Goal: Task Accomplishment & Management: Manage account settings

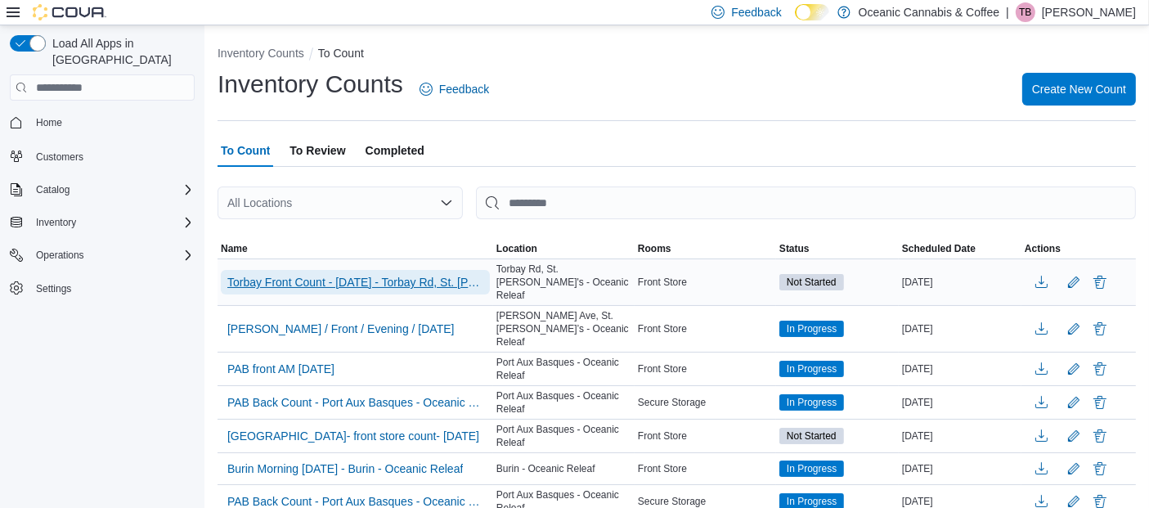
click at [391, 274] on span "Torbay Front Count - [DATE] - Torbay Rd, St. [PERSON_NAME]'s - Oceanic Releaf" at bounding box center [355, 282] width 256 height 16
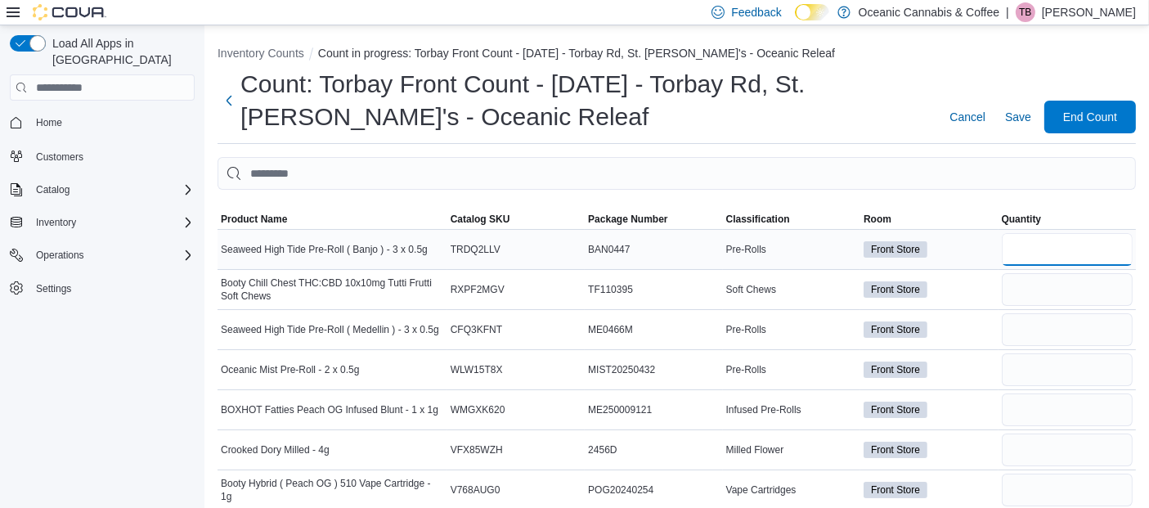
click at [1068, 251] on input "number" at bounding box center [1067, 249] width 131 height 33
type input "**"
click at [1041, 291] on input "number" at bounding box center [1067, 289] width 131 height 33
type input "*"
click at [1039, 335] on input "number" at bounding box center [1067, 329] width 131 height 33
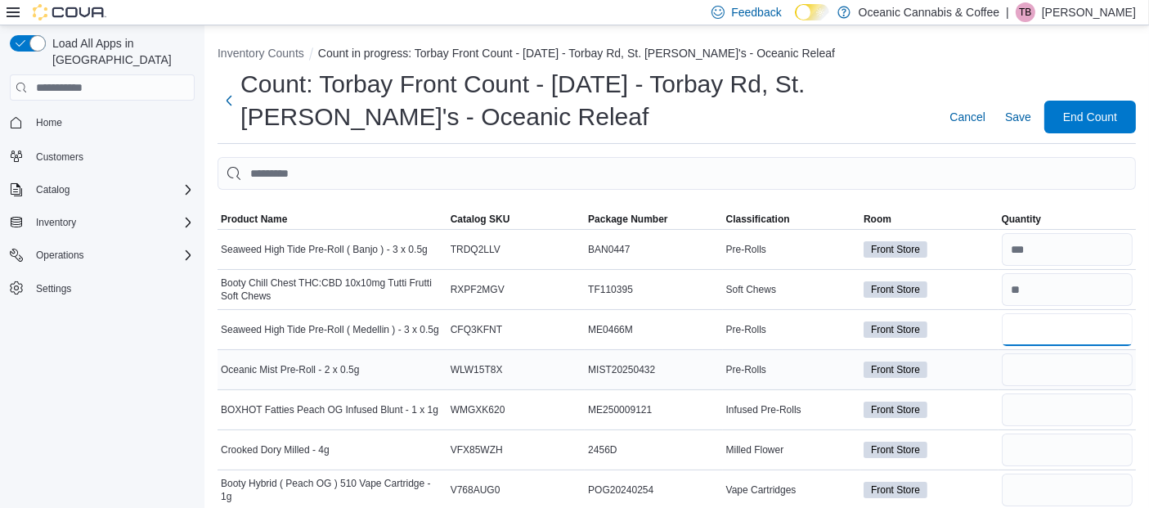
type input "**"
click at [1026, 374] on input "number" at bounding box center [1067, 369] width 131 height 33
type input "**"
click at [1028, 405] on input "number" at bounding box center [1067, 409] width 131 height 33
type input "**"
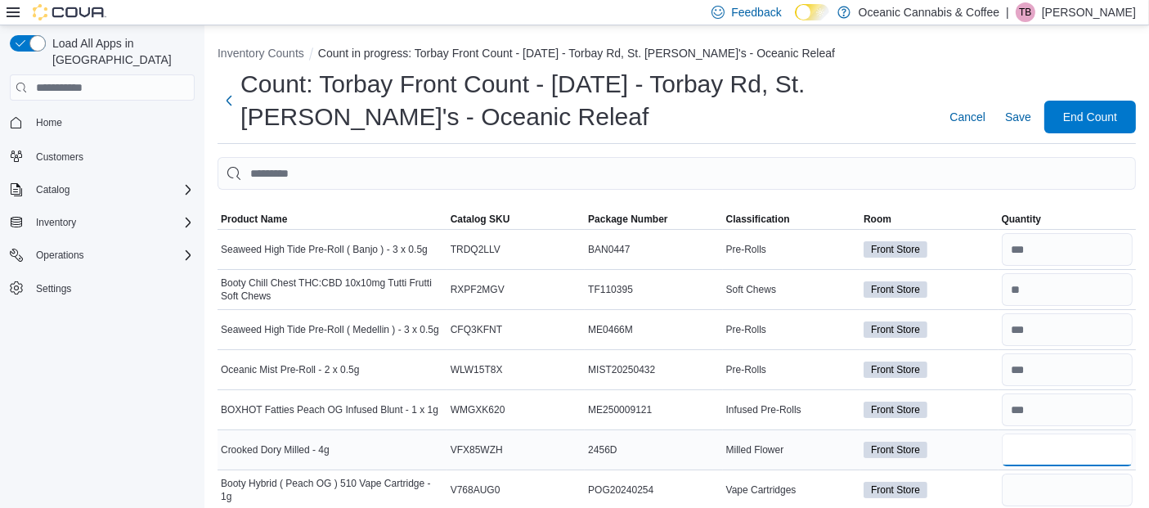
click at [1042, 453] on input "number" at bounding box center [1067, 450] width 131 height 33
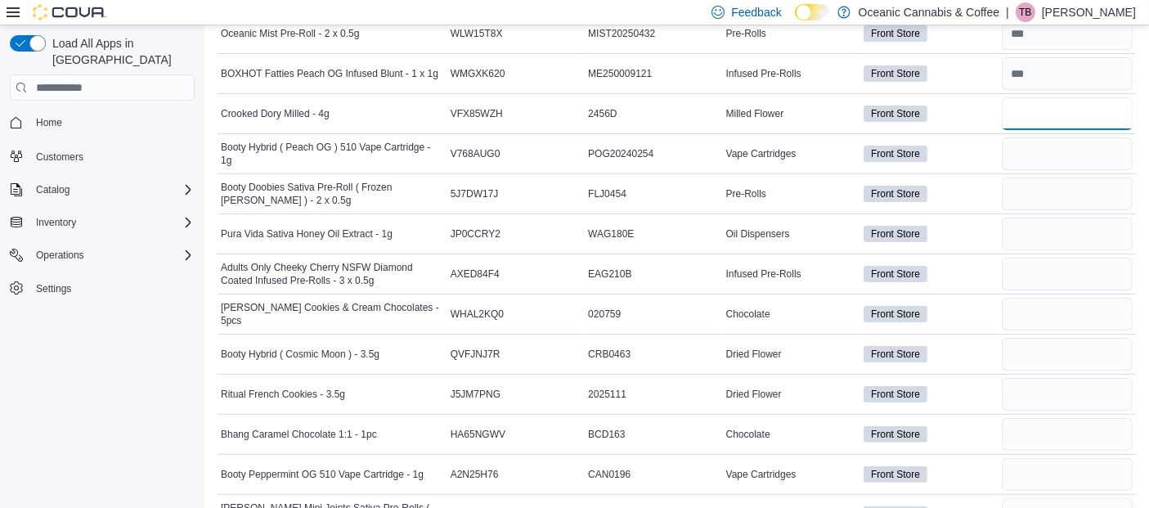
scroll to position [353, 0]
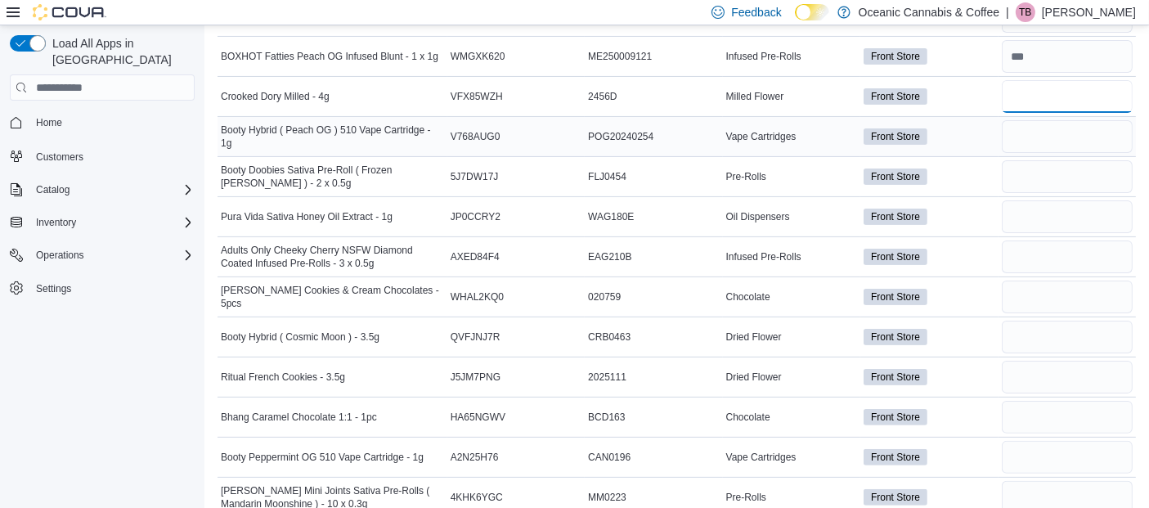
type input "**"
click at [1061, 135] on input "number" at bounding box center [1067, 136] width 131 height 33
type input "*"
click at [1047, 181] on input "number" at bounding box center [1067, 176] width 131 height 33
type input "**"
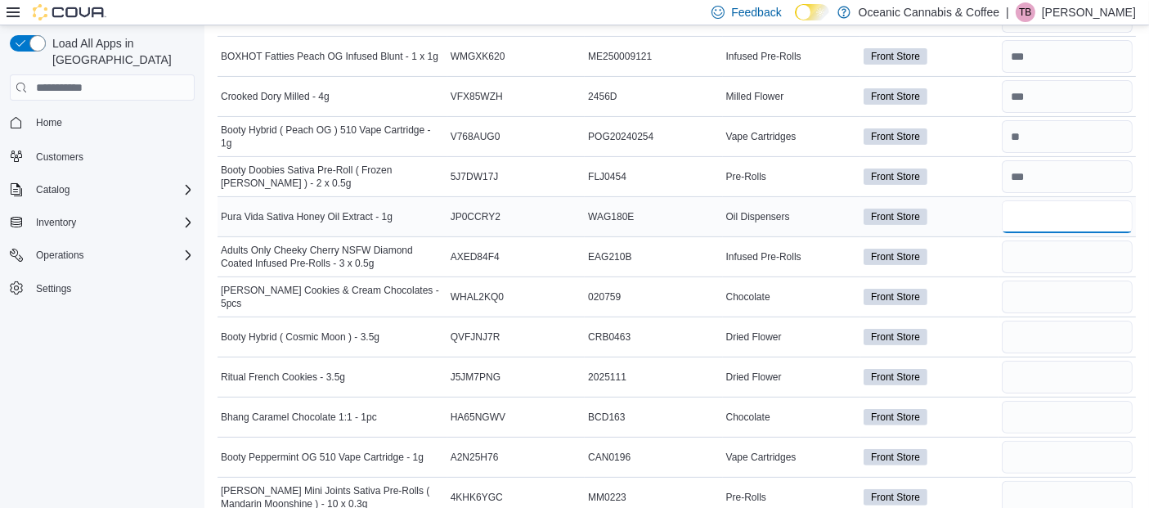
click at [1032, 213] on input "number" at bounding box center [1067, 216] width 131 height 33
type input "**"
click at [1063, 253] on input "number" at bounding box center [1067, 256] width 131 height 33
type input "*"
click at [1040, 295] on input "number" at bounding box center [1067, 297] width 131 height 33
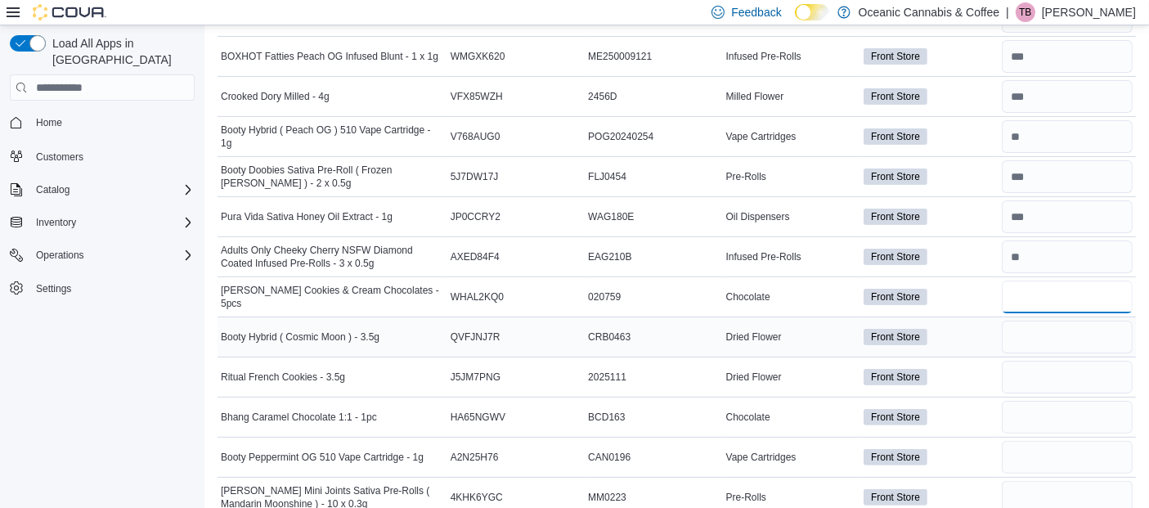
type input "**"
click at [1073, 335] on input "number" at bounding box center [1067, 337] width 131 height 33
type input "**"
click at [1032, 373] on input "number" at bounding box center [1067, 377] width 131 height 33
type input "*"
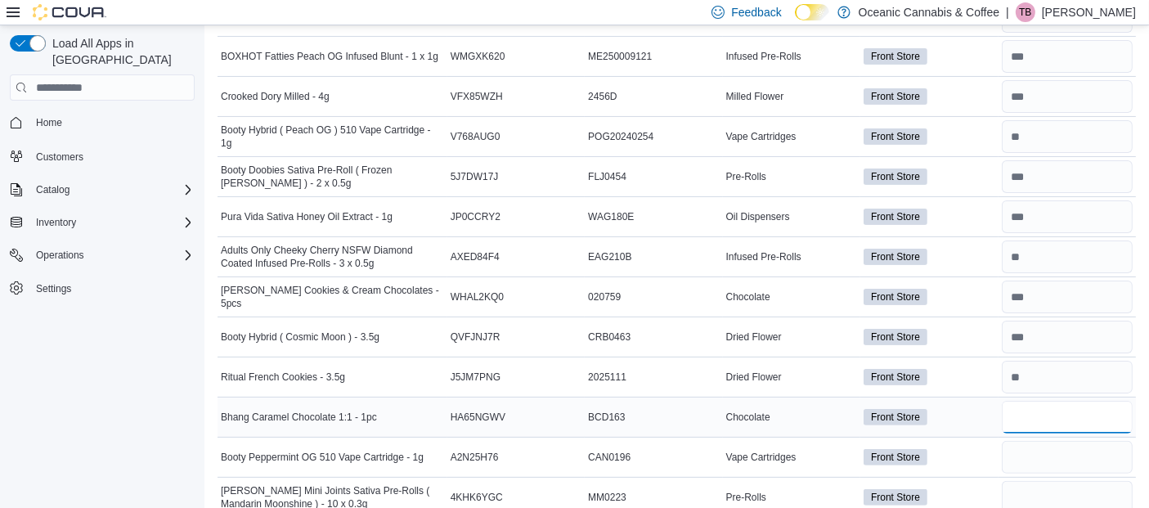
click at [1046, 411] on input "number" at bounding box center [1067, 417] width 131 height 33
type input "**"
click at [1040, 447] on input "number" at bounding box center [1067, 457] width 131 height 33
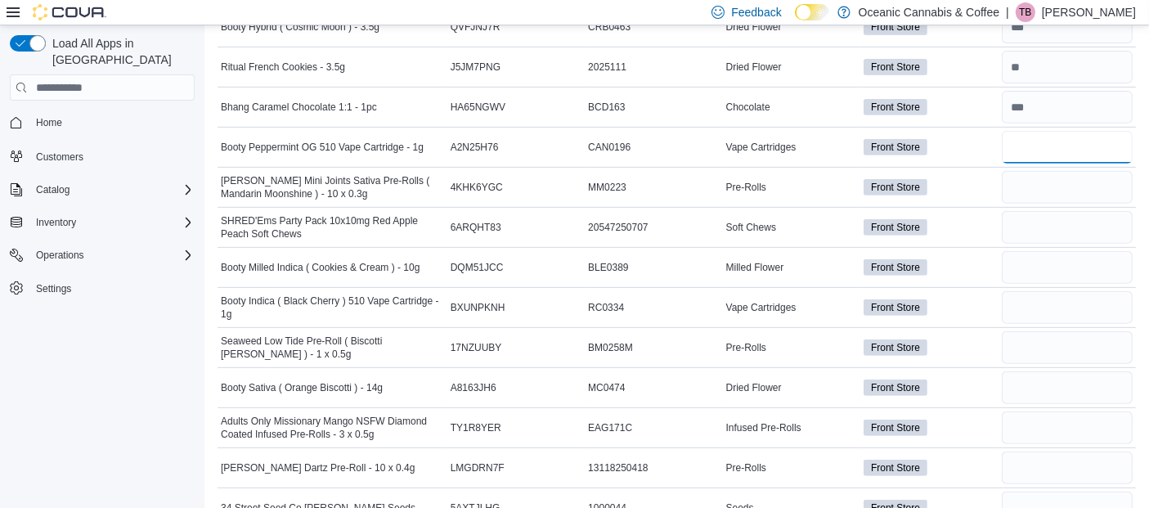
scroll to position [707, 0]
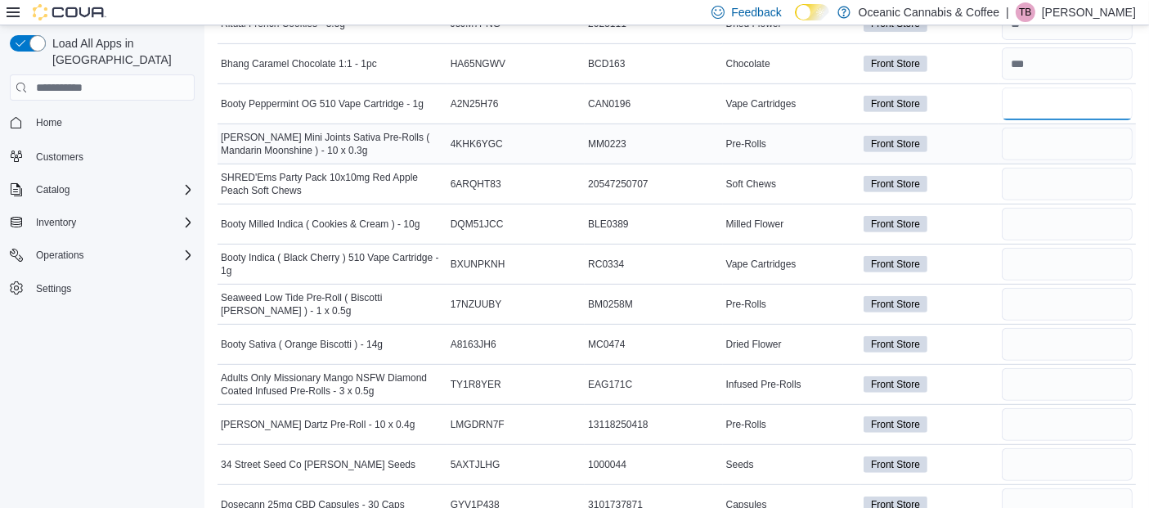
type input "**"
click at [1029, 146] on input "number" at bounding box center [1067, 144] width 131 height 33
type input "*"
click at [1059, 177] on input "number" at bounding box center [1067, 184] width 131 height 33
click at [1054, 138] on input "number" at bounding box center [1067, 144] width 131 height 33
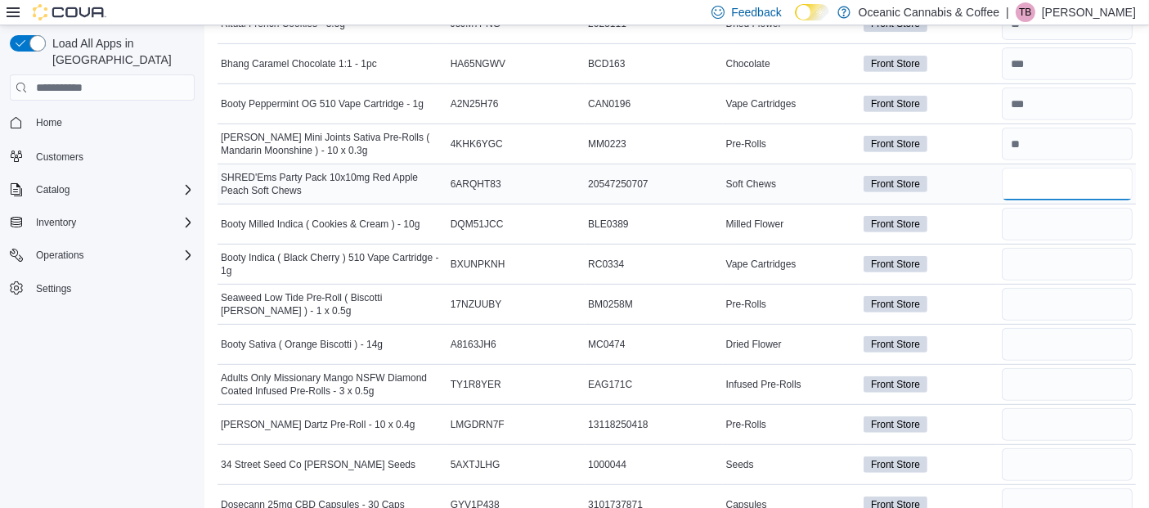
click at [1036, 174] on input "number" at bounding box center [1067, 184] width 131 height 33
type input "*"
click at [1045, 138] on input "number" at bounding box center [1067, 144] width 131 height 33
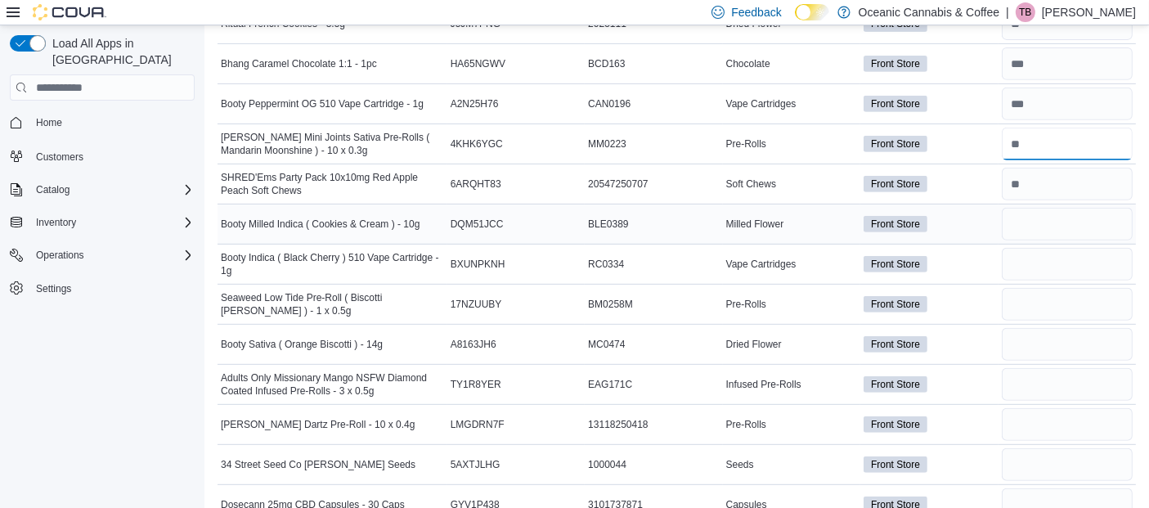
type input "**"
click at [1042, 222] on input "number" at bounding box center [1067, 224] width 131 height 33
type input "*"
click at [1049, 261] on input "number" at bounding box center [1067, 264] width 131 height 33
type input "**"
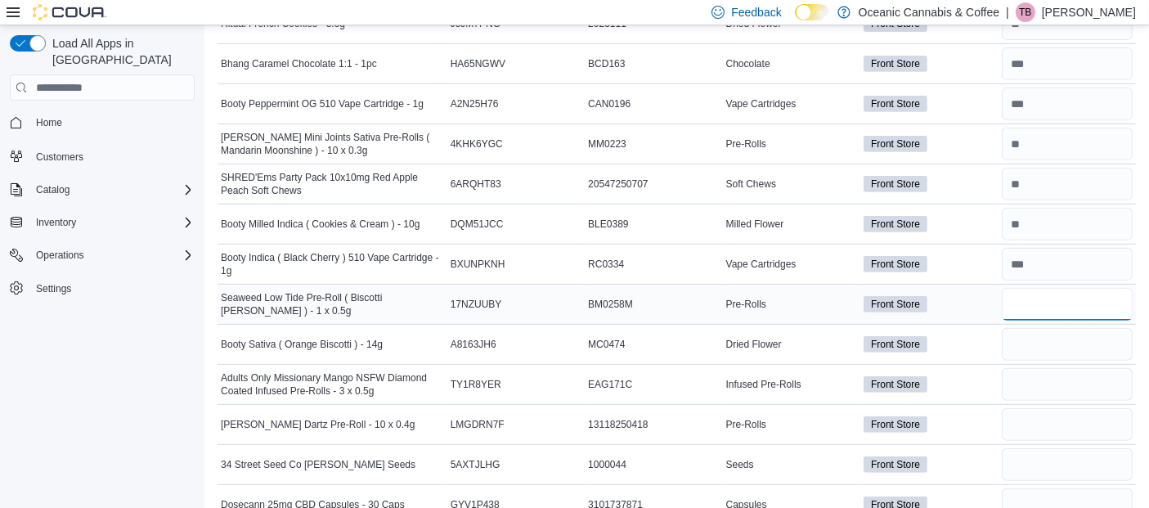
click at [1023, 295] on input "number" at bounding box center [1067, 304] width 131 height 33
type input "**"
click at [1058, 344] on input "number" at bounding box center [1067, 344] width 131 height 33
type input "*"
click at [1066, 384] on input "number" at bounding box center [1067, 384] width 131 height 33
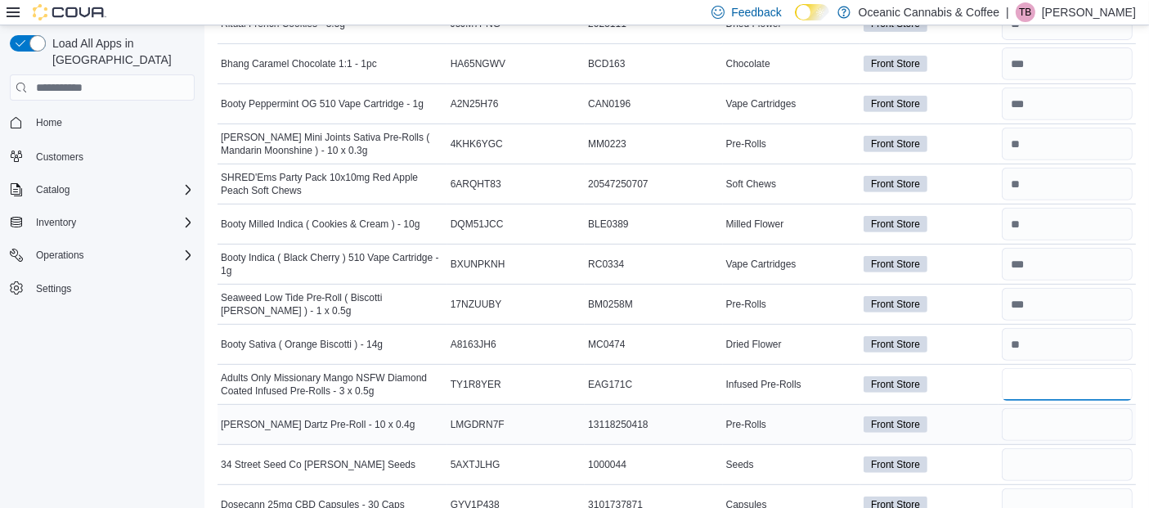
type input "*"
click at [1044, 416] on input "number" at bounding box center [1067, 424] width 131 height 33
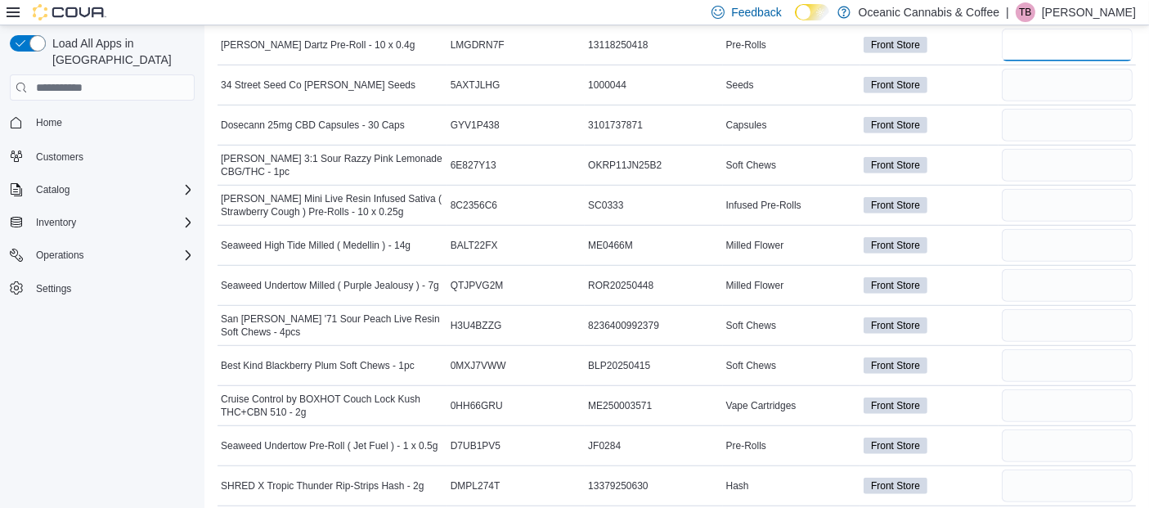
scroll to position [1096, 0]
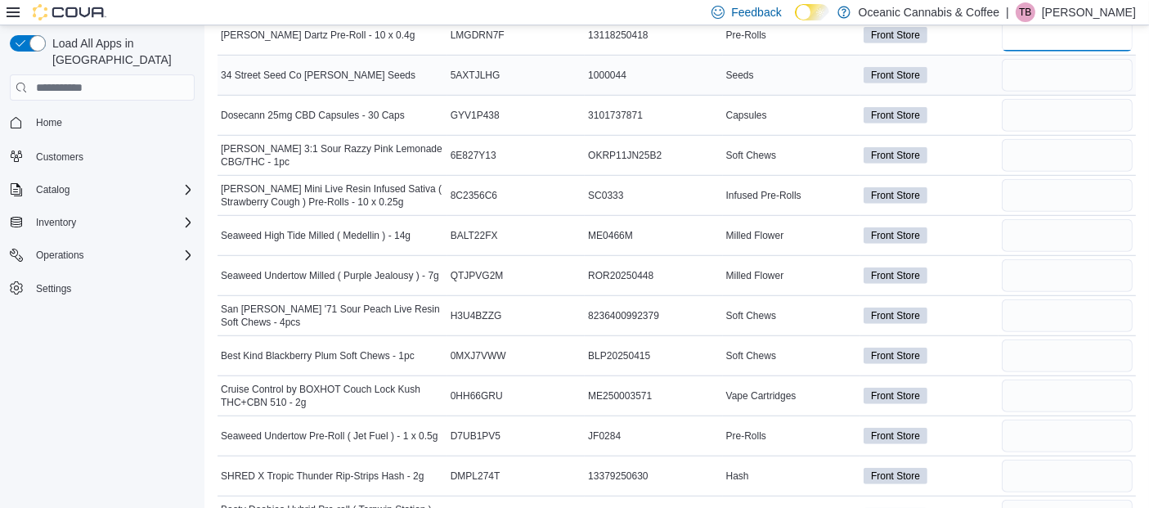
type input "*"
click at [1064, 74] on input "number" at bounding box center [1067, 75] width 131 height 33
type input "*"
click at [1048, 104] on input "number" at bounding box center [1067, 115] width 131 height 33
type input "*"
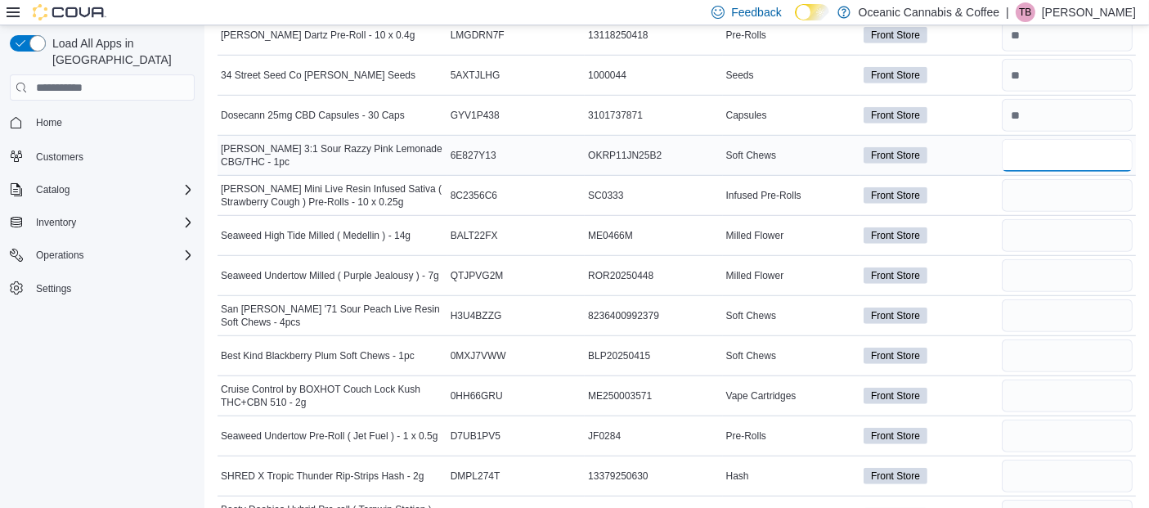
click at [1036, 155] on input "number" at bounding box center [1067, 155] width 131 height 33
type input "**"
click at [1048, 188] on input "number" at bounding box center [1067, 195] width 131 height 33
type input "*"
click at [1032, 231] on input "number" at bounding box center [1067, 235] width 131 height 33
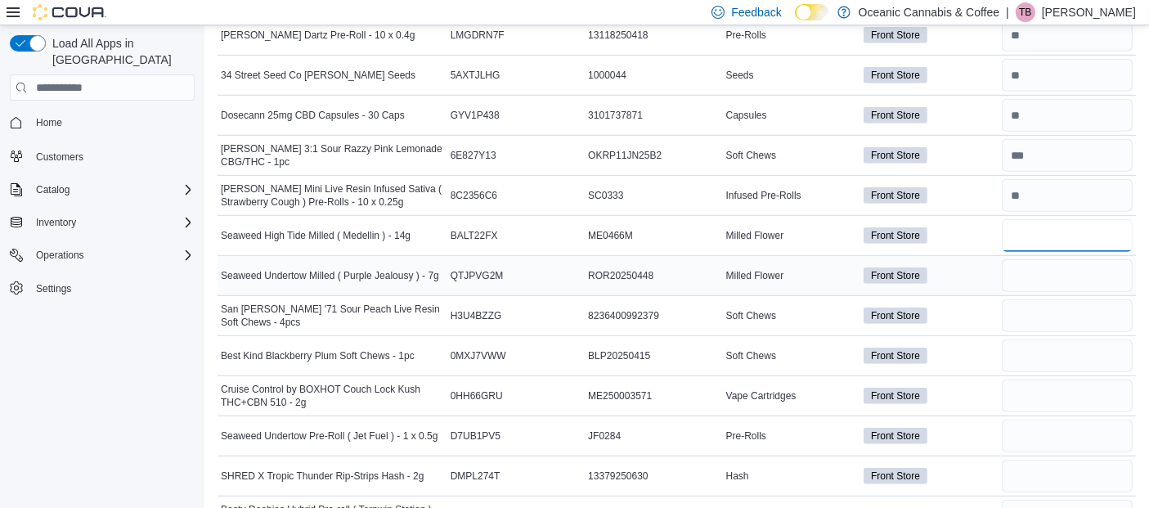
type input "*"
click at [1046, 269] on input "number" at bounding box center [1067, 275] width 131 height 33
type input "**"
click at [1043, 313] on input "number" at bounding box center [1067, 315] width 131 height 33
type input "*"
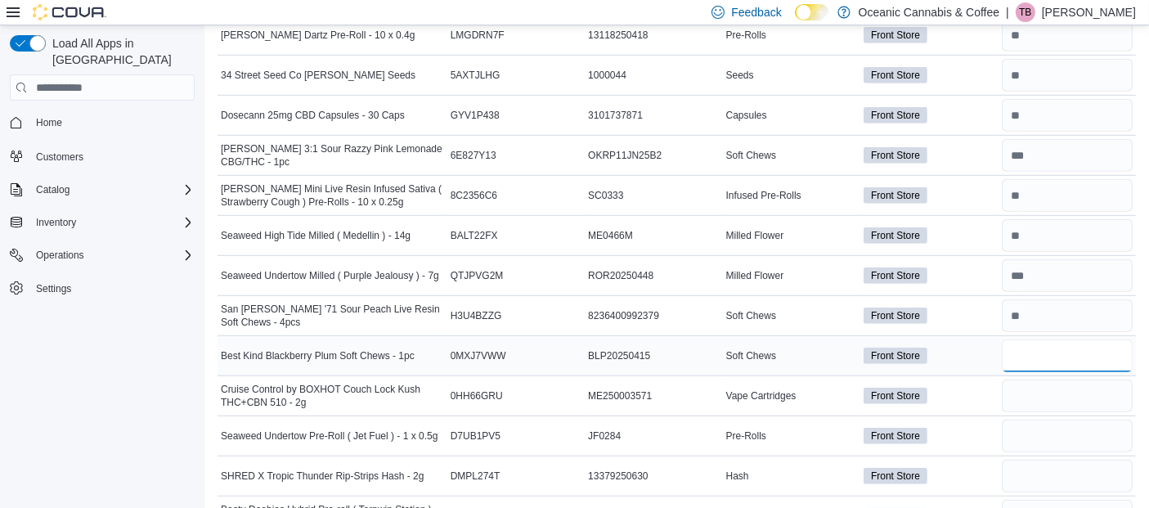
click at [1041, 343] on input "number" at bounding box center [1067, 355] width 131 height 33
type input "**"
click at [1045, 391] on input "number" at bounding box center [1067, 396] width 131 height 33
type input "**"
click at [1063, 426] on input "number" at bounding box center [1067, 436] width 131 height 33
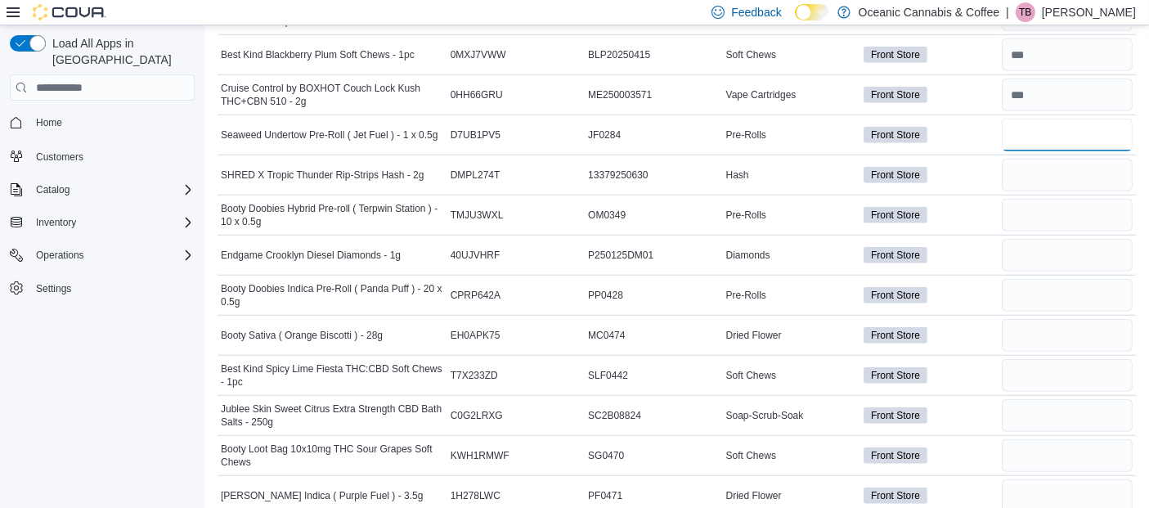
scroll to position [1440, 0]
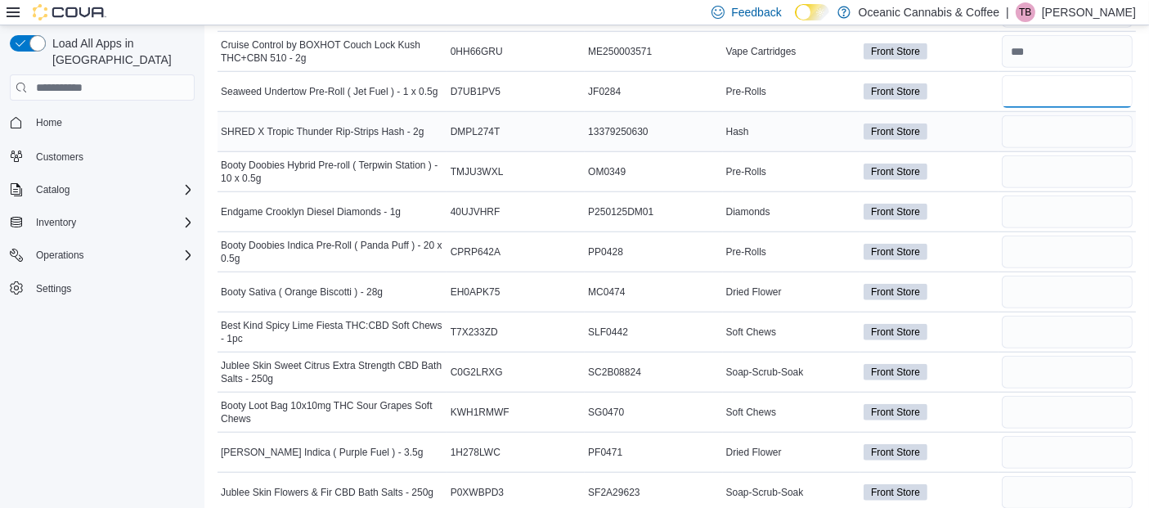
type input "**"
click at [1065, 119] on input "number" at bounding box center [1067, 131] width 131 height 33
type input "*"
click at [1024, 160] on input "number" at bounding box center [1067, 171] width 131 height 33
type input "*"
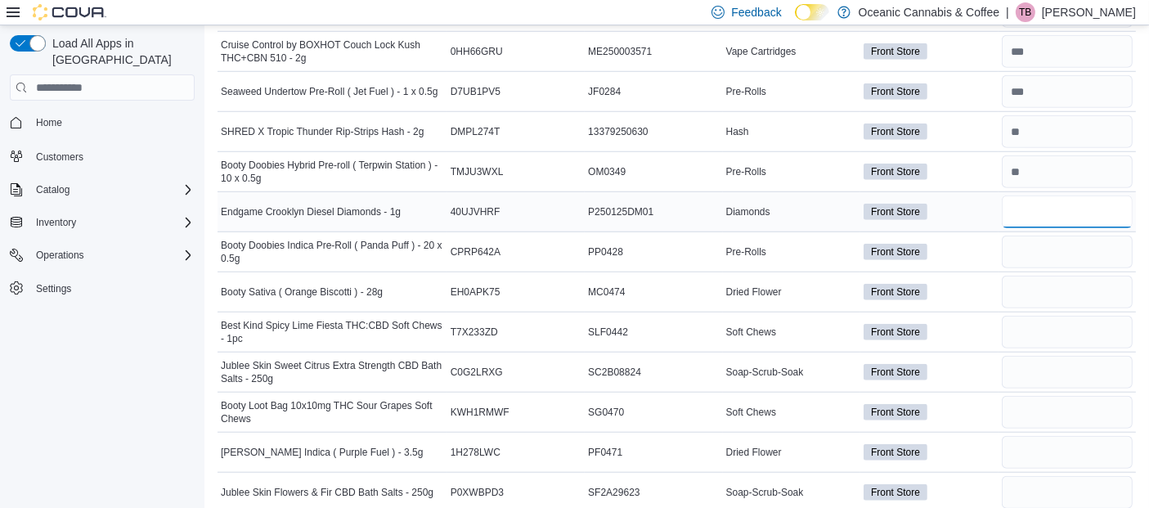
click at [1040, 202] on input "number" at bounding box center [1067, 211] width 131 height 33
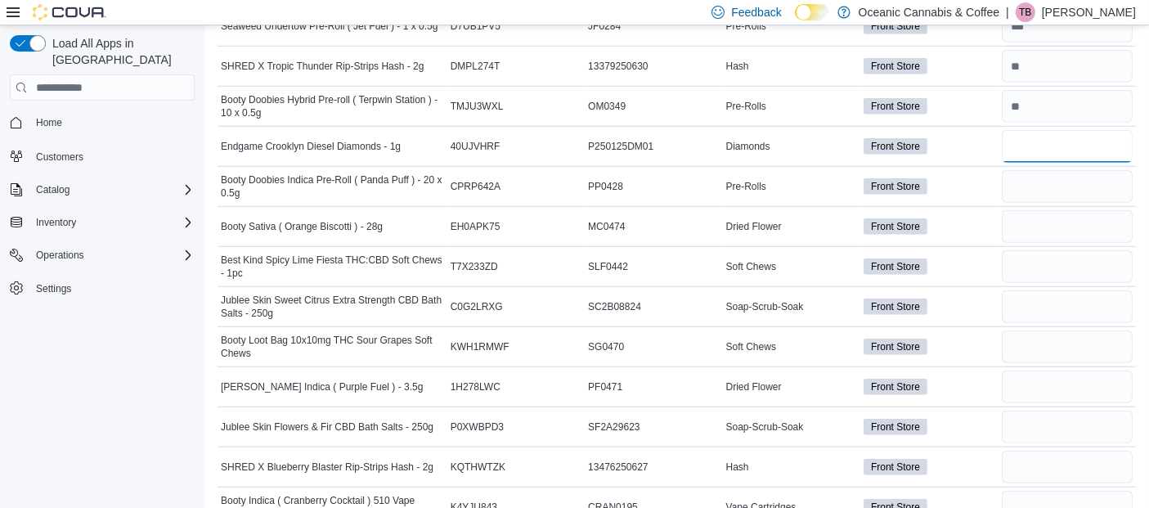
scroll to position [1515, 0]
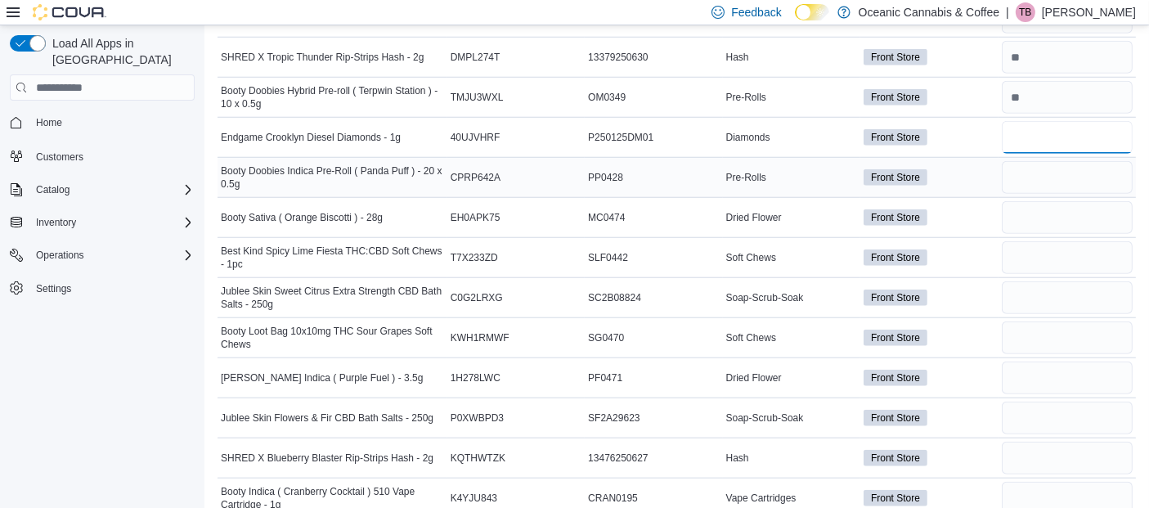
type input "*"
click at [1041, 164] on input "number" at bounding box center [1067, 177] width 131 height 33
type input "*"
click at [1038, 205] on input "number" at bounding box center [1067, 217] width 131 height 33
type input "**"
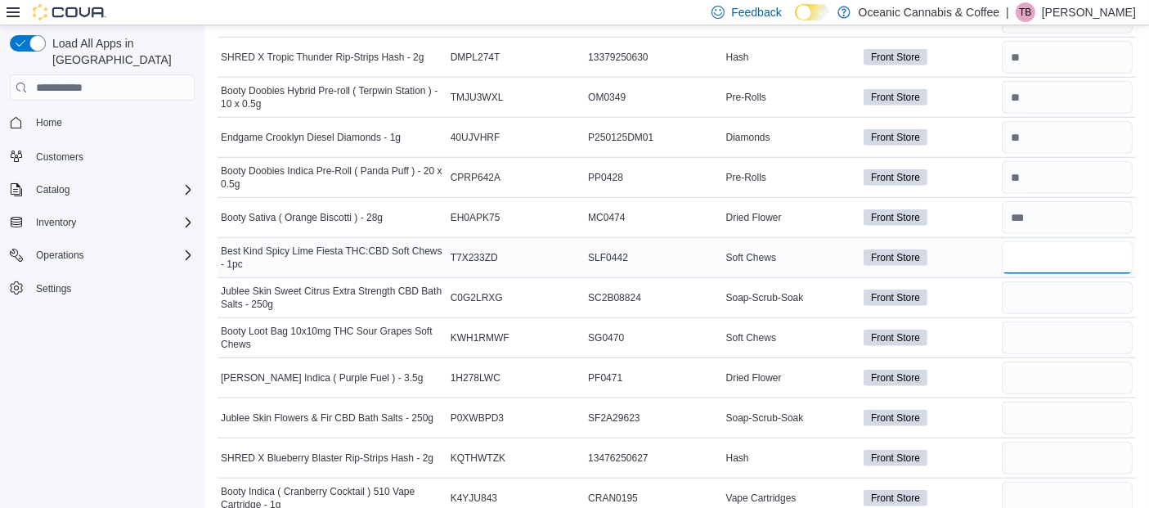
click at [1054, 247] on input "number" at bounding box center [1067, 257] width 131 height 33
type input "**"
click at [1054, 293] on input "number" at bounding box center [1067, 297] width 131 height 33
type input "*"
click at [1063, 323] on input "number" at bounding box center [1067, 337] width 131 height 33
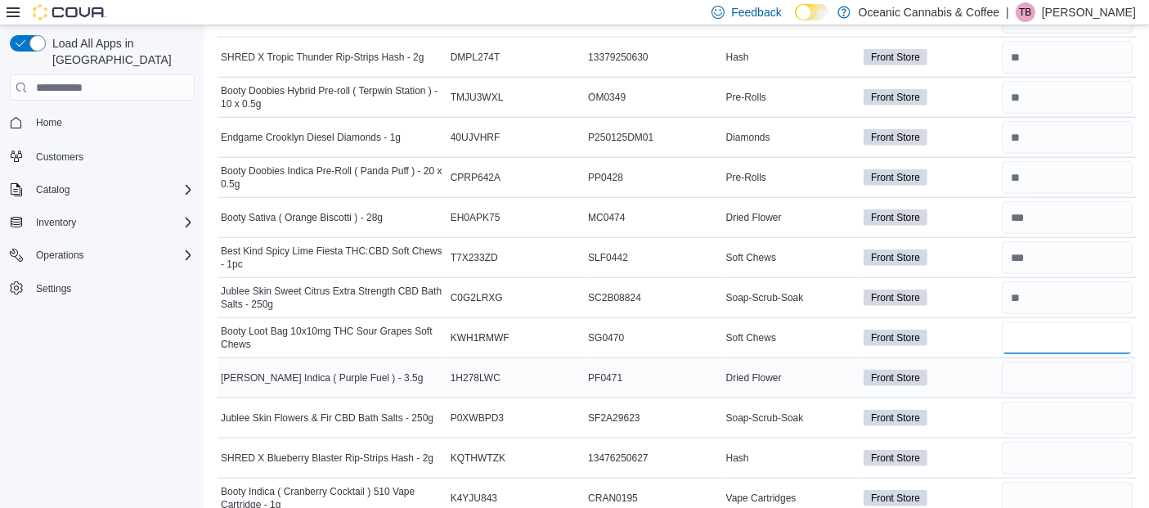
type input "*"
click at [1048, 375] on input "number" at bounding box center [1067, 378] width 131 height 33
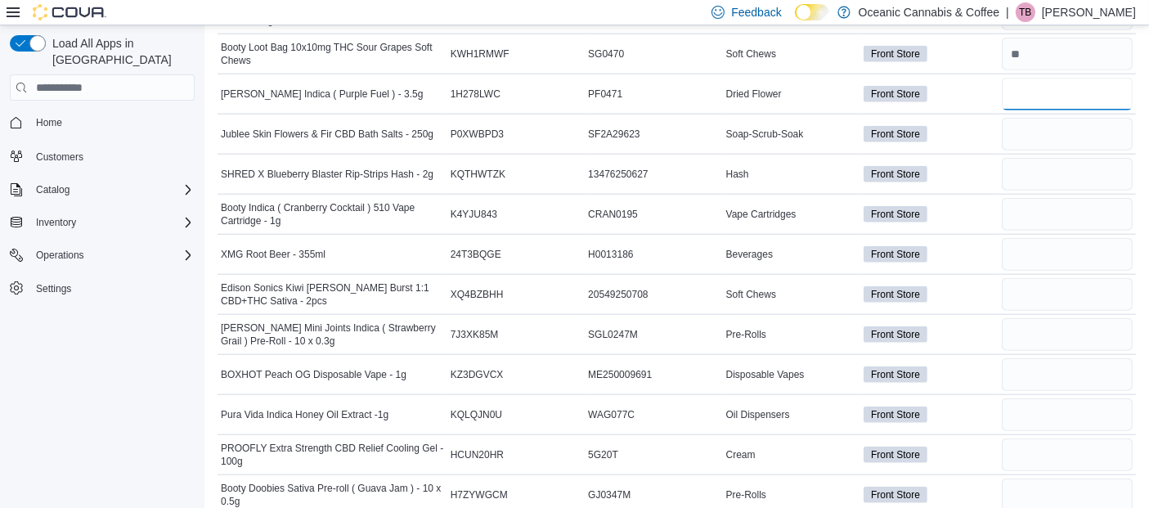
scroll to position [1816, 0]
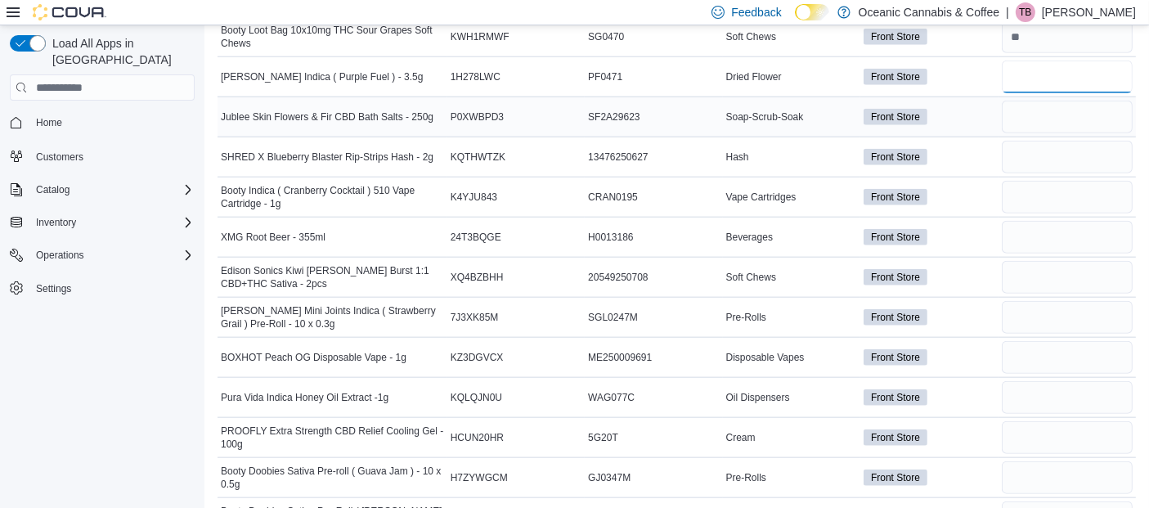
type input "*"
click at [1038, 106] on input "number" at bounding box center [1067, 117] width 131 height 33
type input "*"
click at [1047, 144] on input "number" at bounding box center [1067, 157] width 131 height 33
type input "**"
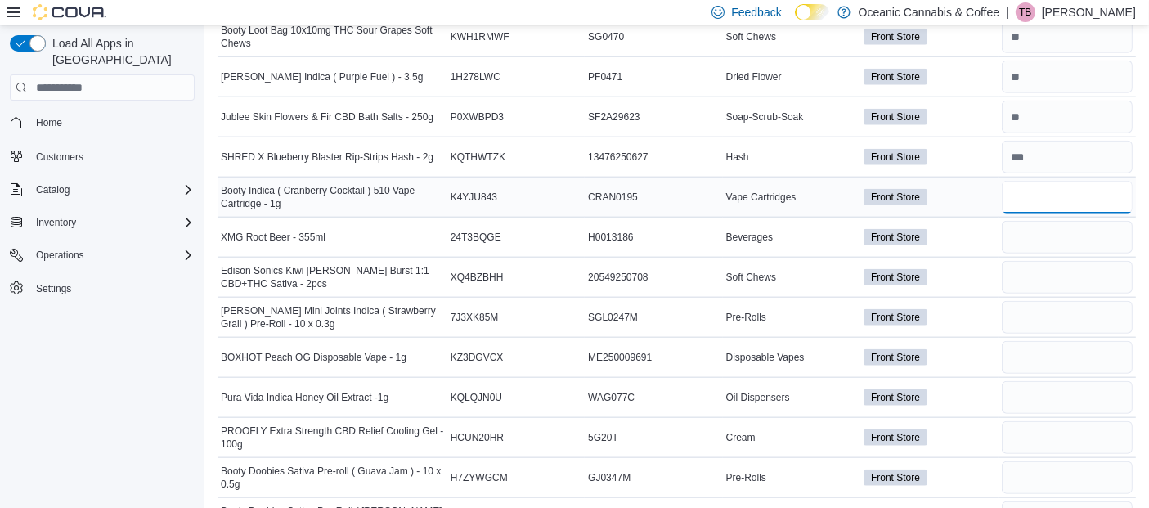
click at [1040, 181] on input "number" at bounding box center [1067, 197] width 131 height 33
type input "**"
click at [1035, 226] on input "number" at bounding box center [1067, 237] width 131 height 33
type input "*"
click at [1051, 267] on input "number" at bounding box center [1067, 277] width 131 height 33
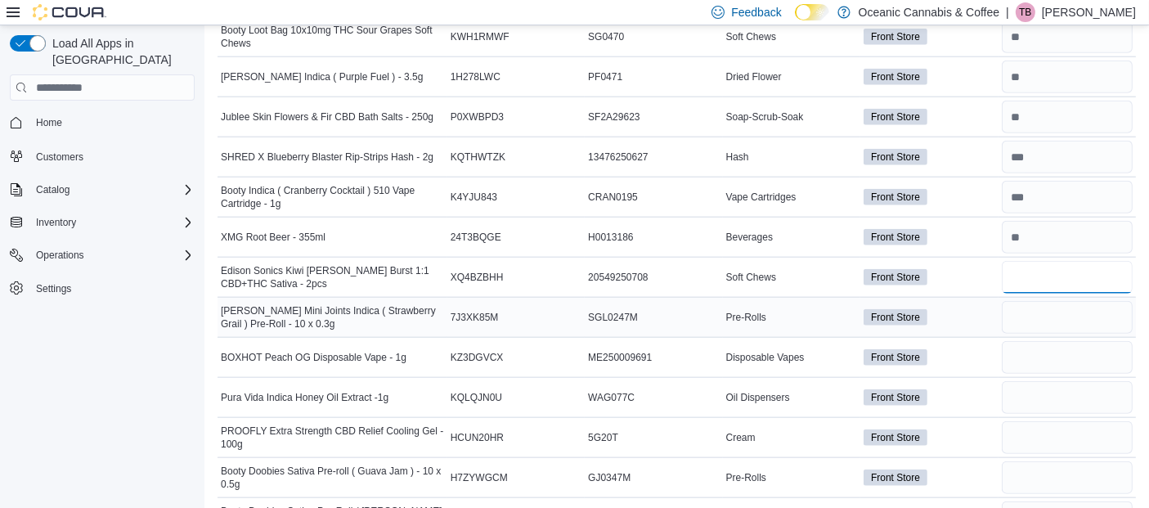
type input "**"
click at [1049, 308] on input "number" at bounding box center [1067, 317] width 131 height 33
type input "*"
click at [1042, 347] on input "number" at bounding box center [1067, 357] width 131 height 33
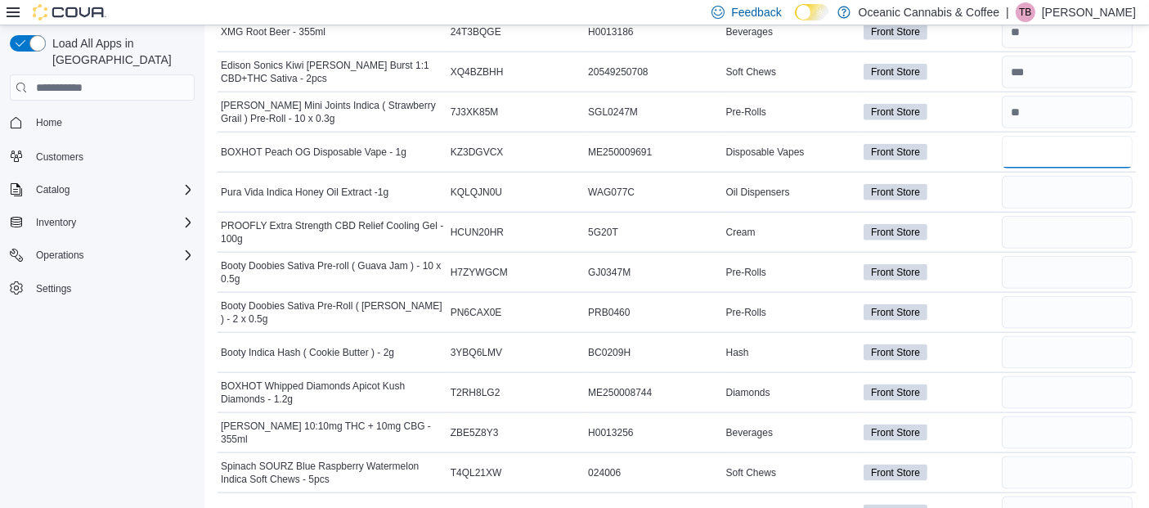
scroll to position [2065, 0]
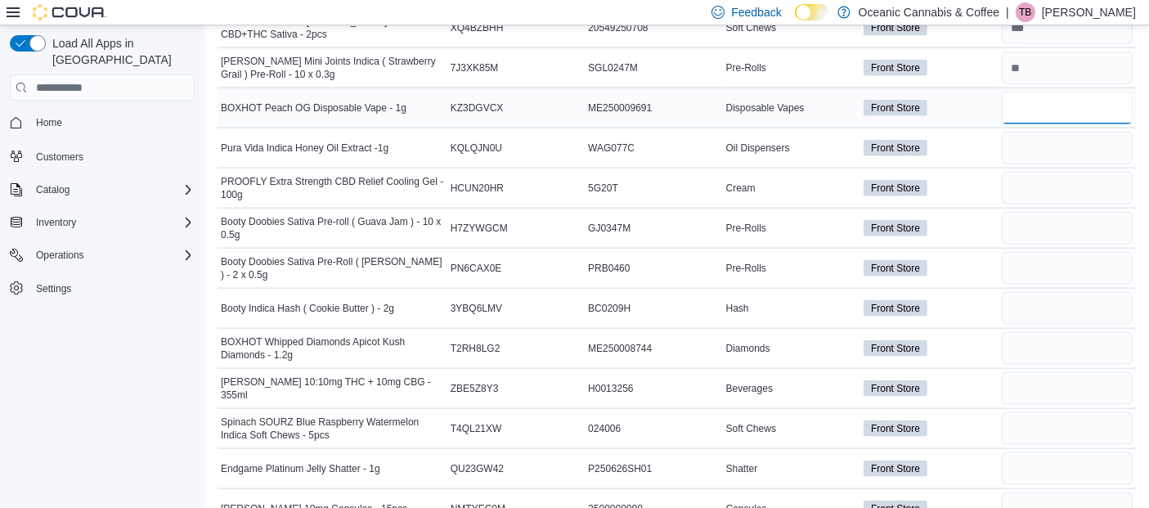
click at [1060, 100] on input "number" at bounding box center [1067, 108] width 131 height 33
type input "**"
click at [1045, 137] on input "number" at bounding box center [1067, 148] width 131 height 33
type input "*"
click at [1058, 173] on input "number" at bounding box center [1067, 188] width 131 height 33
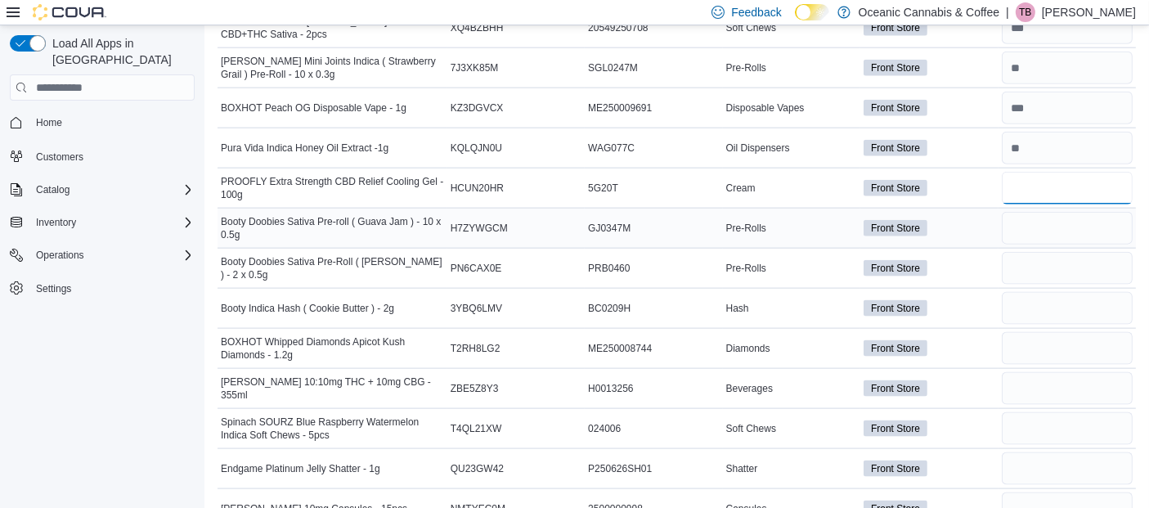
type input "*"
click at [1046, 213] on input "number" at bounding box center [1067, 228] width 131 height 33
type input "*"
click at [1049, 258] on input "number" at bounding box center [1067, 268] width 131 height 33
type input "**"
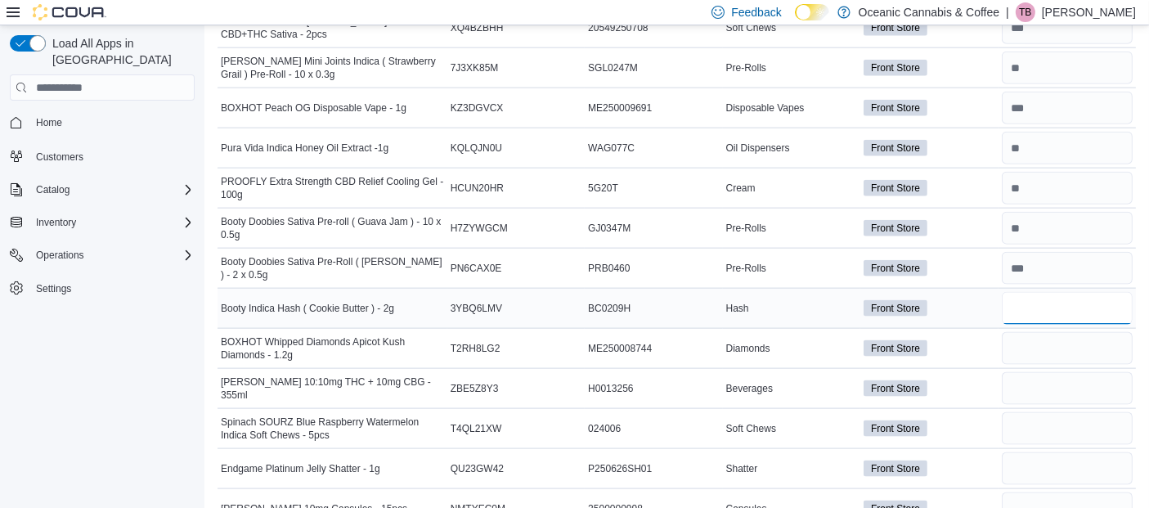
click at [1047, 298] on input "number" at bounding box center [1067, 308] width 131 height 33
type input "*"
click at [1057, 339] on input "number" at bounding box center [1067, 348] width 131 height 33
type input "*"
click at [1084, 383] on input "number" at bounding box center [1067, 388] width 131 height 33
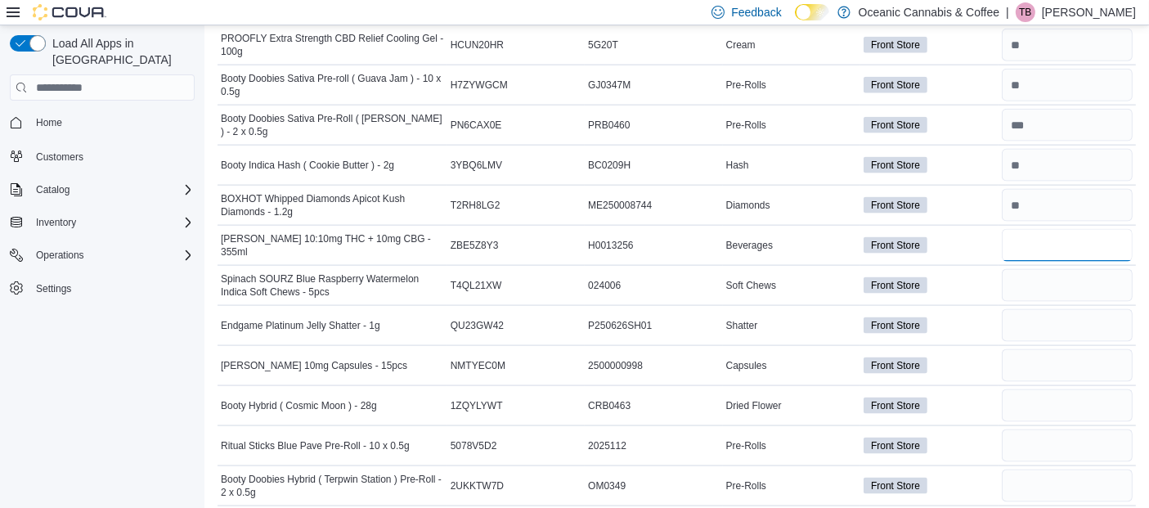
scroll to position [2322, 0]
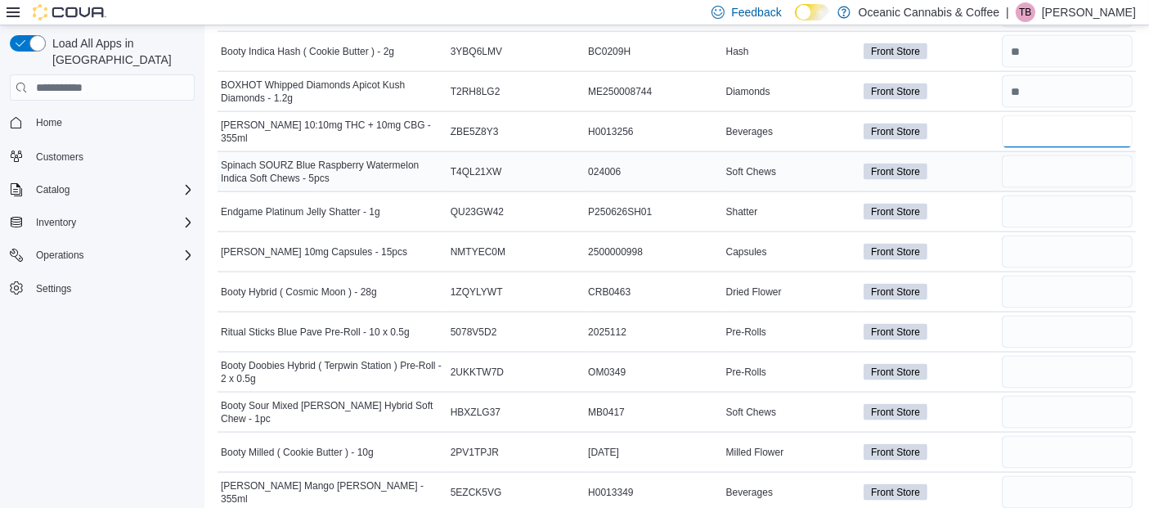
type input "**"
click at [1058, 155] on input "number" at bounding box center [1067, 171] width 131 height 33
type input "**"
click at [1061, 195] on input "number" at bounding box center [1067, 211] width 131 height 33
type input "**"
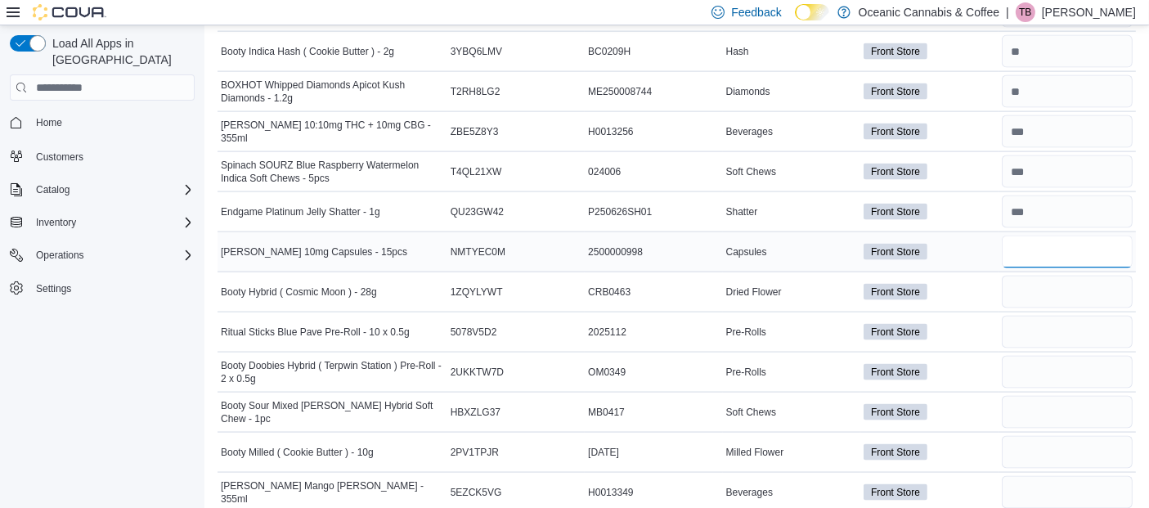
click at [1061, 236] on input "number" at bounding box center [1067, 252] width 131 height 33
type input "*"
click at [1032, 281] on input "number" at bounding box center [1067, 292] width 131 height 33
type input "*"
click at [1046, 316] on input "number" at bounding box center [1067, 332] width 131 height 33
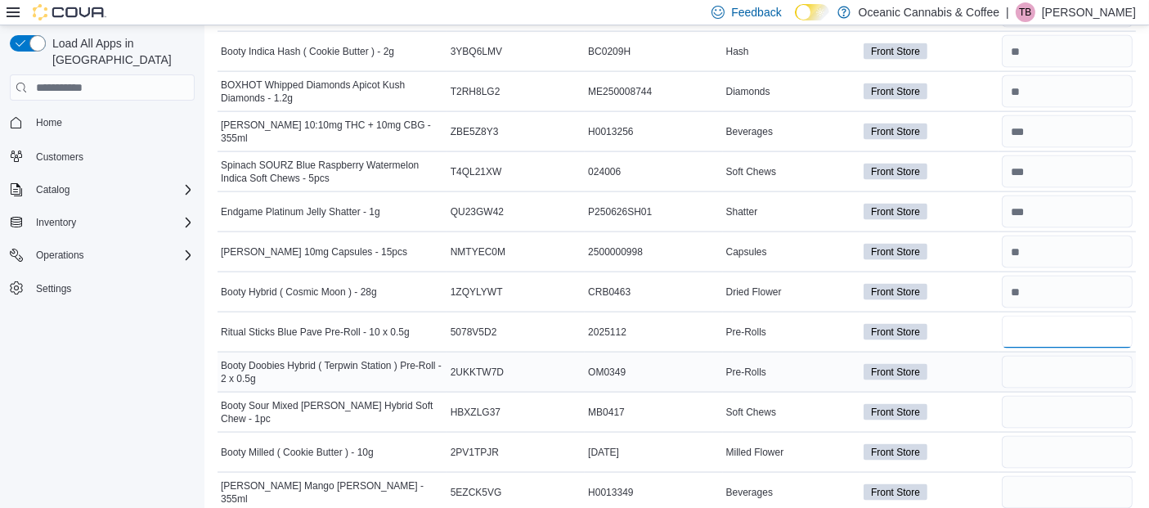
type input "**"
click at [1054, 356] on input "number" at bounding box center [1067, 372] width 131 height 33
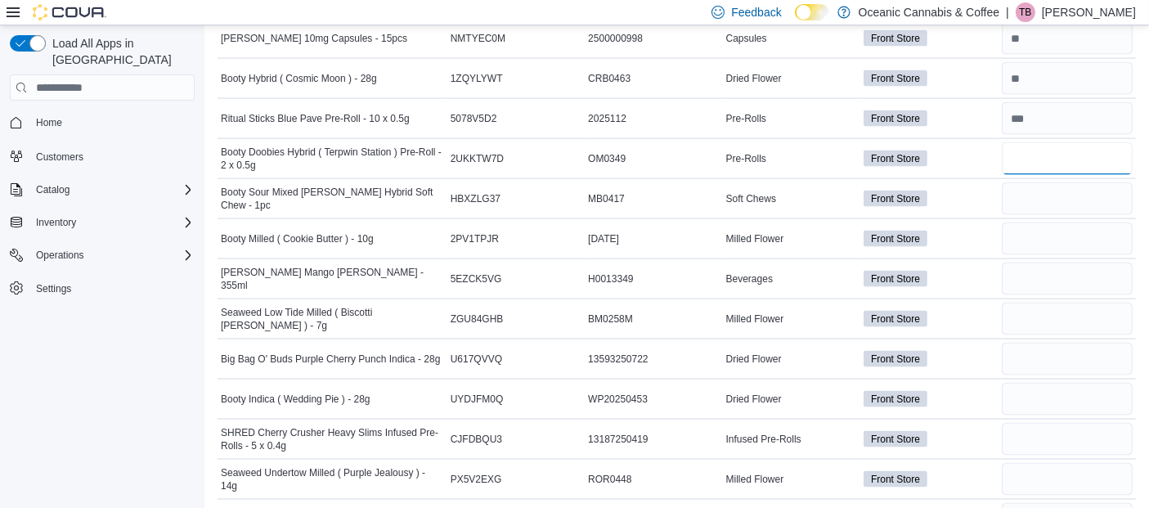
scroll to position [2545, 0]
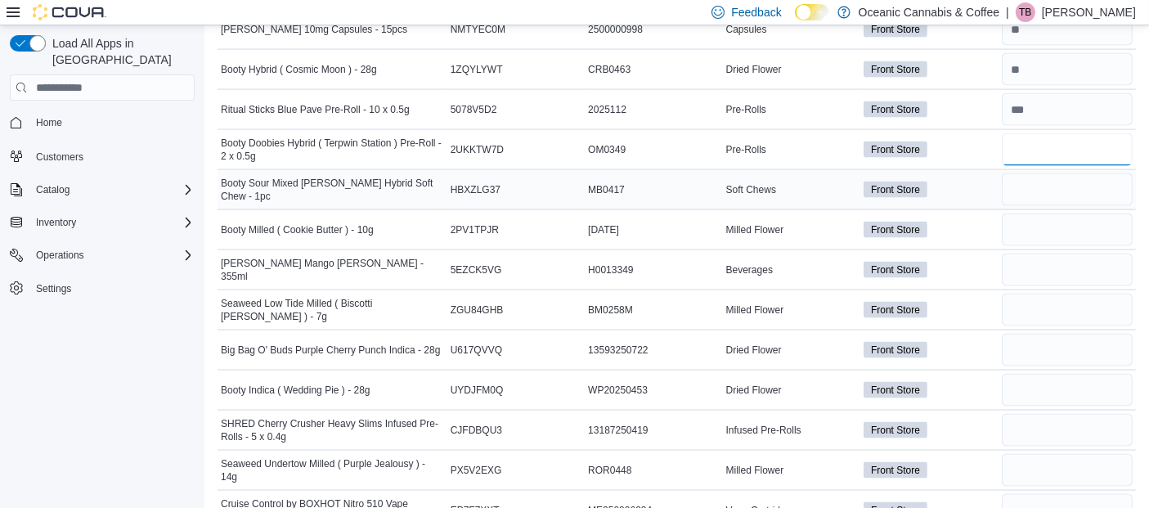
type input "**"
click at [1081, 181] on input "number" at bounding box center [1067, 189] width 131 height 33
type input "**"
click at [1068, 216] on input "number" at bounding box center [1067, 229] width 131 height 33
click at [1068, 216] on input "*" at bounding box center [1067, 229] width 131 height 33
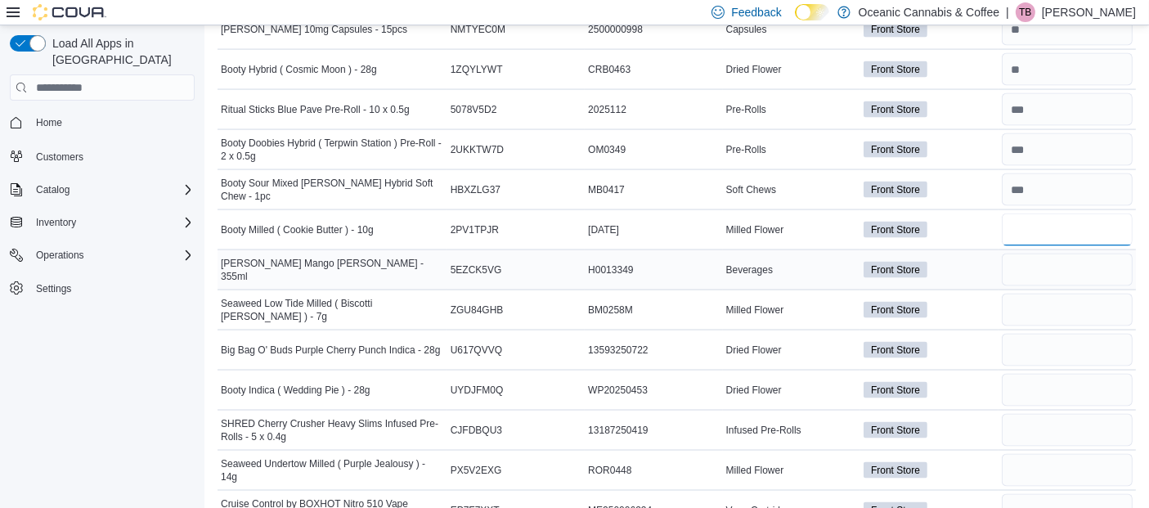
type input "*"
click at [1073, 254] on input "number" at bounding box center [1067, 270] width 131 height 33
type input "**"
click at [1058, 294] on input "number" at bounding box center [1067, 310] width 131 height 33
type input "**"
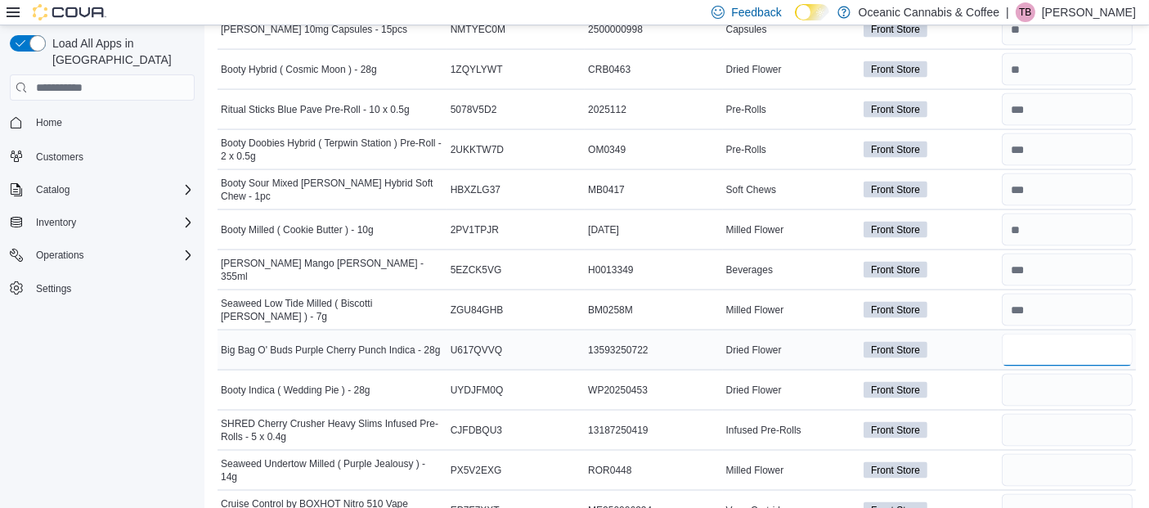
click at [1045, 339] on input "number" at bounding box center [1067, 350] width 131 height 33
type input "*"
click at [1067, 380] on input "number" at bounding box center [1067, 390] width 131 height 33
type input "*"
click at [1057, 415] on input "number" at bounding box center [1067, 430] width 131 height 33
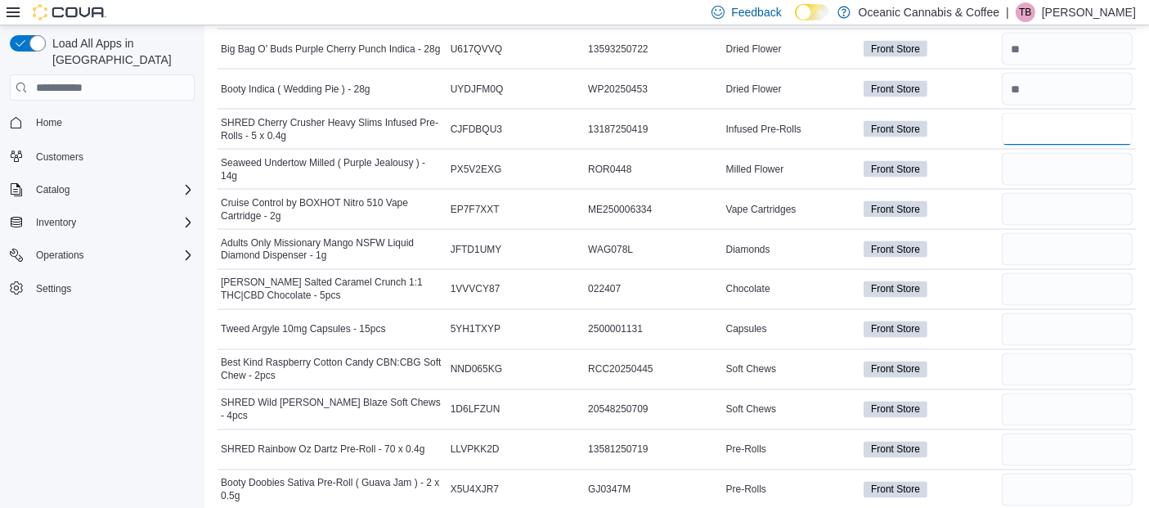
scroll to position [2881, 0]
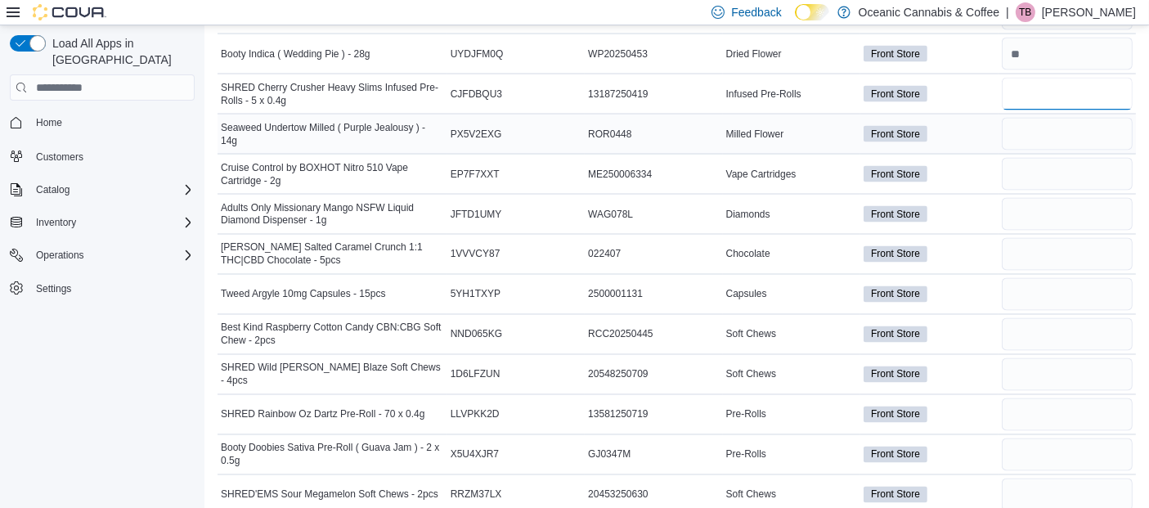
type input "**"
click at [1069, 120] on input "number" at bounding box center [1067, 134] width 131 height 33
type input "*"
click at [1029, 164] on input "number" at bounding box center [1067, 174] width 131 height 33
type input "*"
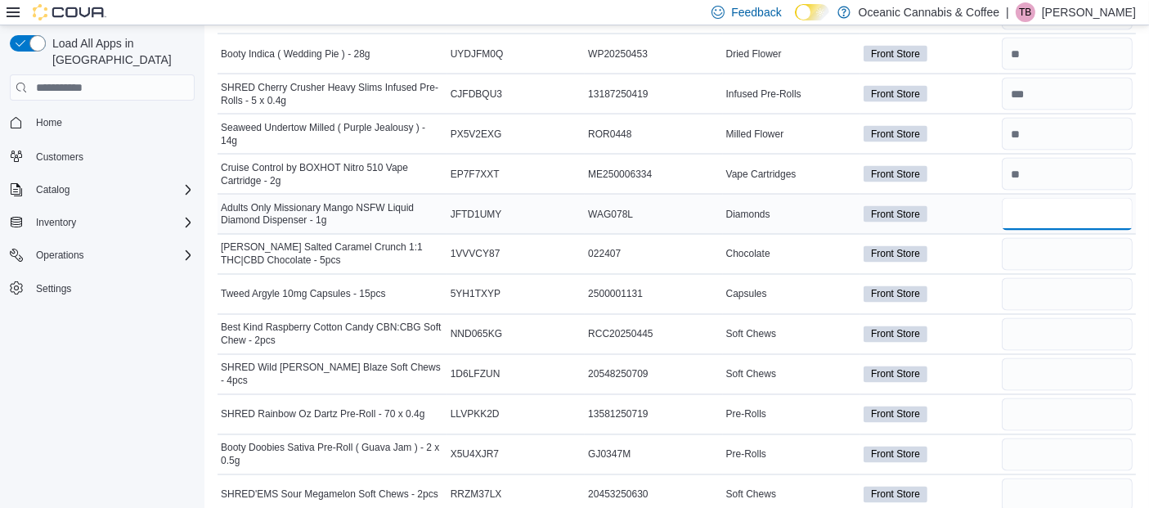
click at [1042, 200] on input "number" at bounding box center [1067, 214] width 131 height 33
type input "*"
click at [1065, 238] on input "number" at bounding box center [1067, 254] width 131 height 33
type input "**"
click at [1049, 278] on input "number" at bounding box center [1067, 294] width 131 height 33
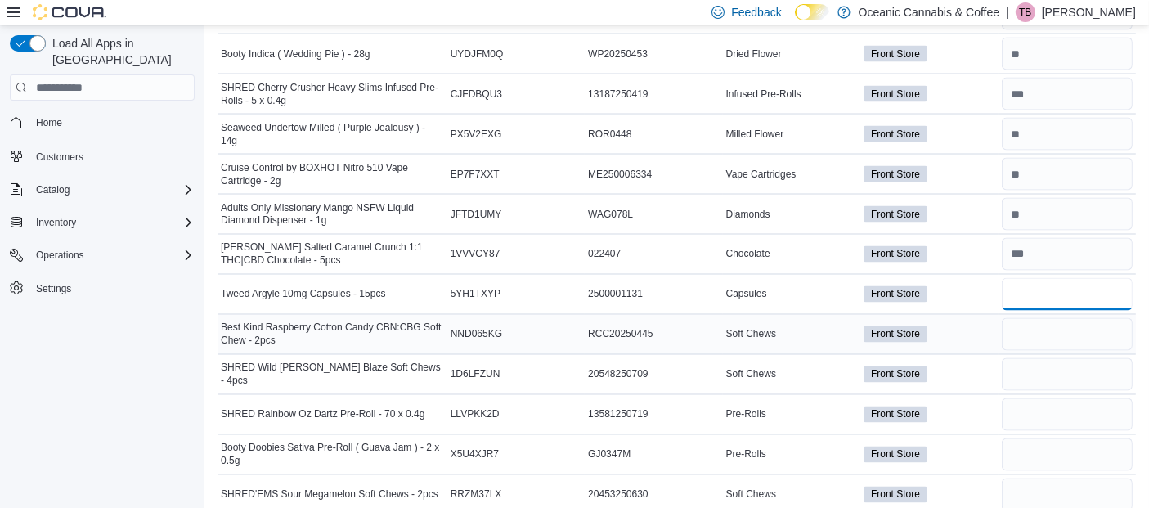
type input "*"
click at [1031, 319] on input "number" at bounding box center [1067, 334] width 131 height 33
type input "**"
click at [1032, 358] on input "number" at bounding box center [1067, 374] width 131 height 33
type input "*"
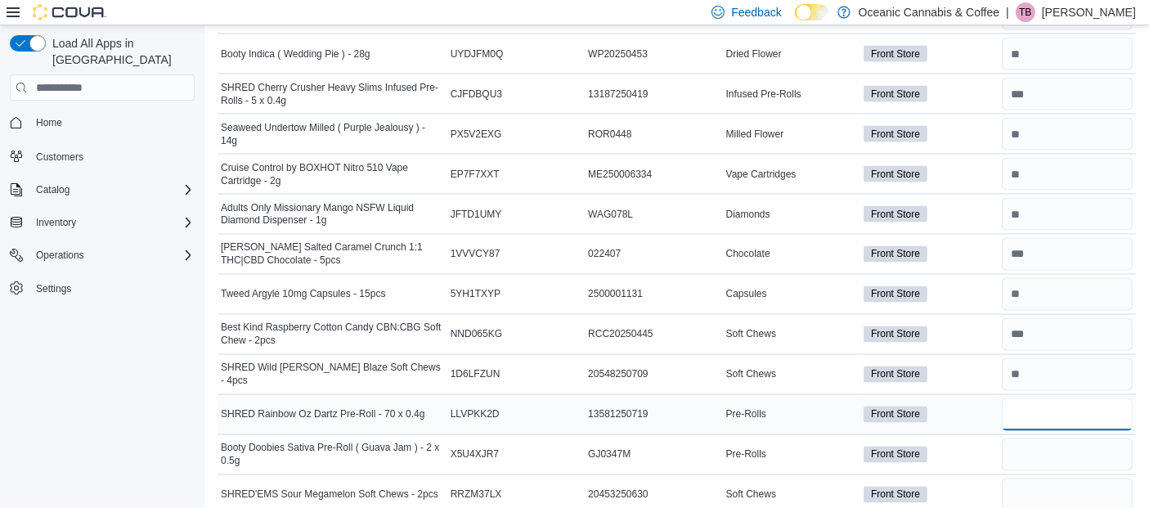
click at [1040, 399] on input "number" at bounding box center [1067, 414] width 131 height 33
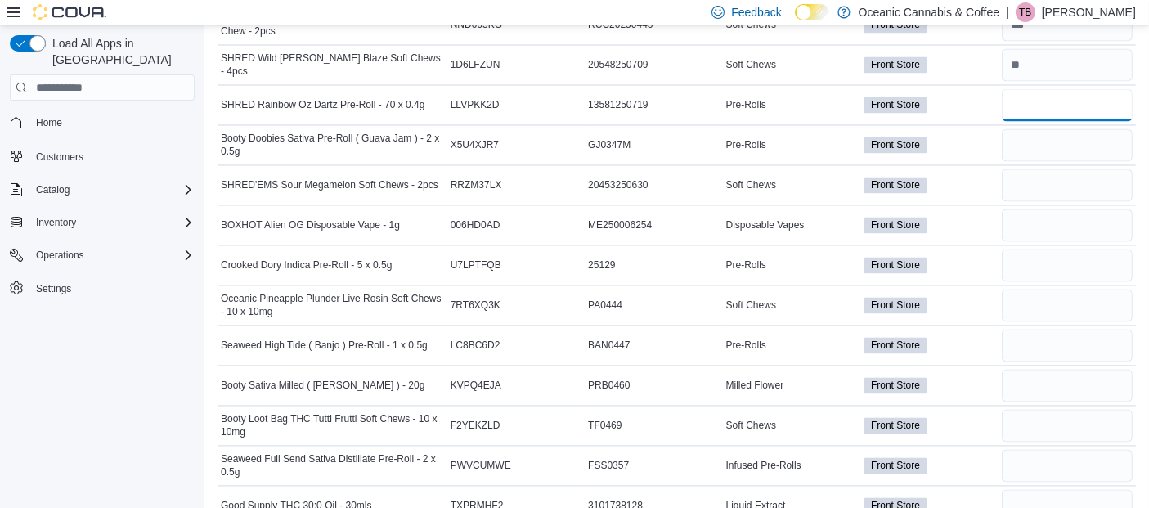
scroll to position [3199, 0]
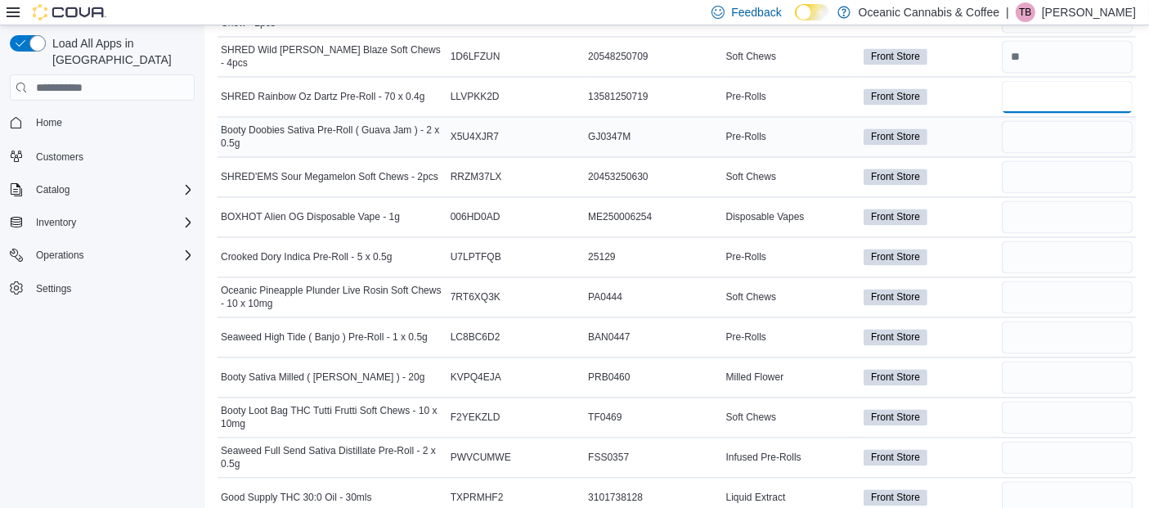
type input "*"
click at [1049, 120] on input "number" at bounding box center [1067, 136] width 131 height 33
type input "**"
click at [1049, 160] on input "number" at bounding box center [1067, 176] width 131 height 33
type input "**"
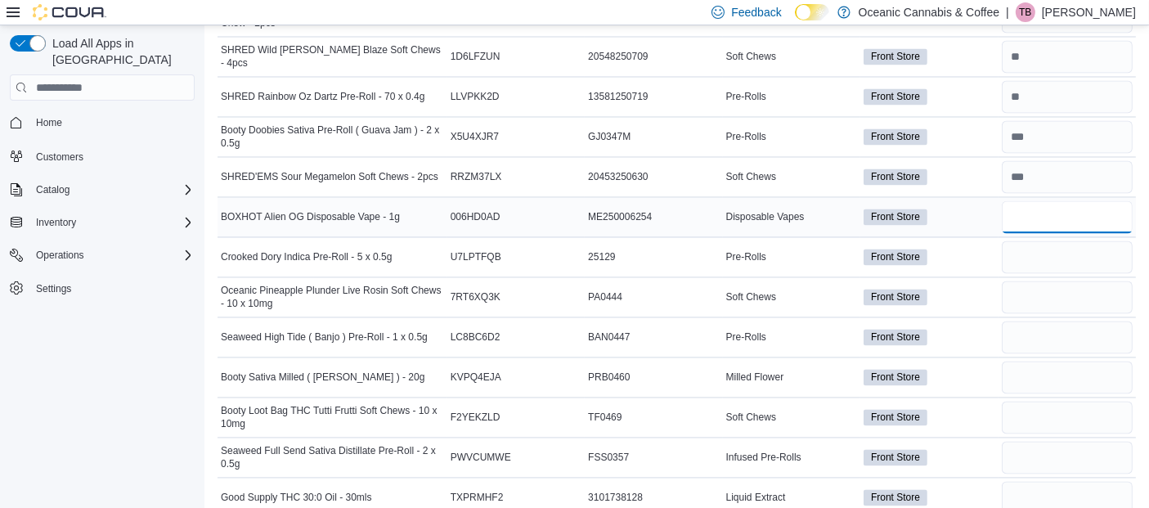
click at [1028, 202] on input "number" at bounding box center [1067, 216] width 131 height 33
type input "*"
click at [1049, 240] on input "number" at bounding box center [1067, 256] width 131 height 33
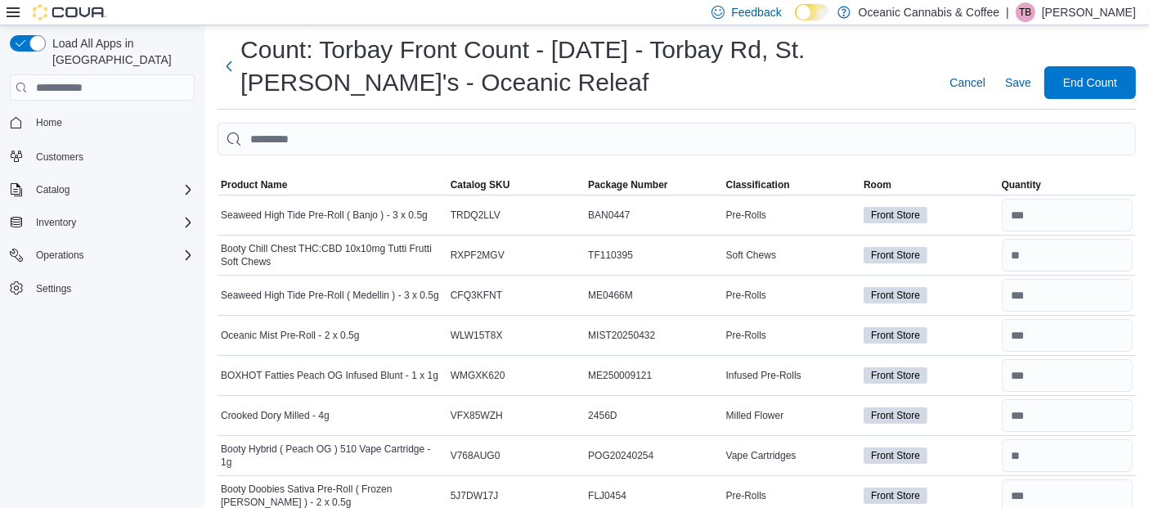
scroll to position [0, 0]
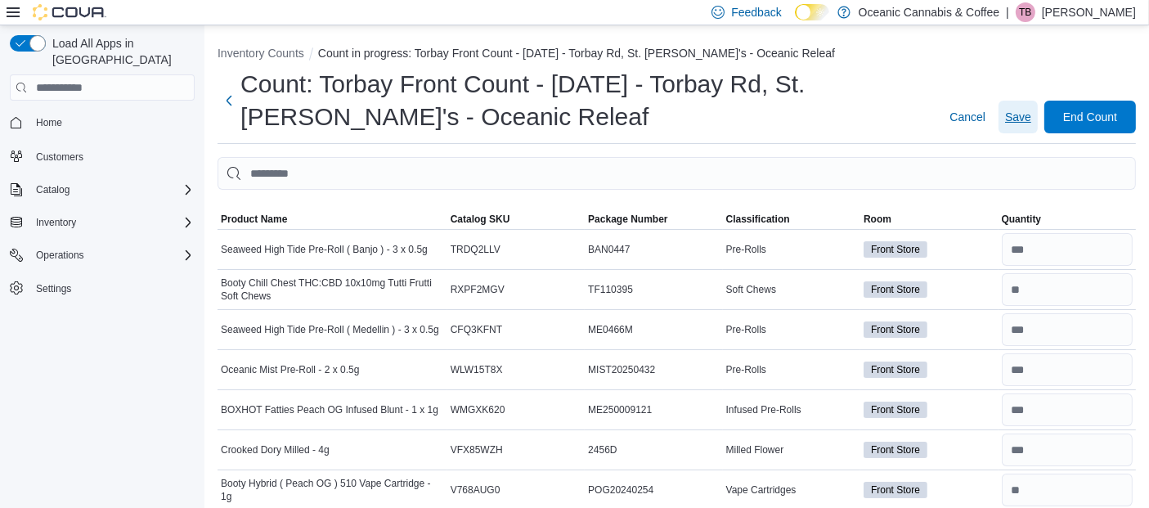
click at [1031, 118] on span "Save" at bounding box center [1018, 117] width 26 height 16
click at [59, 216] on span "Inventory" at bounding box center [56, 222] width 40 height 13
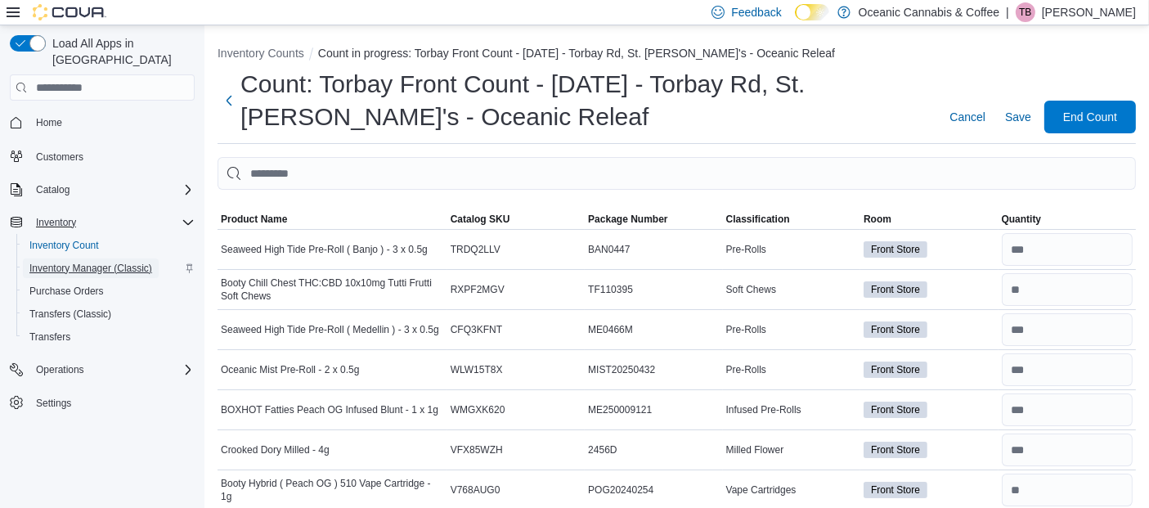
click at [99, 262] on span "Inventory Manager (Classic)" at bounding box center [90, 268] width 123 height 13
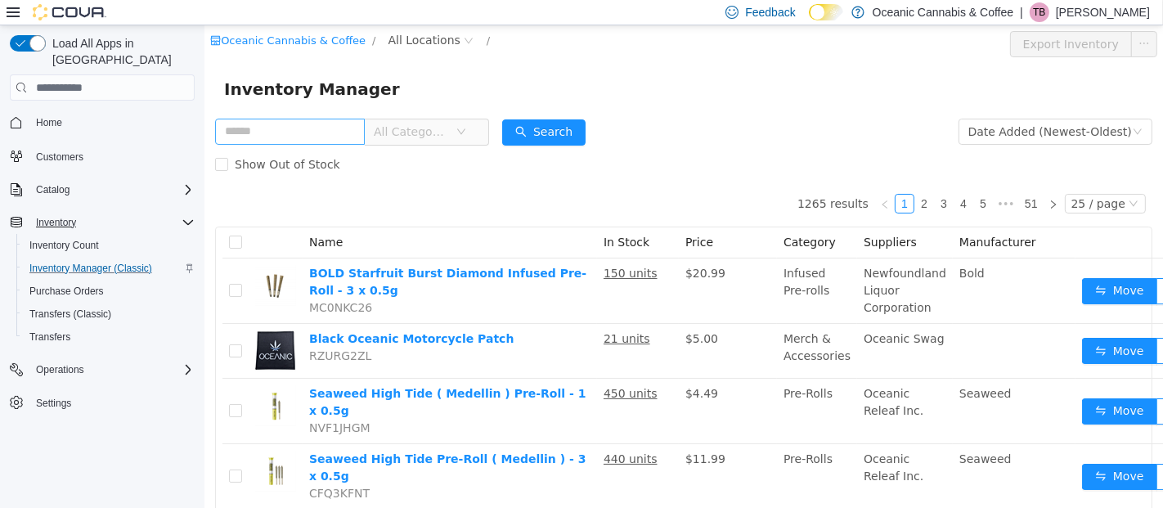
click at [321, 129] on input "text" at bounding box center [289, 132] width 150 height 26
type input "****"
click at [573, 133] on button "Search" at bounding box center [542, 132] width 83 height 26
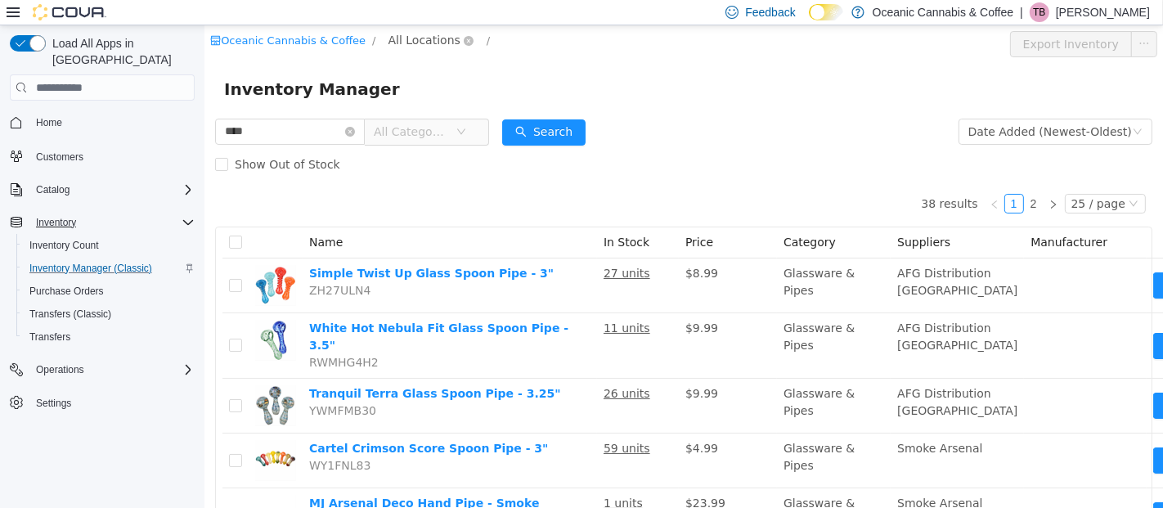
click at [403, 40] on span "All Locations" at bounding box center [424, 40] width 72 height 18
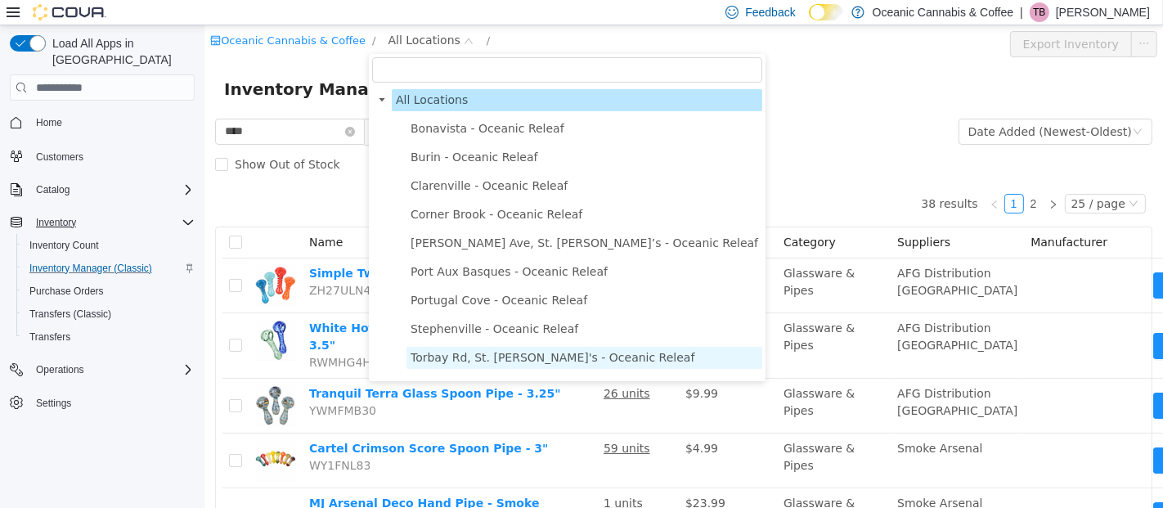
click at [474, 363] on span "Torbay Rd, St. [PERSON_NAME]'s - Oceanic Releaf" at bounding box center [552, 357] width 284 height 13
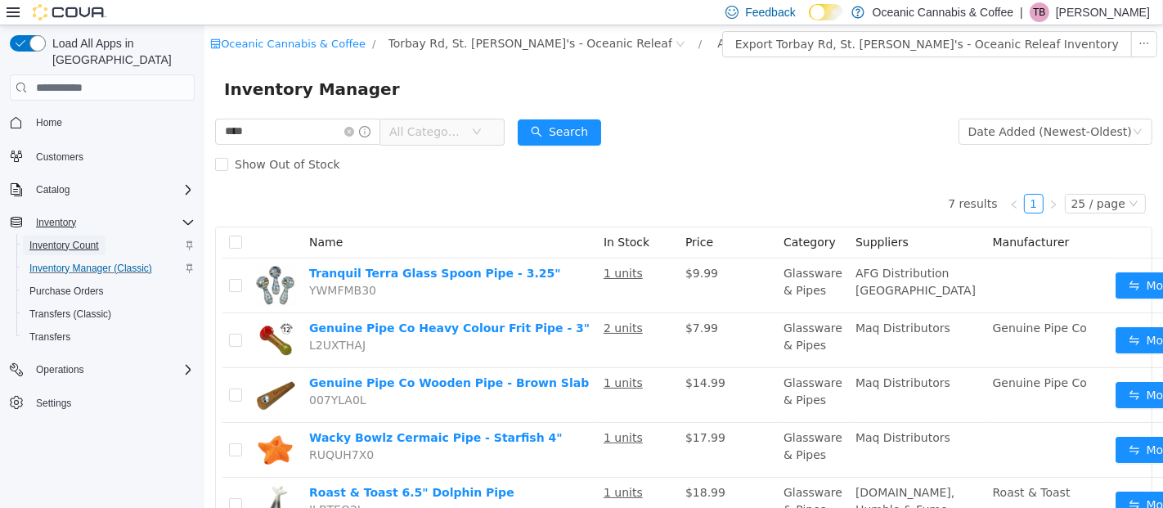
click at [47, 239] on span "Inventory Count" at bounding box center [64, 245] width 70 height 13
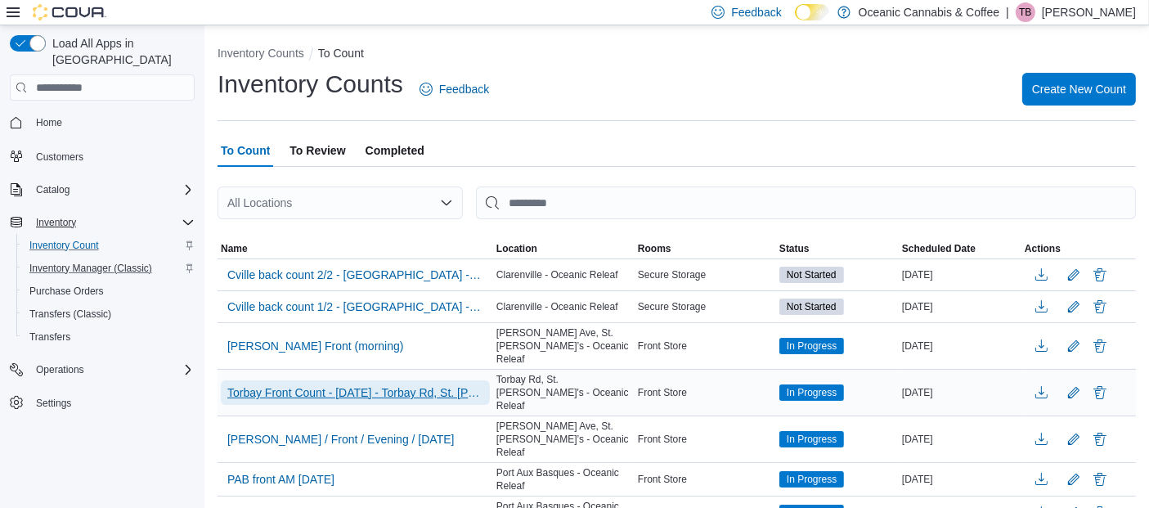
click at [402, 384] on span "Torbay Front Count - [DATE] - Torbay Rd, St. [PERSON_NAME]'s - Oceanic Releaf" at bounding box center [355, 392] width 256 height 16
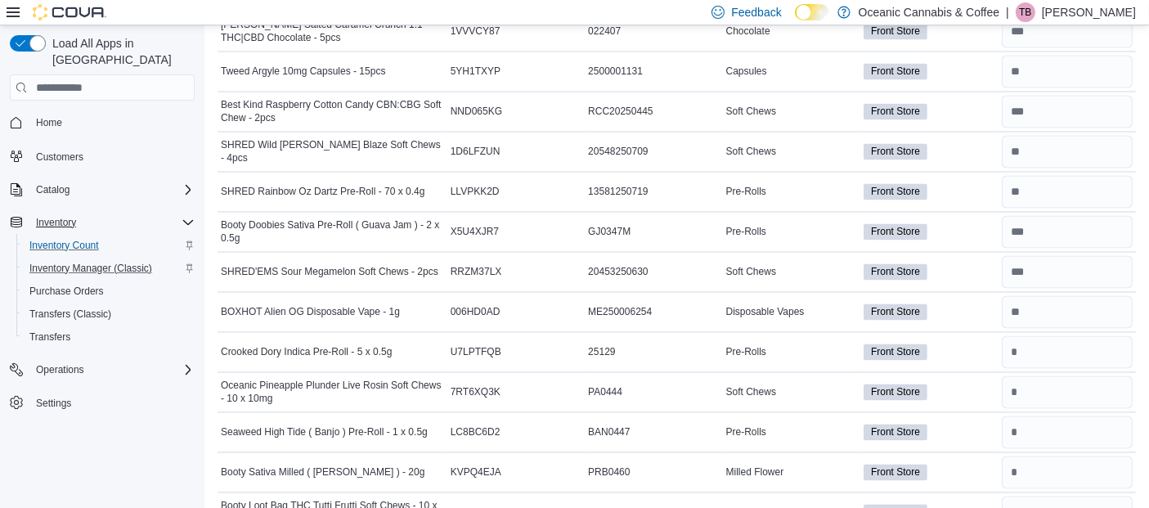
scroll to position [3122, 0]
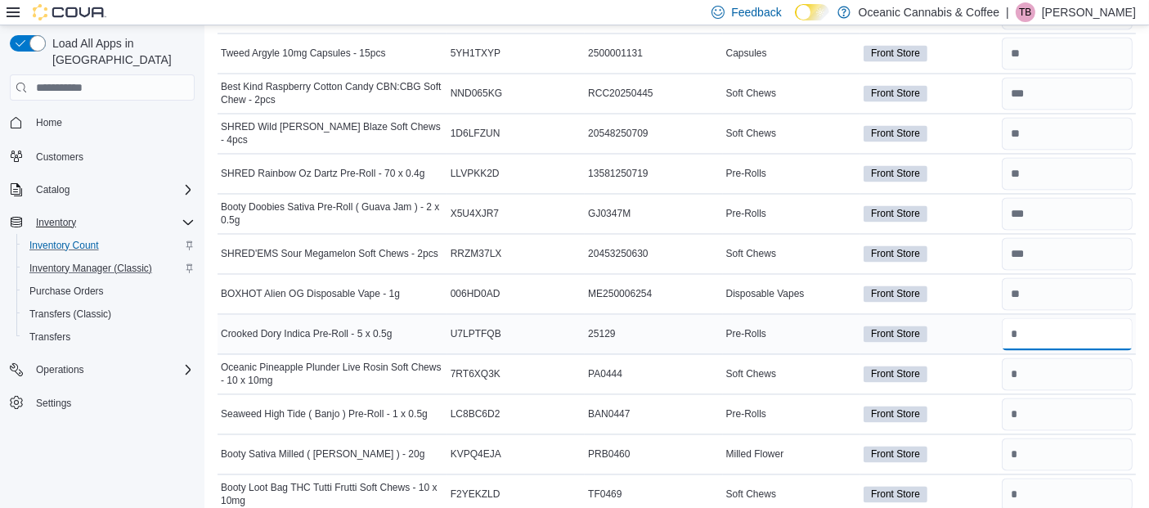
click at [1040, 317] on input "number" at bounding box center [1067, 333] width 131 height 33
type input "**"
click at [1051, 357] on input "number" at bounding box center [1067, 373] width 131 height 33
type input "*"
click at [1050, 398] on input "number" at bounding box center [1067, 414] width 131 height 33
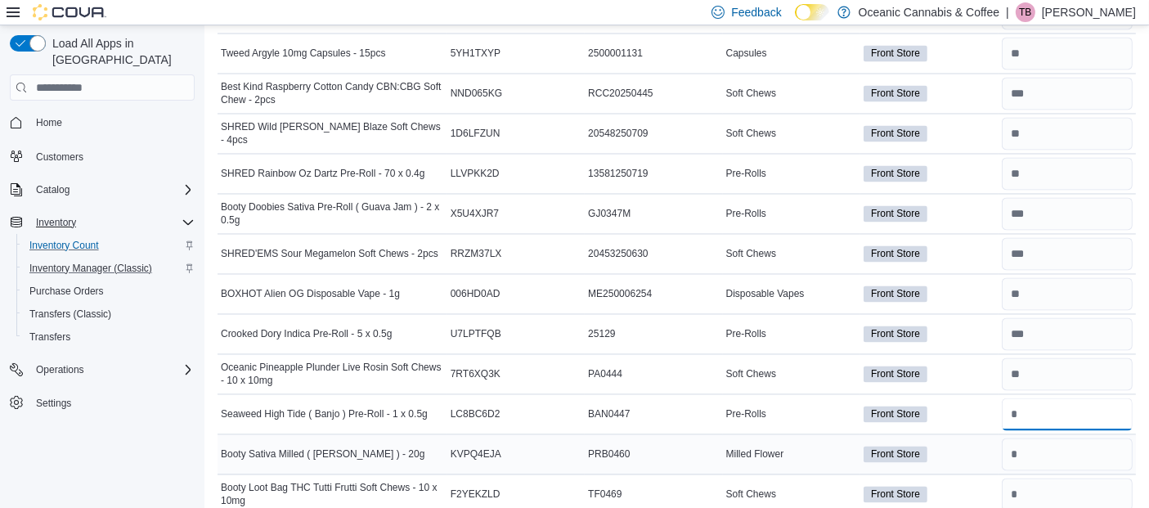
type input "**"
click at [1041, 438] on input "number" at bounding box center [1067, 454] width 131 height 33
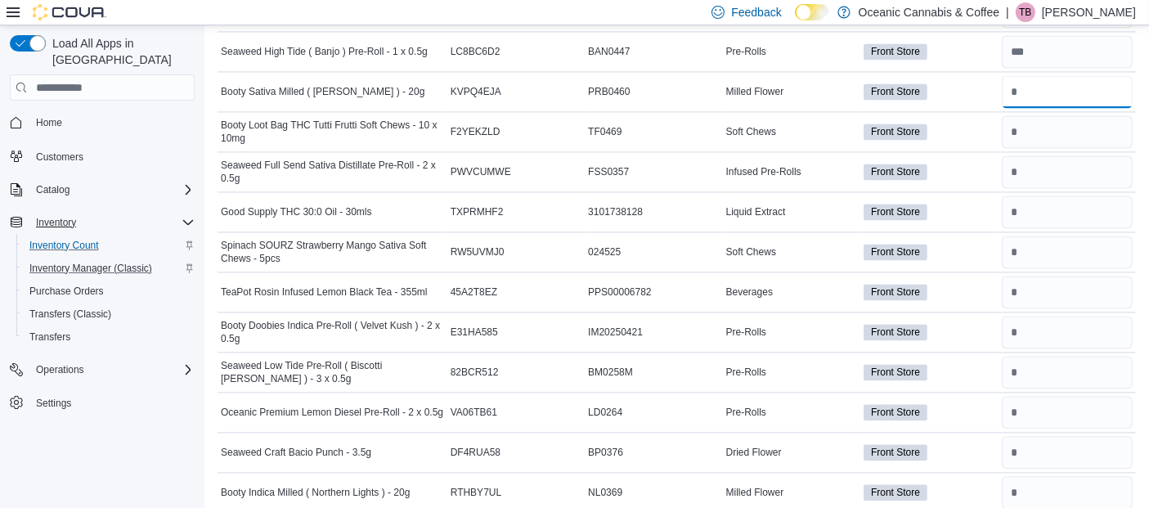
scroll to position [3501, 0]
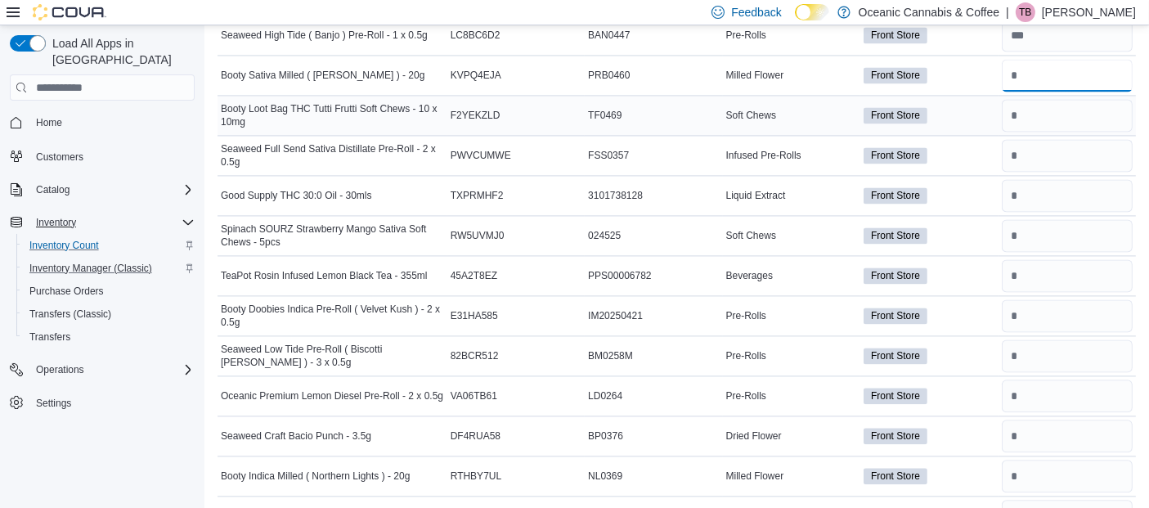
type input "*"
click at [1042, 99] on input "number" at bounding box center [1067, 115] width 131 height 33
type input "*"
click at [1047, 139] on input "number" at bounding box center [1067, 155] width 131 height 33
type input "**"
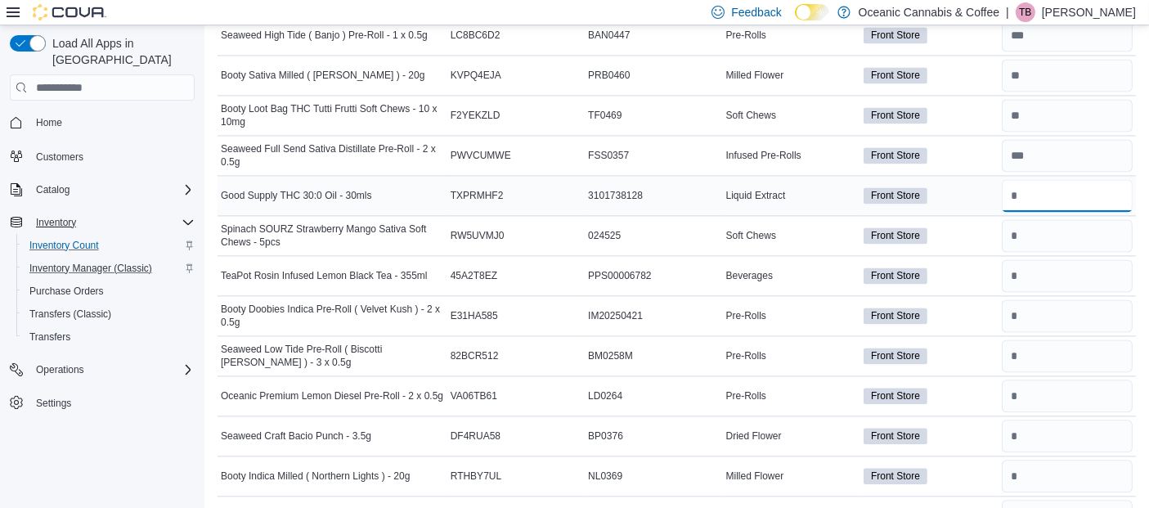
click at [1064, 179] on input "number" at bounding box center [1067, 195] width 131 height 33
type input "**"
click at [1057, 219] on input "number" at bounding box center [1067, 235] width 131 height 33
type input "*"
click at [1058, 259] on input "number" at bounding box center [1067, 275] width 131 height 33
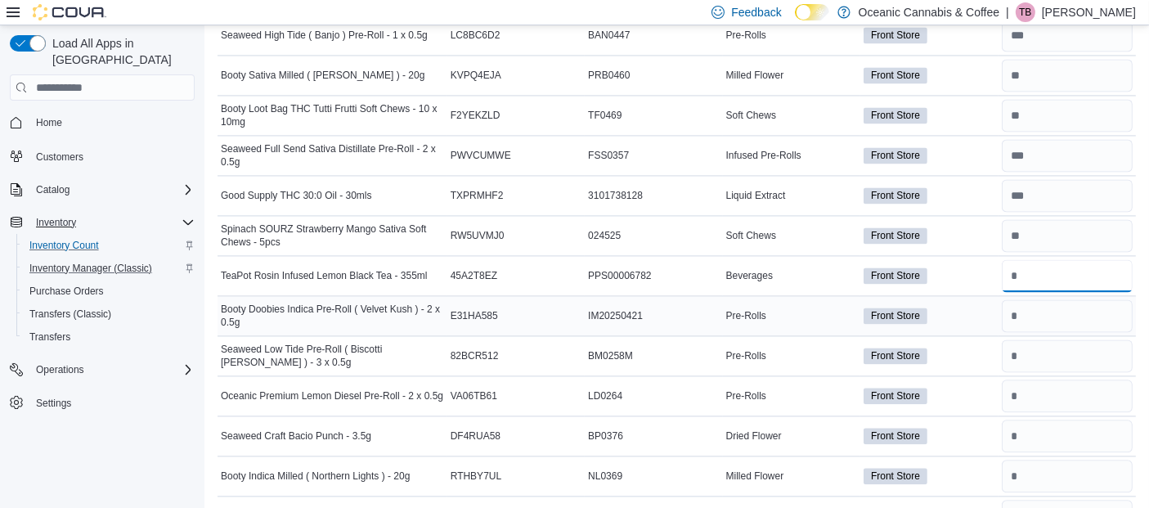
type input "*"
click at [1051, 299] on input "number" at bounding box center [1067, 315] width 131 height 33
type input "**"
click at [1057, 339] on input "number" at bounding box center [1067, 355] width 131 height 33
type input "**"
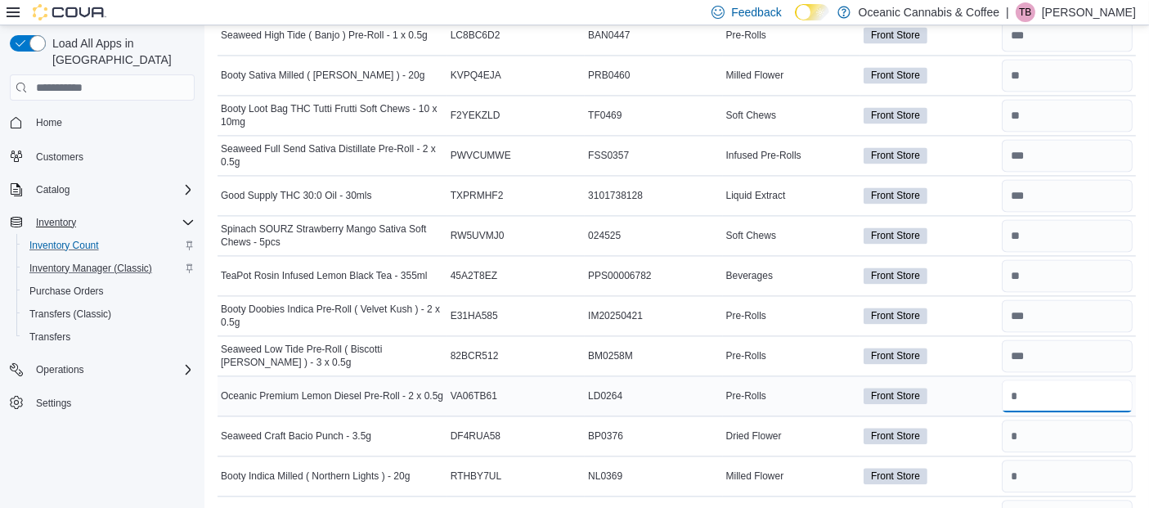
click at [1060, 380] on input "number" at bounding box center [1067, 396] width 131 height 33
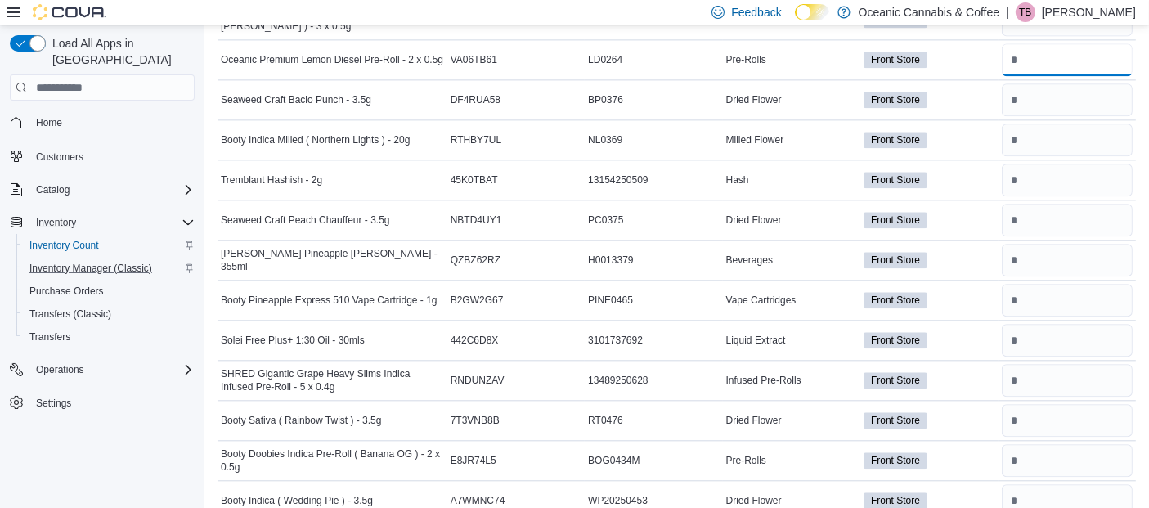
scroll to position [3855, 0]
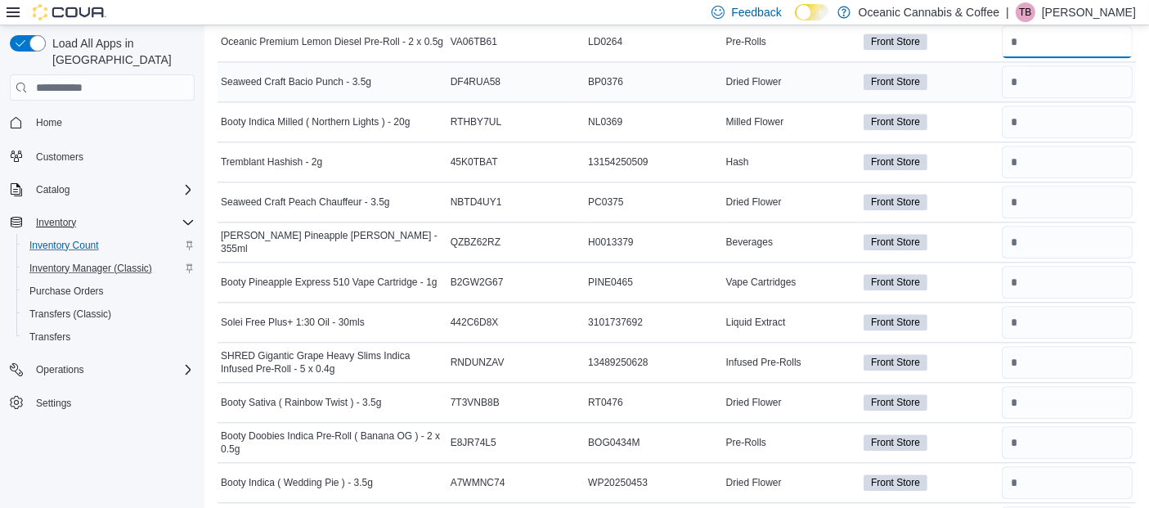
type input "**"
click at [1065, 66] on input "number" at bounding box center [1067, 81] width 131 height 33
type input "*"
click at [1058, 106] on input "number" at bounding box center [1067, 122] width 131 height 33
type input "*"
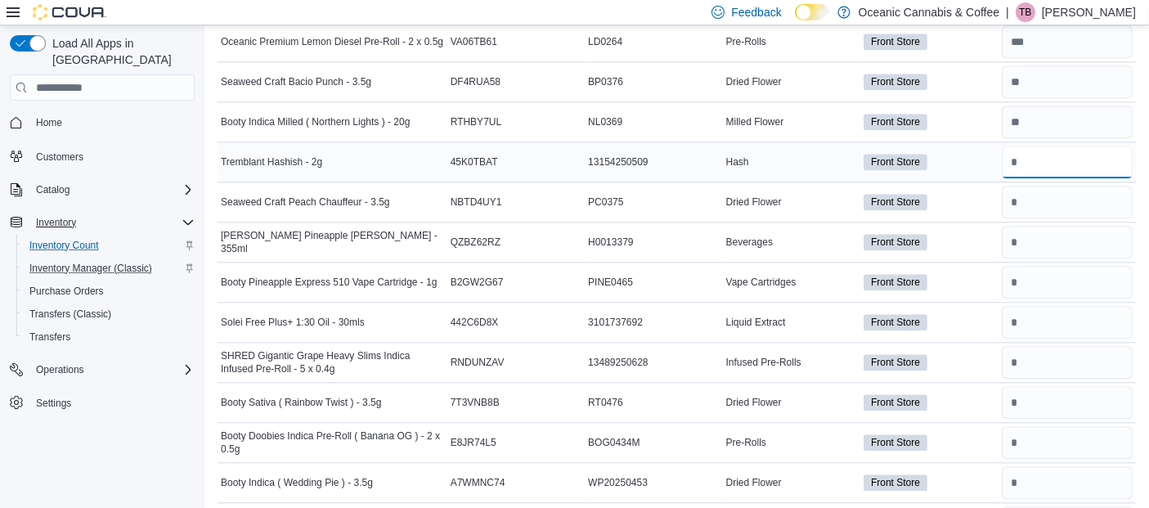
click at [1054, 146] on input "number" at bounding box center [1067, 162] width 131 height 33
type input "*"
click at [1067, 186] on input "number" at bounding box center [1067, 202] width 131 height 33
type input "**"
click at [1060, 226] on input "number" at bounding box center [1067, 242] width 131 height 33
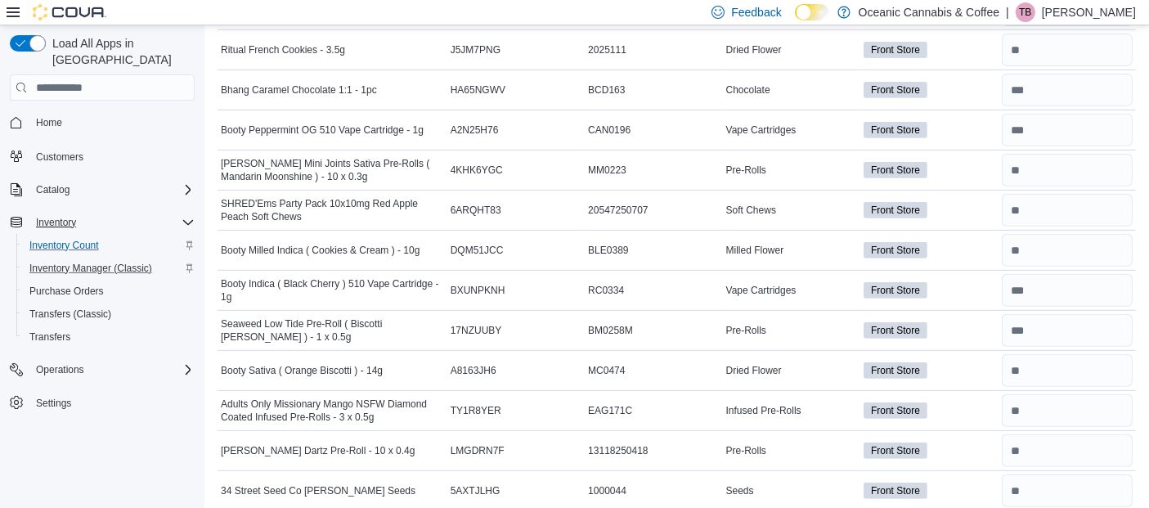
scroll to position [0, 0]
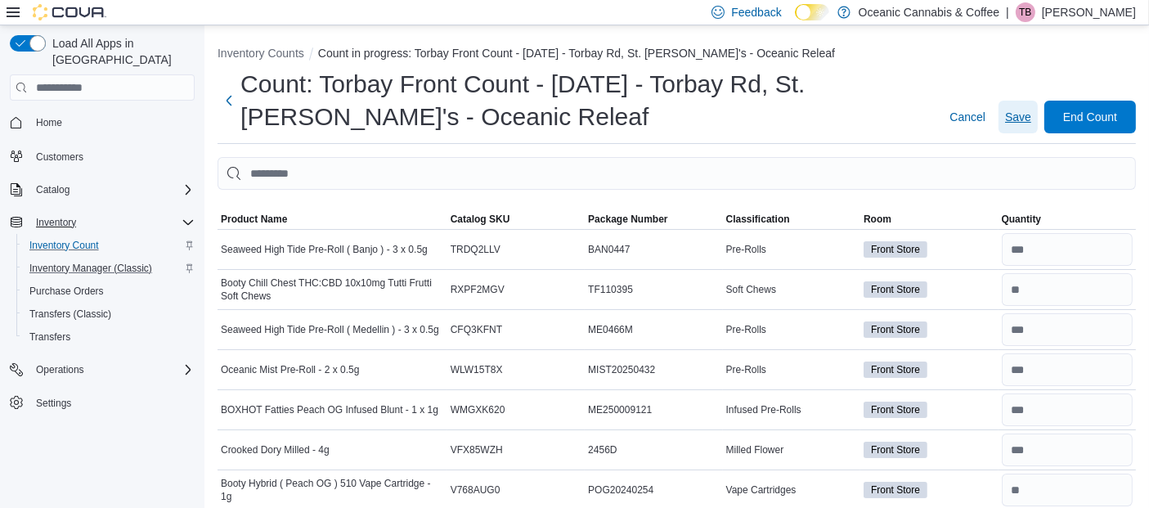
click at [1029, 117] on span "Save" at bounding box center [1018, 117] width 26 height 16
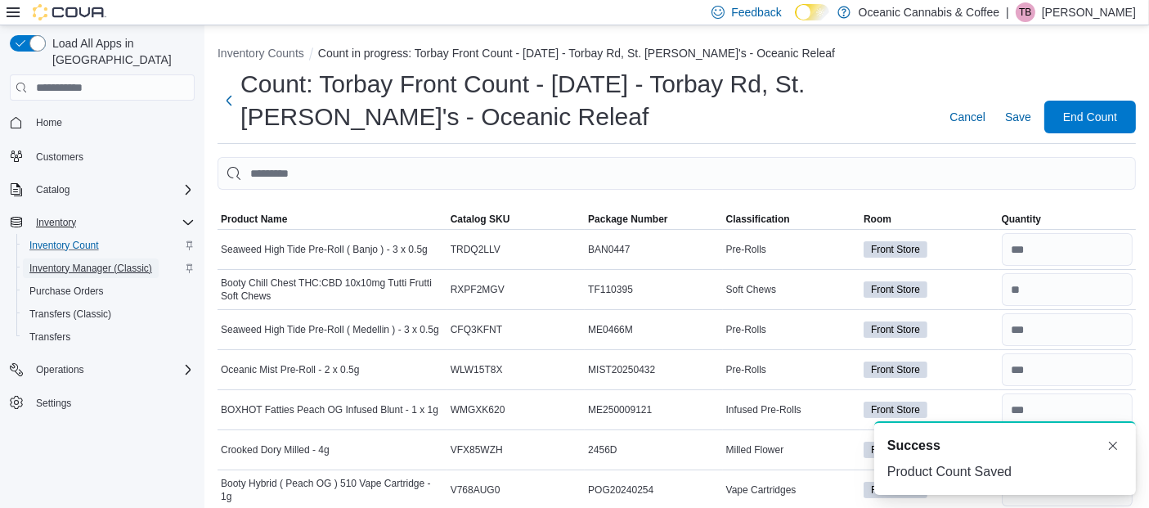
click at [88, 262] on span "Inventory Manager (Classic)" at bounding box center [90, 268] width 123 height 13
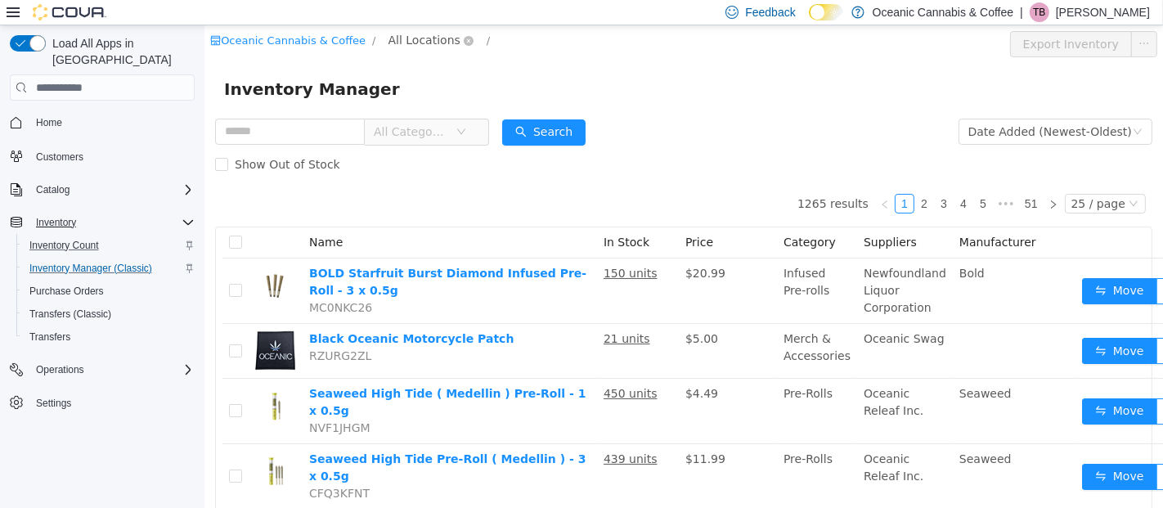
click at [396, 45] on span "All Locations" at bounding box center [424, 40] width 72 height 18
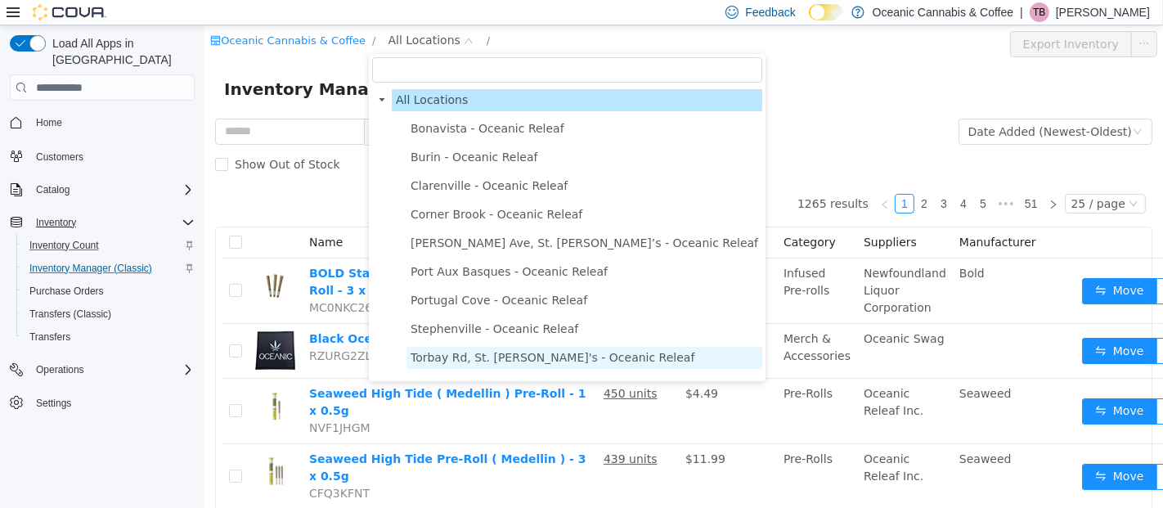
click at [477, 358] on span "Torbay Rd, St. [PERSON_NAME]'s - Oceanic Releaf" at bounding box center [552, 357] width 284 height 13
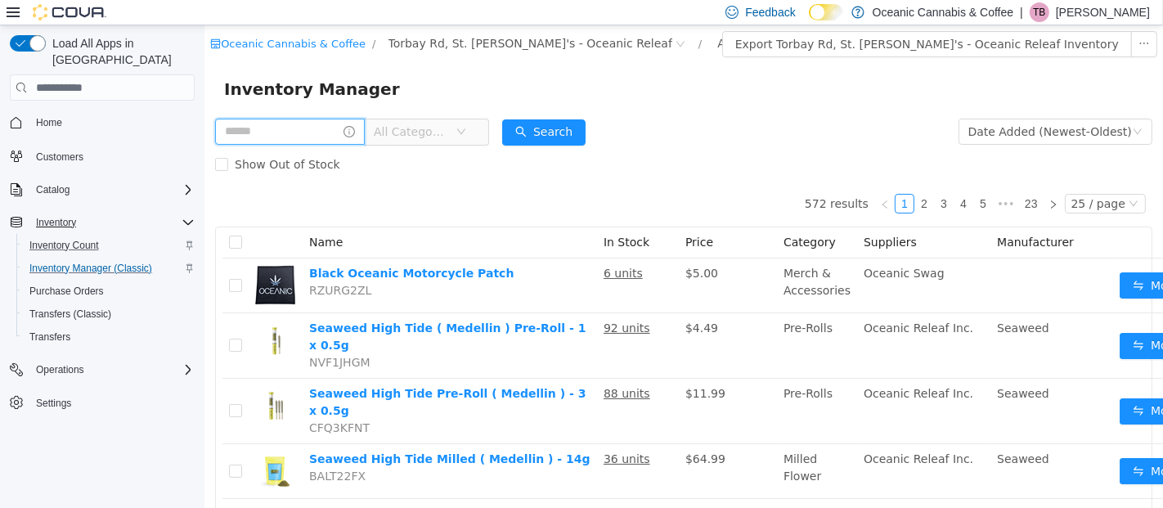
click at [285, 142] on input "text" at bounding box center [289, 132] width 150 height 26
type input "****"
click at [585, 129] on button "Search" at bounding box center [558, 132] width 83 height 26
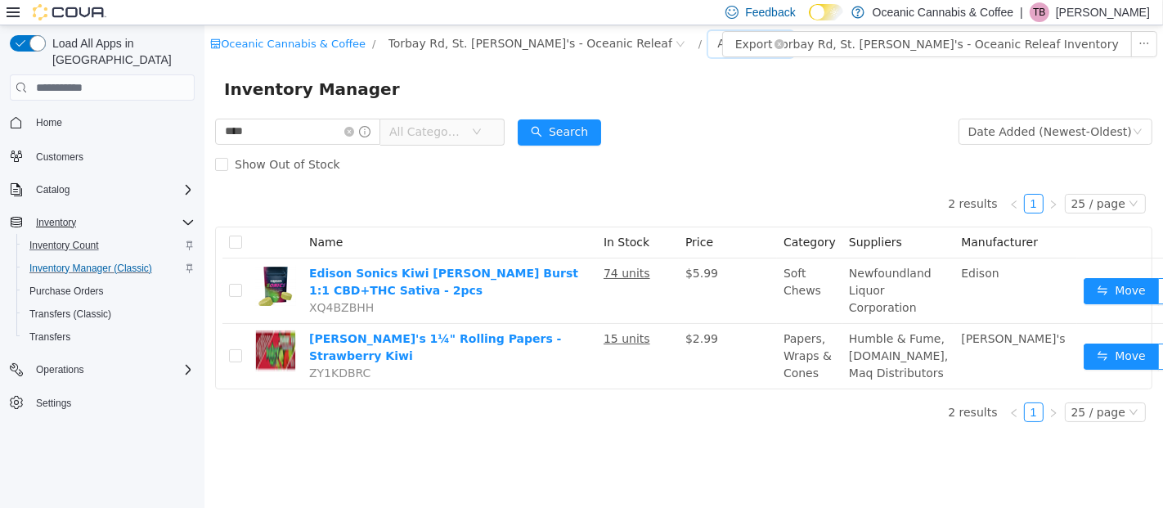
click at [717, 44] on div "All Rooms" at bounding box center [745, 43] width 56 height 25
click at [640, 101] on li "Front Store" at bounding box center [647, 103] width 98 height 26
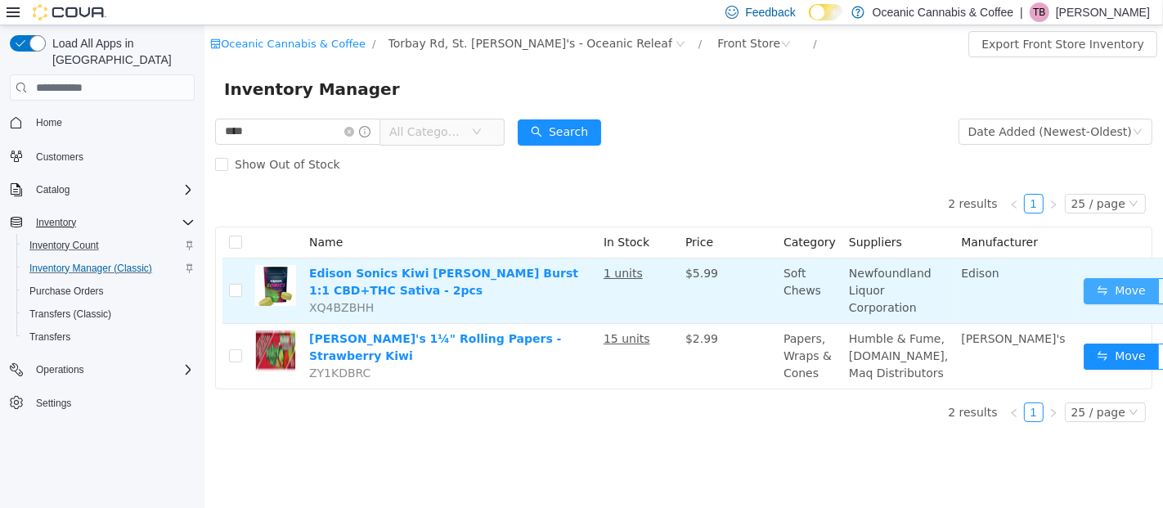
click at [1095, 288] on button "Move" at bounding box center [1120, 291] width 75 height 26
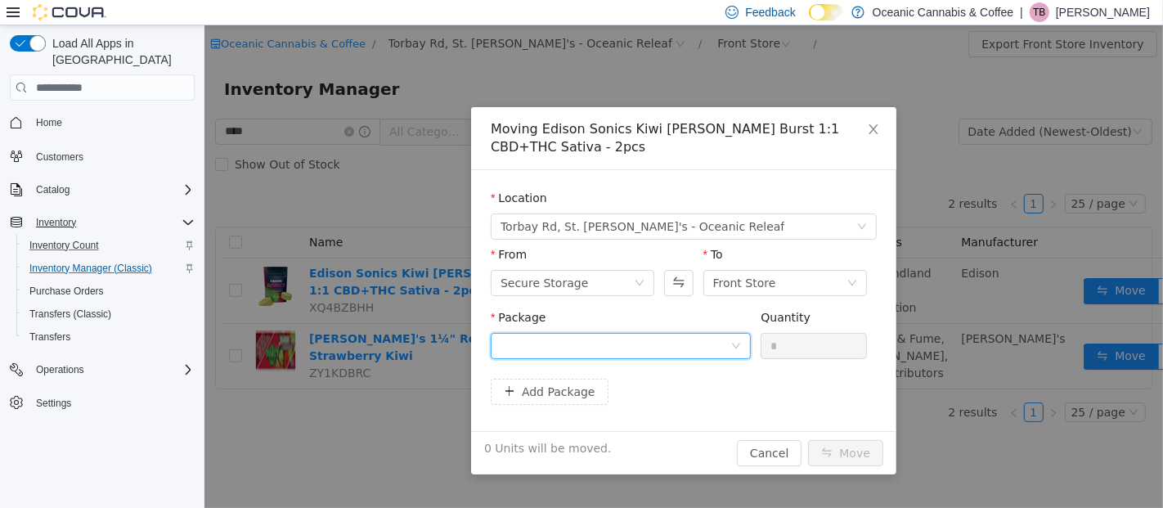
click at [670, 346] on div at bounding box center [615, 346] width 230 height 25
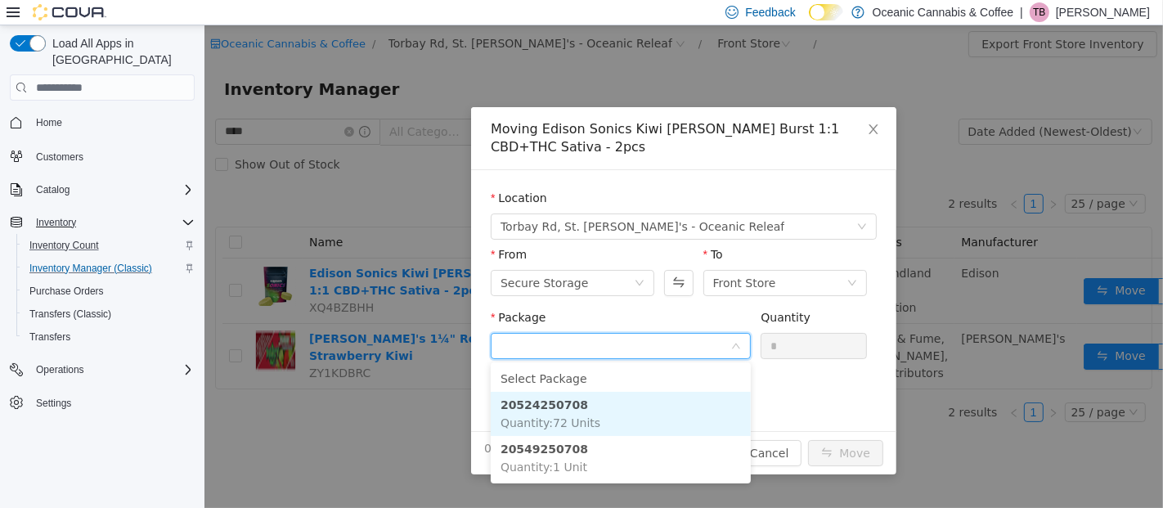
click at [628, 415] on li "20524250708 Quantity : 72 Units" at bounding box center [620, 414] width 260 height 44
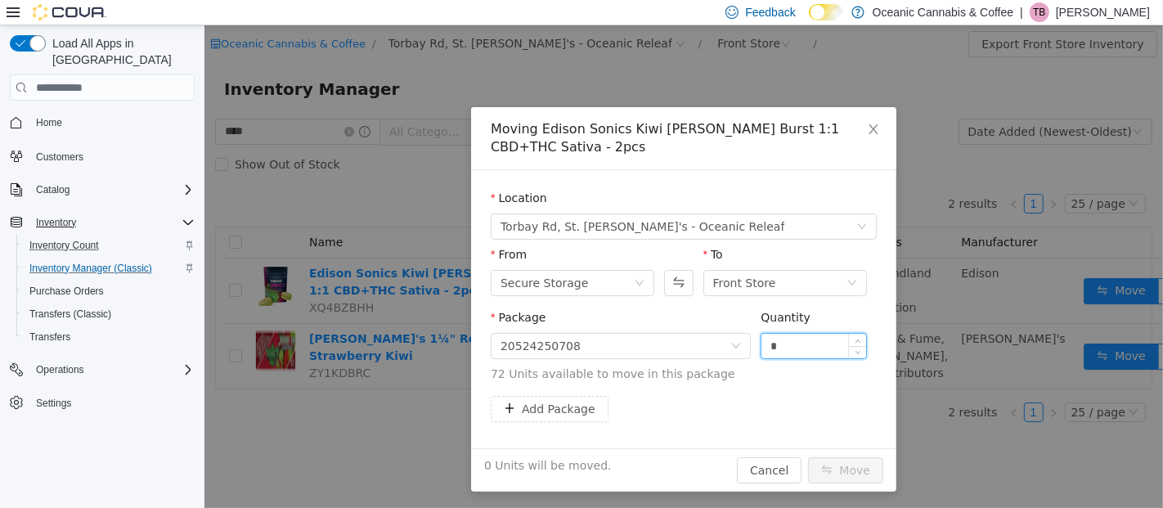
click at [788, 353] on input "*" at bounding box center [813, 346] width 105 height 25
type input "**"
click at [855, 470] on button "Move" at bounding box center [844, 470] width 75 height 26
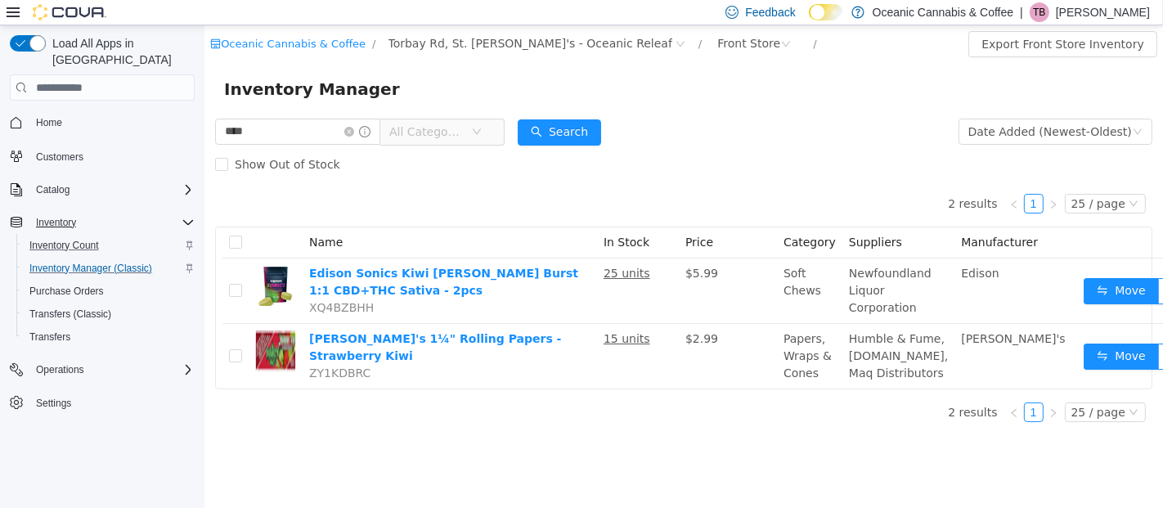
click at [798, 148] on div "Show Out of Stock" at bounding box center [682, 164] width 937 height 33
click at [83, 239] on span "Inventory Count" at bounding box center [64, 245] width 70 height 13
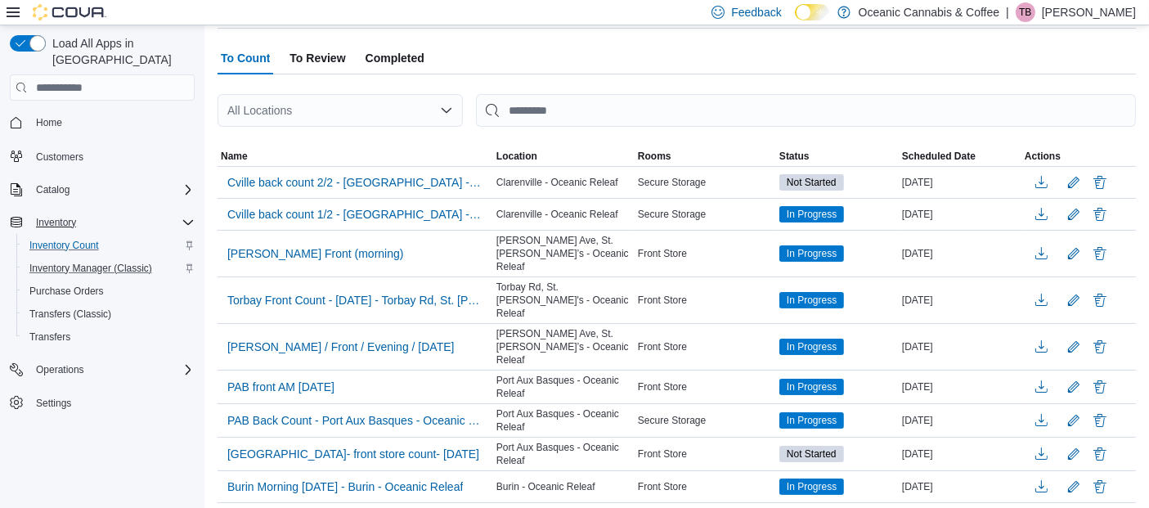
scroll to position [73, 0]
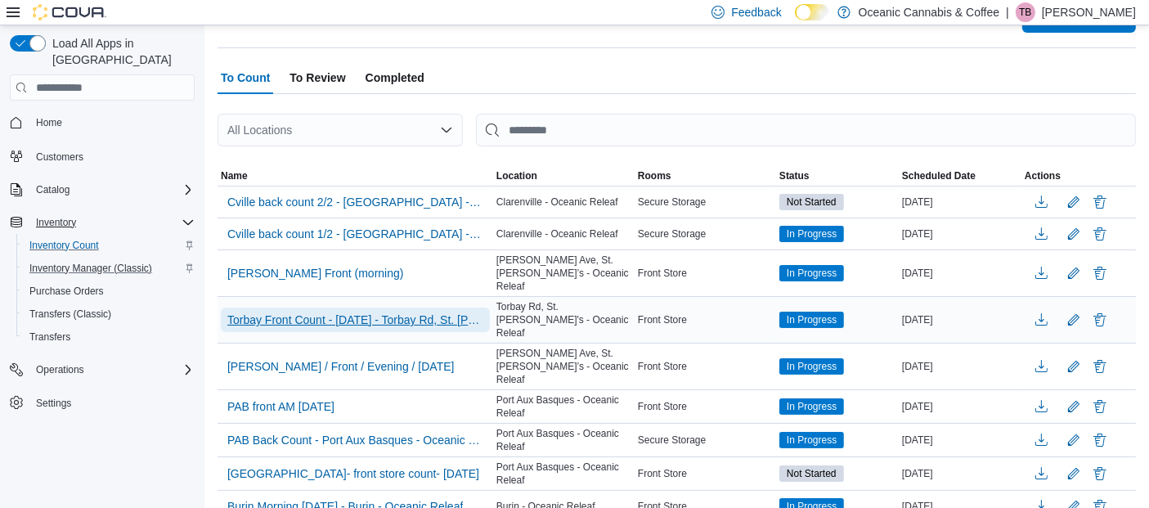
click at [429, 312] on span "Torbay Front Count - [DATE] - Torbay Rd, St. [PERSON_NAME]'s - Oceanic Releaf" at bounding box center [355, 320] width 256 height 16
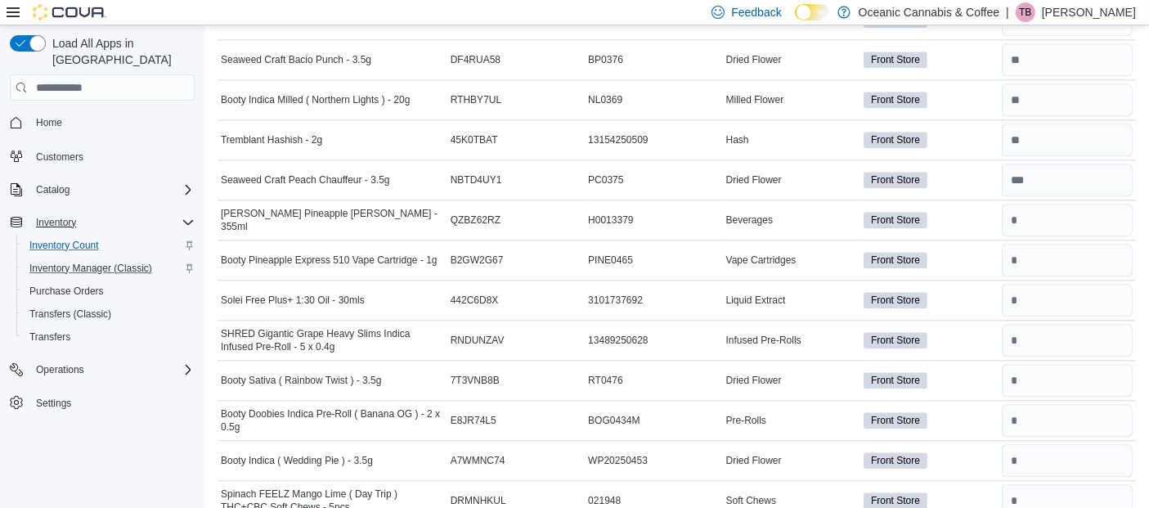
scroll to position [3859, 0]
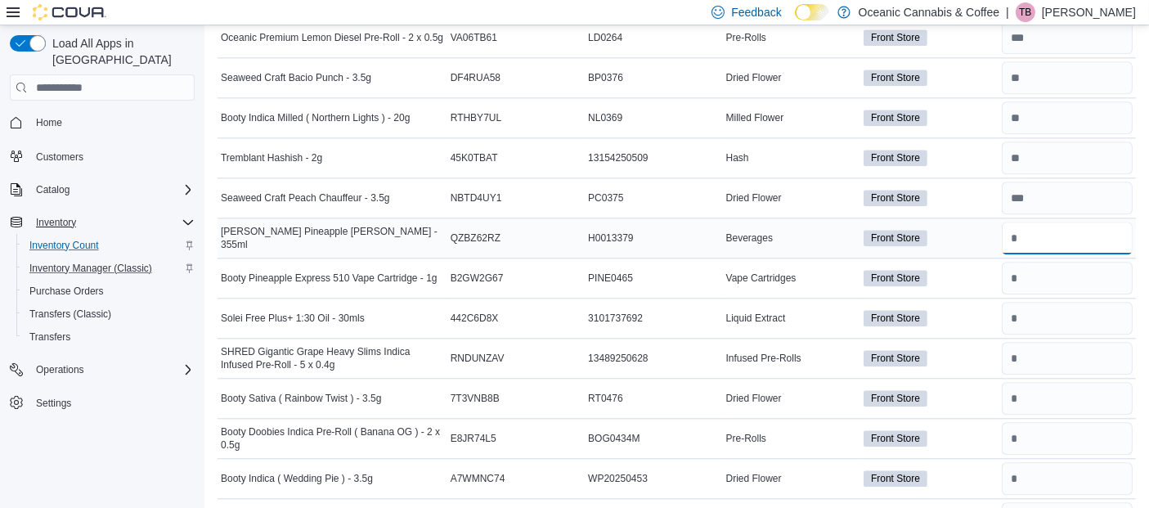
click at [1045, 222] on input "number" at bounding box center [1067, 238] width 131 height 33
type input "*"
click at [1042, 262] on input "number" at bounding box center [1067, 278] width 131 height 33
type input "**"
click at [1047, 302] on input "number" at bounding box center [1067, 318] width 131 height 33
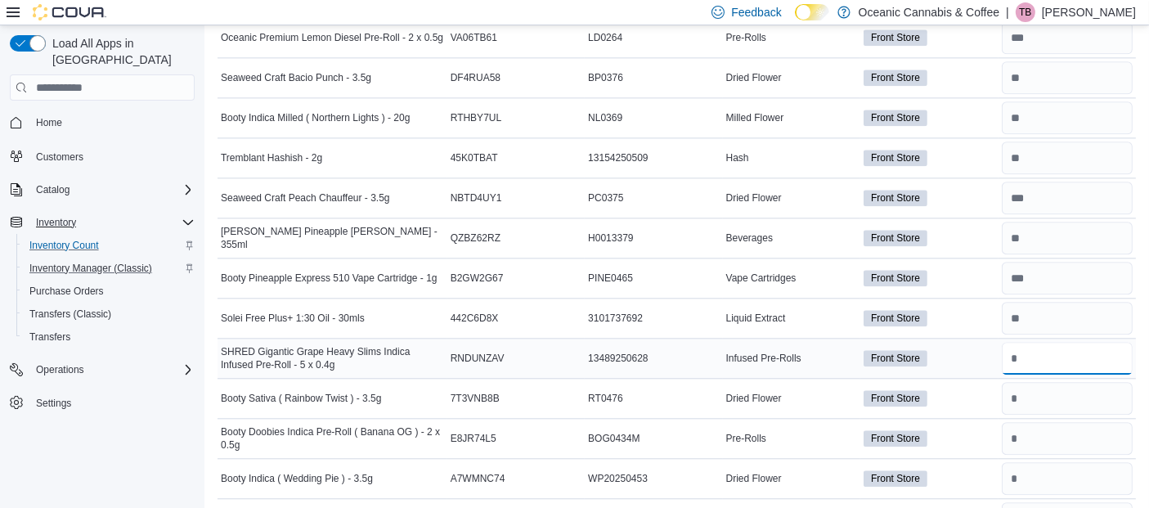
click at [1075, 342] on input "number" at bounding box center [1067, 358] width 131 height 33
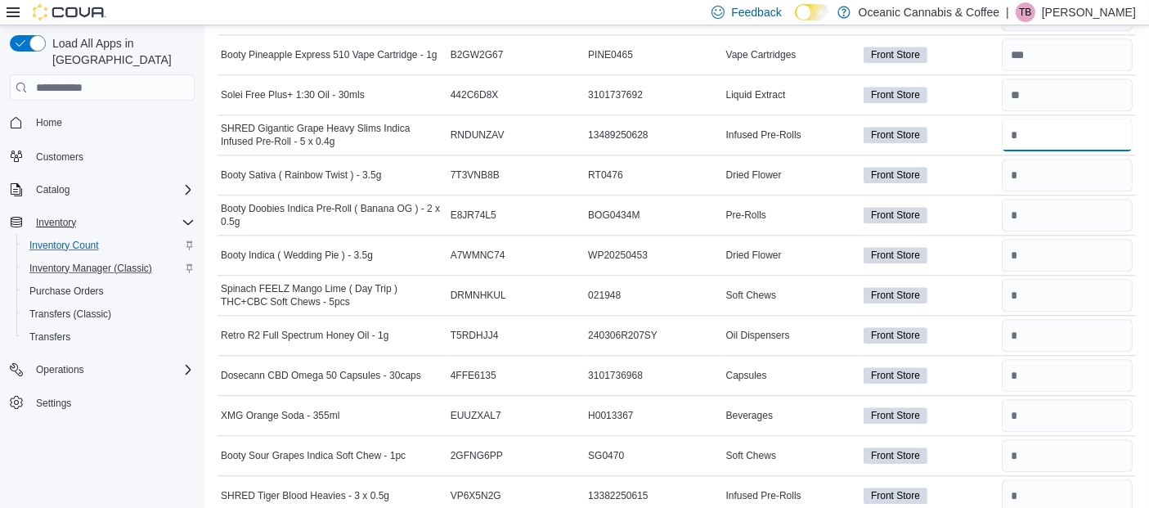
scroll to position [4064, 0]
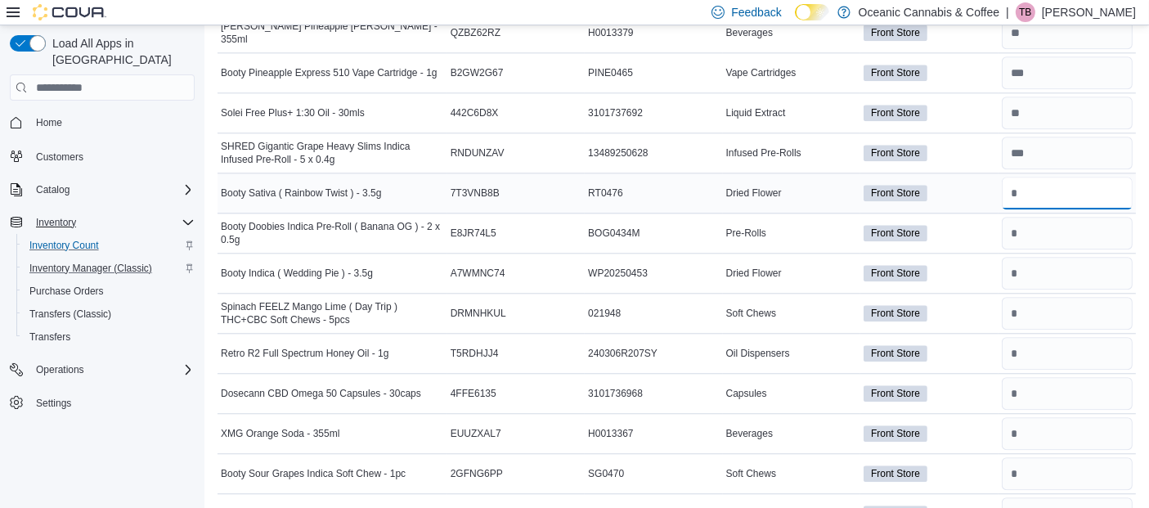
click at [1058, 177] on input "number" at bounding box center [1067, 193] width 131 height 33
click at [1041, 217] on input "number" at bounding box center [1067, 233] width 131 height 33
click at [1047, 257] on input "number" at bounding box center [1067, 273] width 131 height 33
click at [1054, 297] on input "number" at bounding box center [1067, 313] width 131 height 33
click at [1092, 338] on input "number" at bounding box center [1067, 353] width 131 height 33
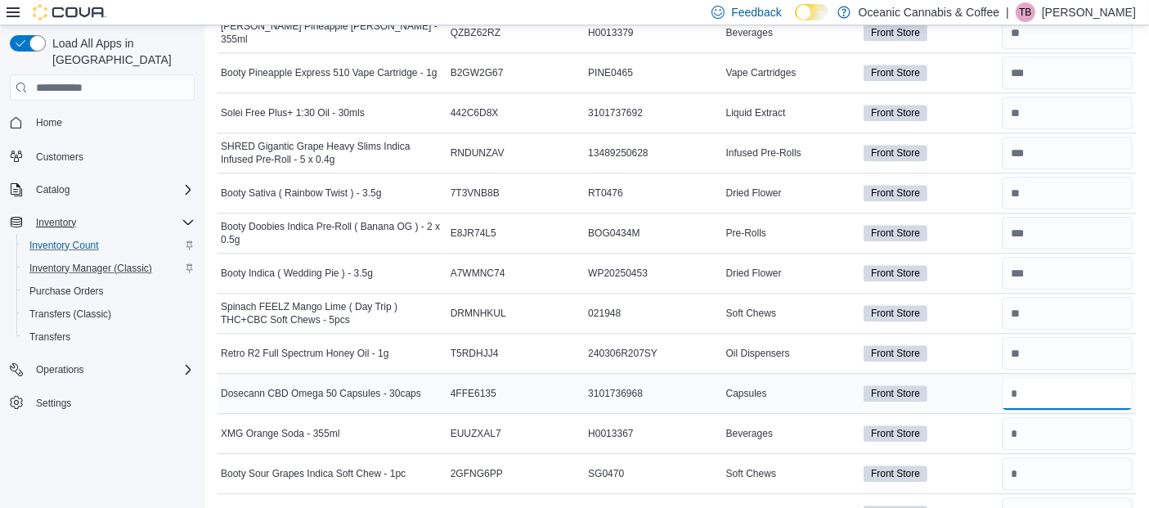
click at [1056, 377] on input "number" at bounding box center [1067, 393] width 131 height 33
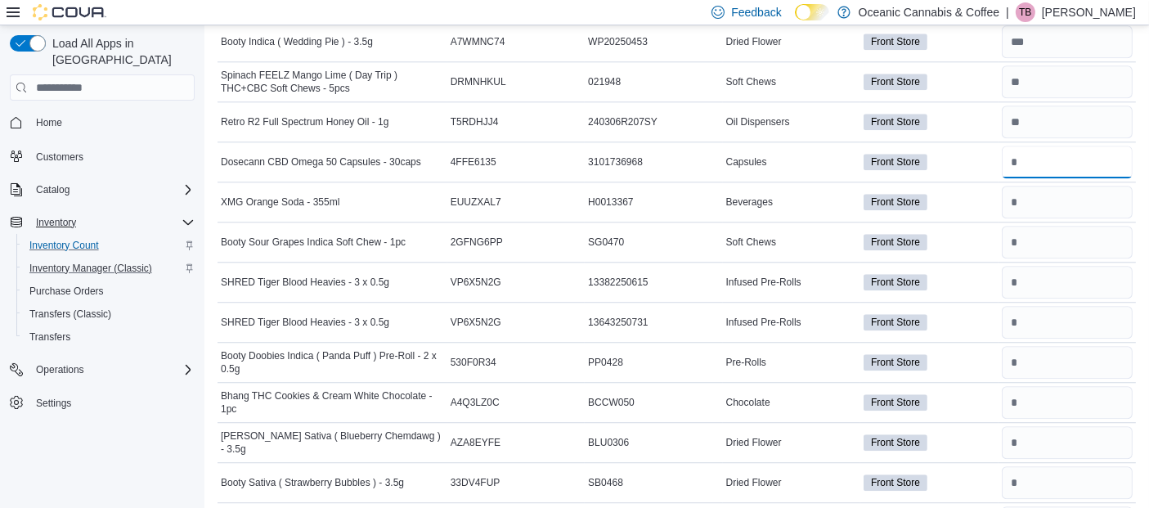
scroll to position [4374, 0]
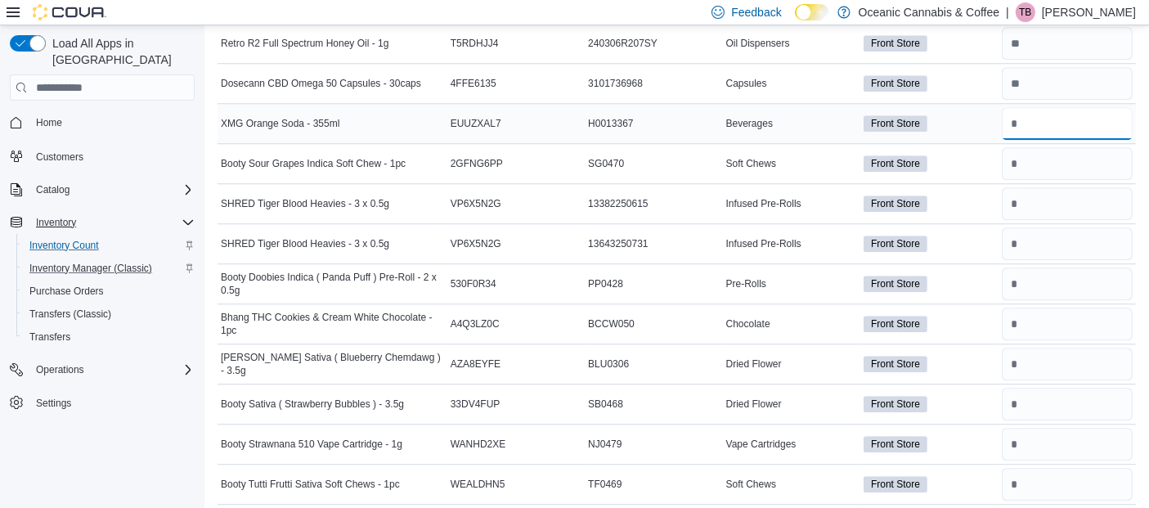
click at [1046, 107] on input "number" at bounding box center [1067, 123] width 131 height 33
click at [1055, 147] on input "number" at bounding box center [1067, 163] width 131 height 33
click at [1040, 104] on div at bounding box center [1067, 123] width 137 height 39
click at [1040, 107] on input "number" at bounding box center [1067, 123] width 131 height 33
click at [1044, 187] on input "number" at bounding box center [1067, 203] width 131 height 33
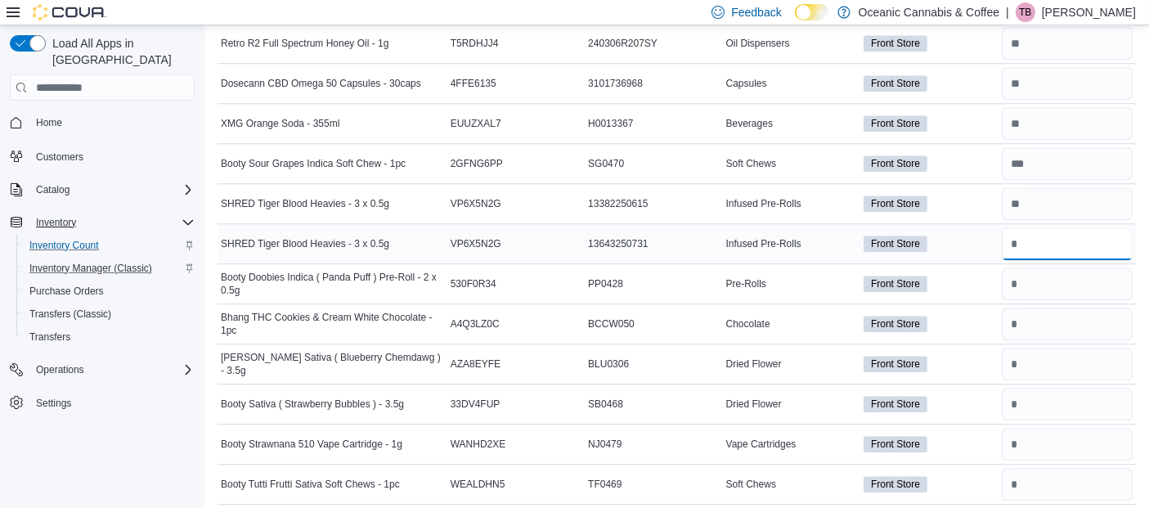
click at [1045, 227] on input "number" at bounding box center [1067, 243] width 131 height 33
click at [1045, 267] on input "number" at bounding box center [1067, 283] width 131 height 33
click at [1047, 308] on input "number" at bounding box center [1067, 324] width 131 height 33
click at [1067, 348] on input "number" at bounding box center [1067, 364] width 131 height 33
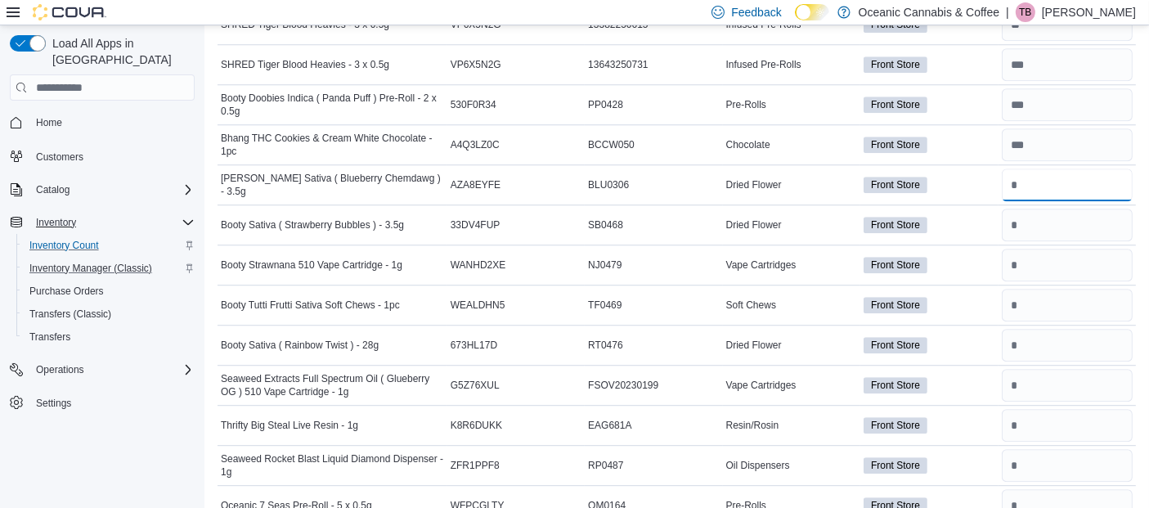
scroll to position [4571, 0]
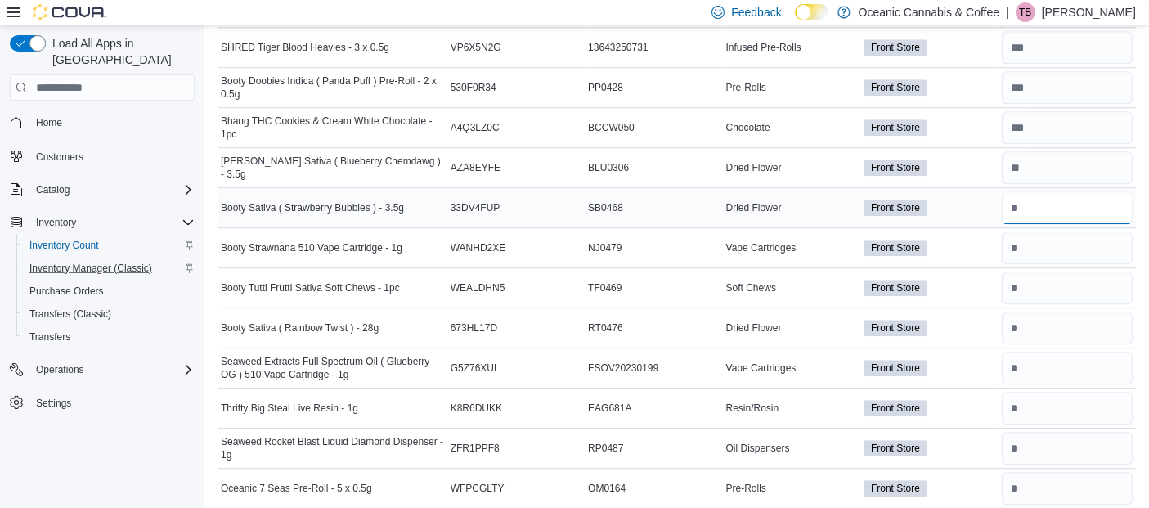
click at [1068, 191] on input "number" at bounding box center [1067, 207] width 131 height 33
click at [1044, 231] on input "number" at bounding box center [1067, 247] width 131 height 33
click at [1035, 272] on input "number" at bounding box center [1067, 288] width 131 height 33
click at [1036, 312] on input "number" at bounding box center [1067, 328] width 131 height 33
click at [1033, 352] on input "number" at bounding box center [1067, 368] width 131 height 33
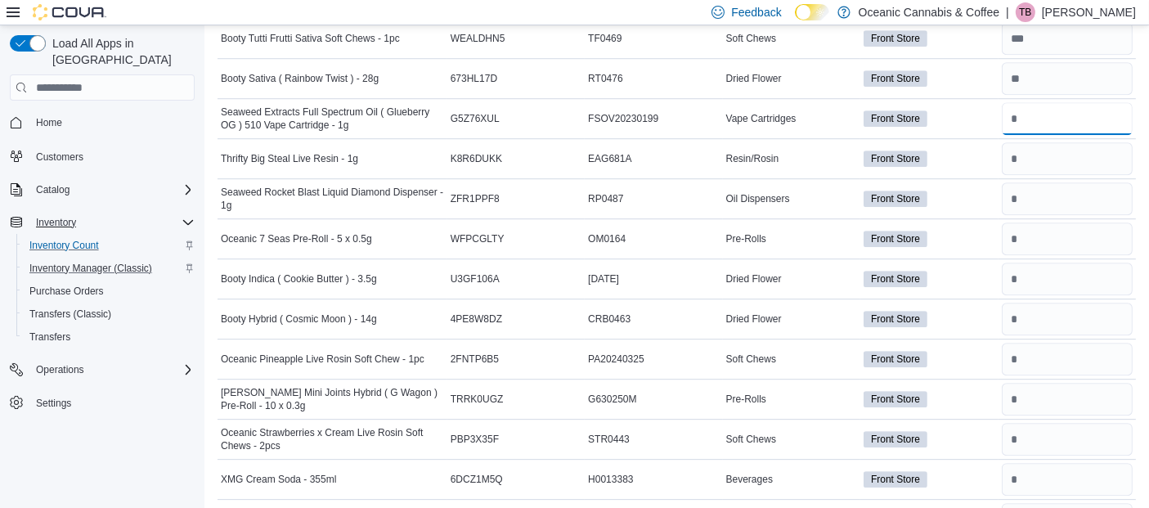
scroll to position [4846, 0]
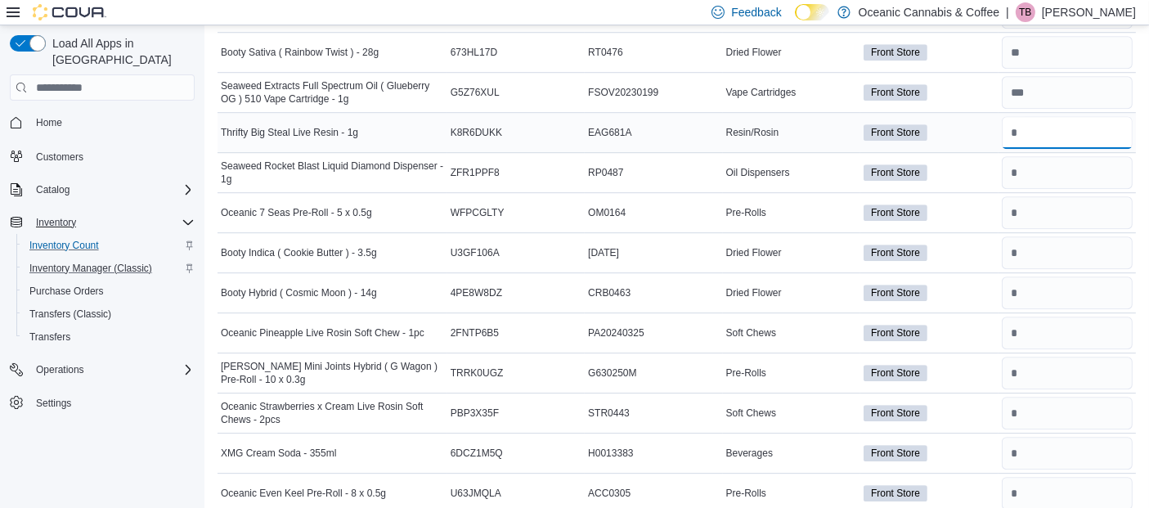
click at [1063, 116] on input "number" at bounding box center [1067, 132] width 131 height 33
click at [1054, 156] on input "number" at bounding box center [1067, 172] width 131 height 33
click at [1053, 196] on input "number" at bounding box center [1067, 212] width 131 height 33
click at [1038, 236] on input "number" at bounding box center [1067, 252] width 131 height 33
click at [1040, 276] on input "number" at bounding box center [1067, 292] width 131 height 33
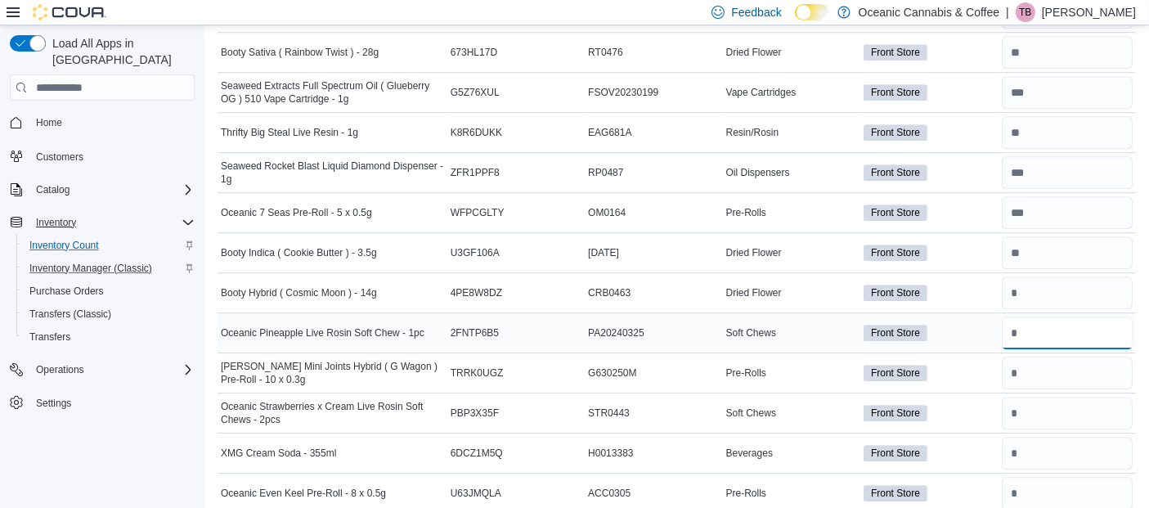
click at [1055, 317] on input "number" at bounding box center [1067, 333] width 131 height 33
click at [1045, 357] on input "number" at bounding box center [1067, 373] width 131 height 33
click at [1051, 397] on input "number" at bounding box center [1067, 413] width 131 height 33
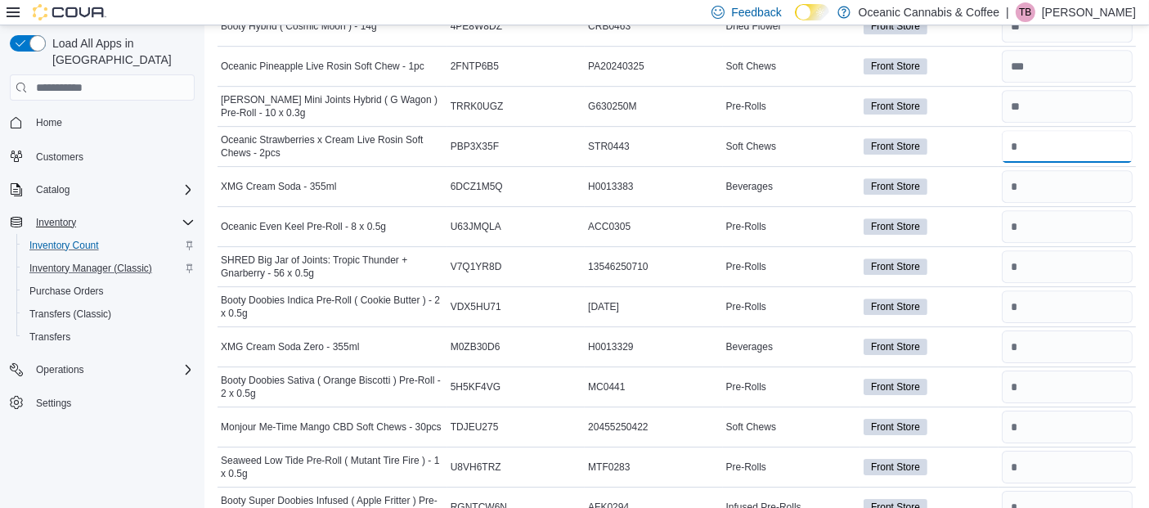
scroll to position [5121, 0]
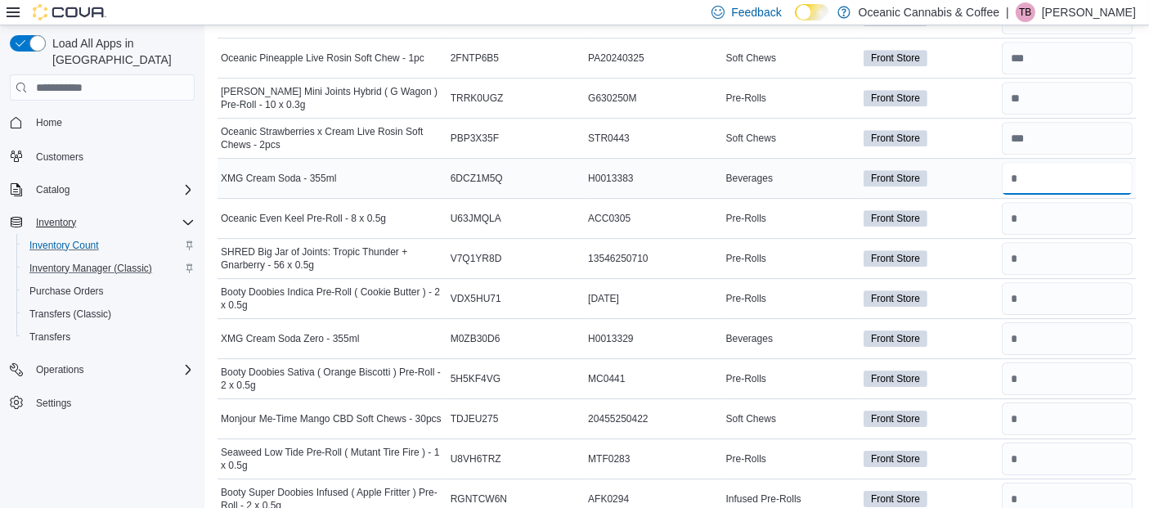
click at [1059, 162] on input "number" at bounding box center [1067, 178] width 131 height 33
click at [1057, 202] on input "number" at bounding box center [1067, 218] width 131 height 33
click at [1051, 242] on input "number" at bounding box center [1067, 258] width 131 height 33
click at [1046, 282] on input "number" at bounding box center [1067, 298] width 131 height 33
click at [1046, 322] on input "number" at bounding box center [1067, 338] width 131 height 33
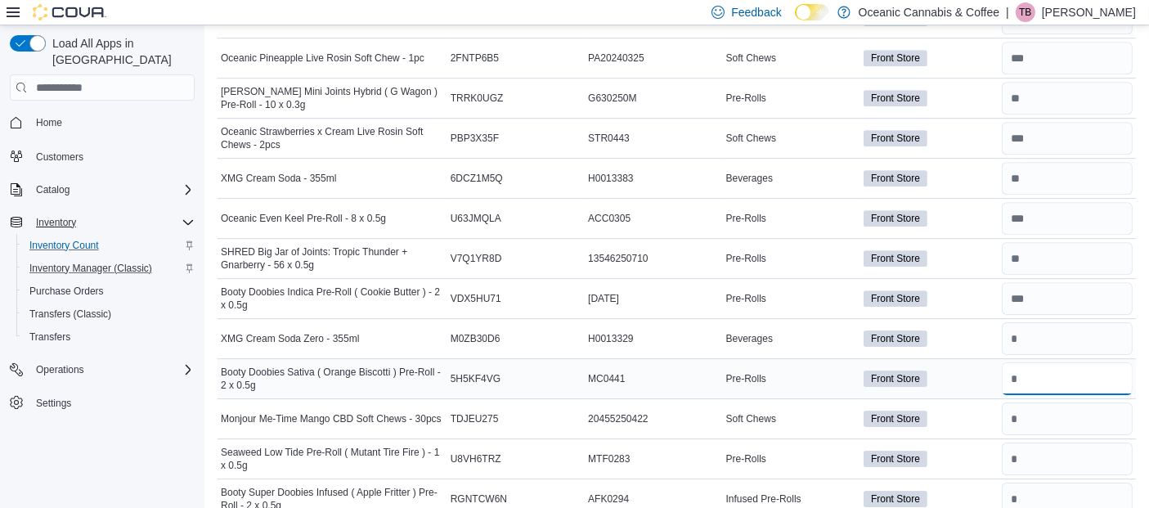
click at [1046, 362] on input "number" at bounding box center [1067, 378] width 131 height 33
click at [1040, 402] on input "number" at bounding box center [1067, 418] width 131 height 33
click at [1049, 443] on input "number" at bounding box center [1067, 459] width 131 height 33
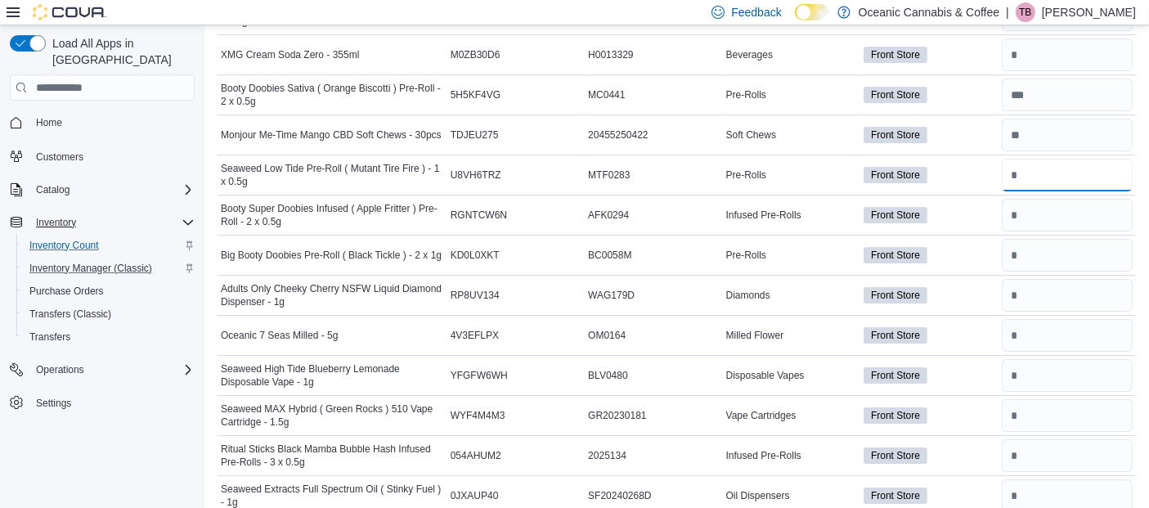
scroll to position [5414, 0]
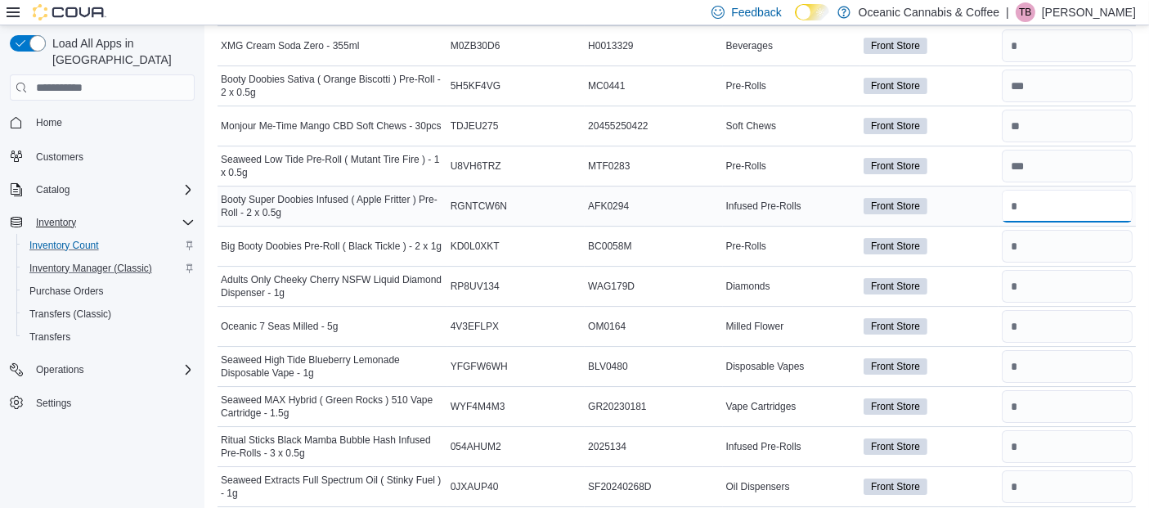
click at [1044, 190] on input "number" at bounding box center [1067, 206] width 131 height 33
click at [1049, 230] on input "number" at bounding box center [1067, 246] width 131 height 33
click at [1050, 270] on input "number" at bounding box center [1067, 286] width 131 height 33
click at [1040, 310] on input "number" at bounding box center [1067, 326] width 131 height 33
click at [1054, 350] on input "number" at bounding box center [1067, 366] width 131 height 33
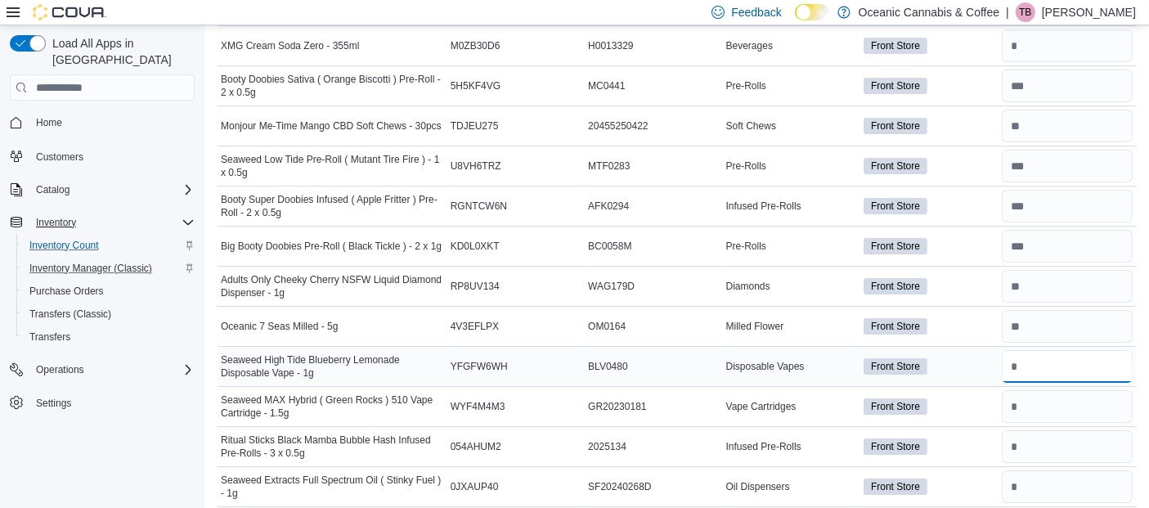
click at [1054, 350] on input "number" at bounding box center [1067, 366] width 131 height 33
click at [1047, 390] on input "number" at bounding box center [1067, 406] width 131 height 33
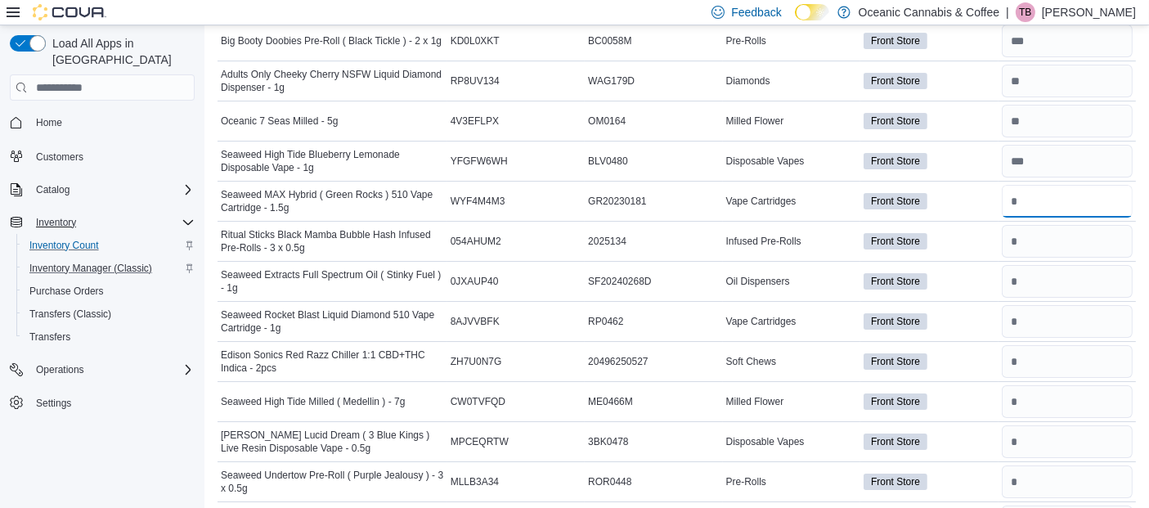
scroll to position [5654, 0]
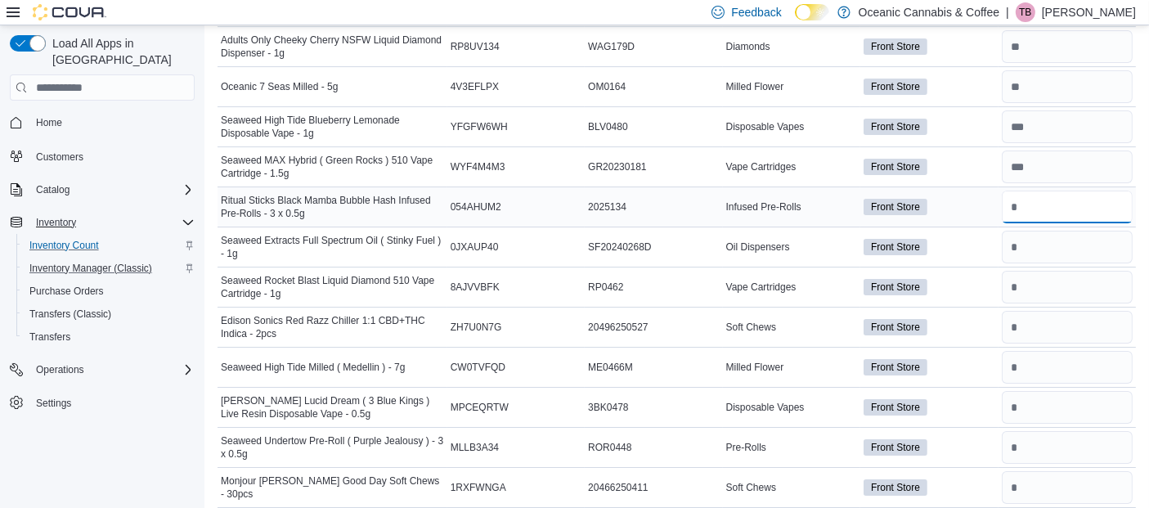
click at [1055, 191] on input "number" at bounding box center [1067, 207] width 131 height 33
click at [1052, 231] on input "number" at bounding box center [1067, 247] width 131 height 33
click at [1054, 271] on input "number" at bounding box center [1067, 287] width 131 height 33
click at [1049, 311] on input "number" at bounding box center [1067, 327] width 131 height 33
click at [1050, 351] on input "number" at bounding box center [1067, 367] width 131 height 33
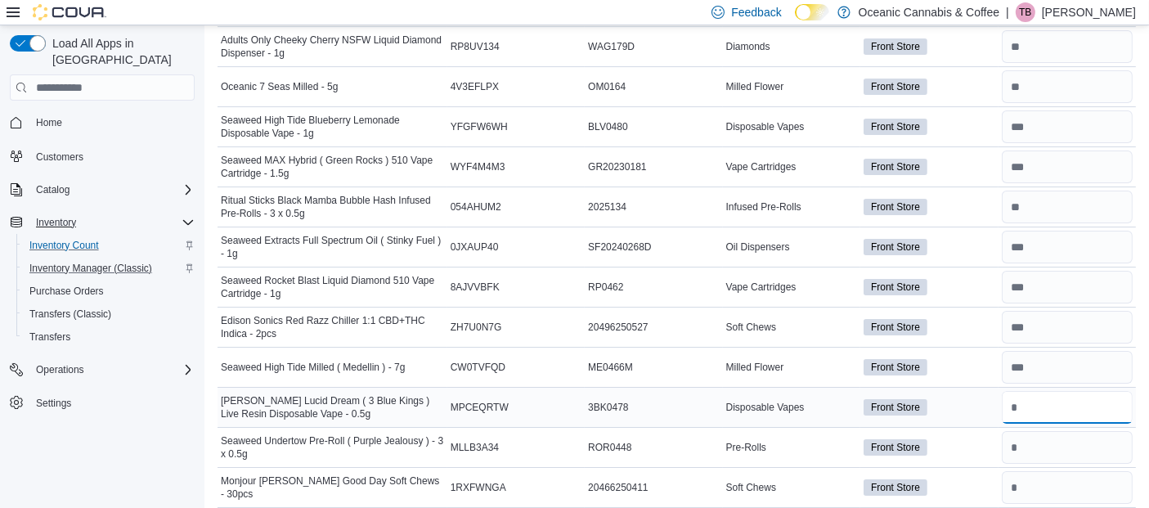
click at [1052, 391] on input "number" at bounding box center [1067, 407] width 131 height 33
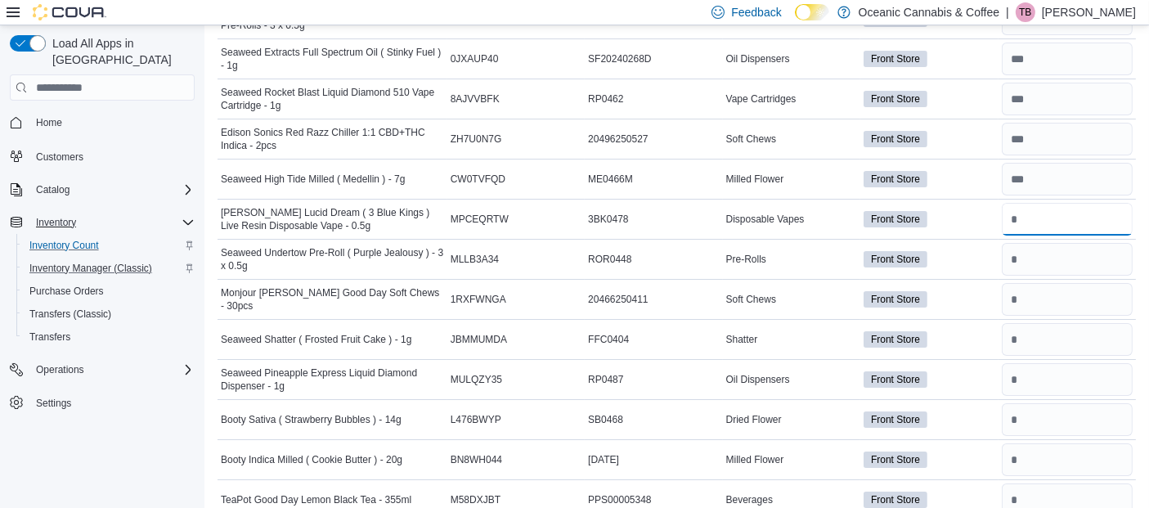
scroll to position [5885, 0]
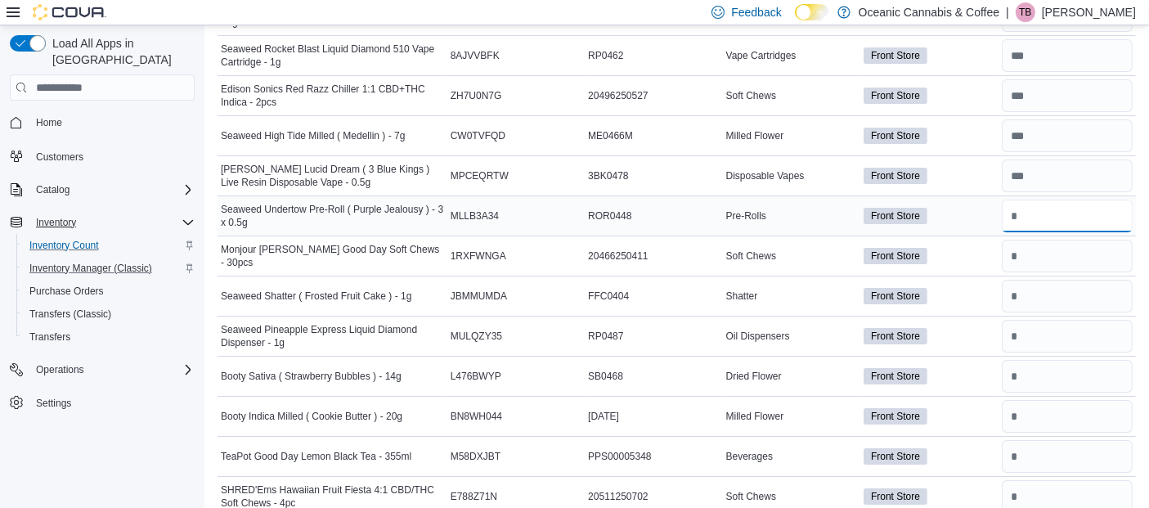
click at [1058, 200] on input "number" at bounding box center [1067, 216] width 131 height 33
click at [1045, 240] on input "number" at bounding box center [1067, 256] width 131 height 33
click at [1047, 280] on input "number" at bounding box center [1067, 296] width 131 height 33
click at [1043, 320] on input "number" at bounding box center [1067, 336] width 131 height 33
click at [1045, 360] on input "number" at bounding box center [1067, 376] width 131 height 33
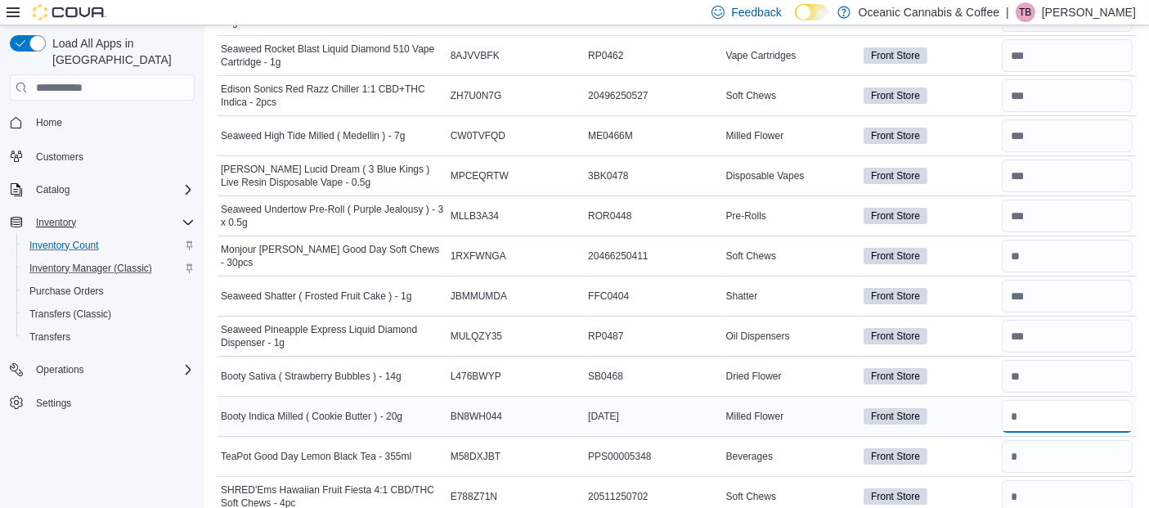
click at [1056, 400] on input "number" at bounding box center [1067, 416] width 131 height 33
click at [1054, 440] on input "number" at bounding box center [1067, 456] width 131 height 33
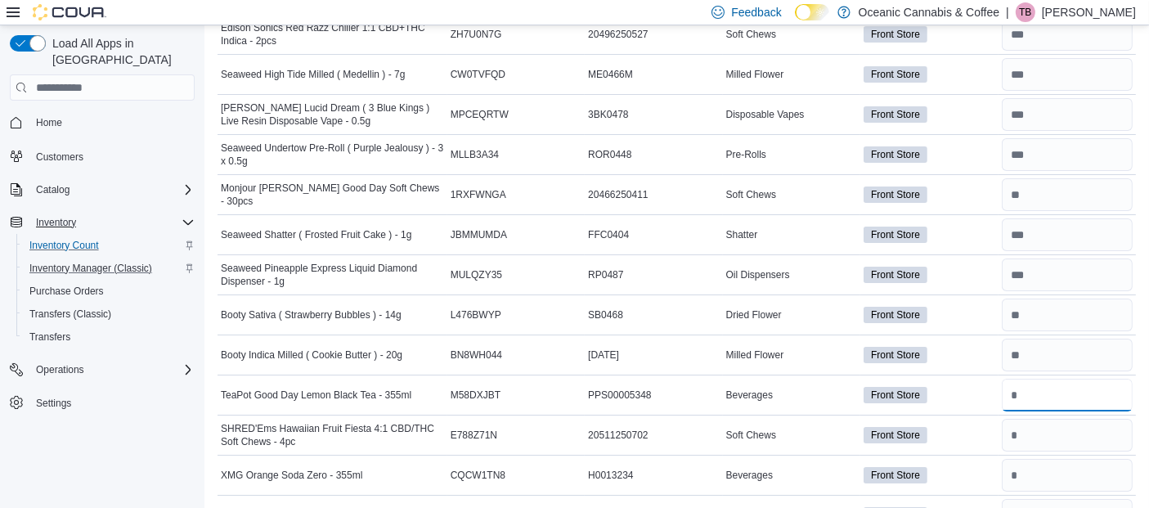
scroll to position [5955, 0]
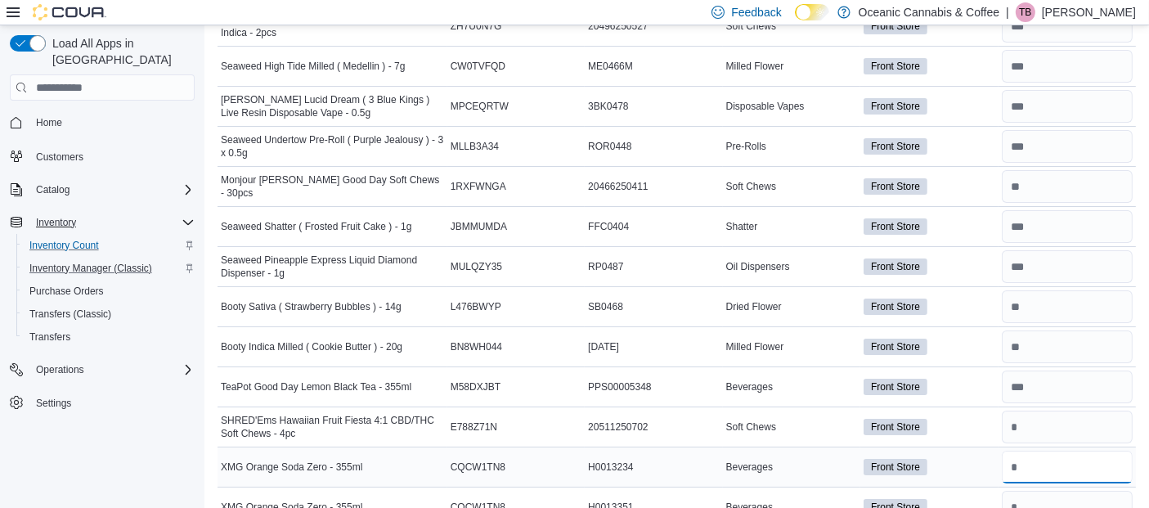
click at [1045, 451] on input "number" at bounding box center [1067, 467] width 131 height 33
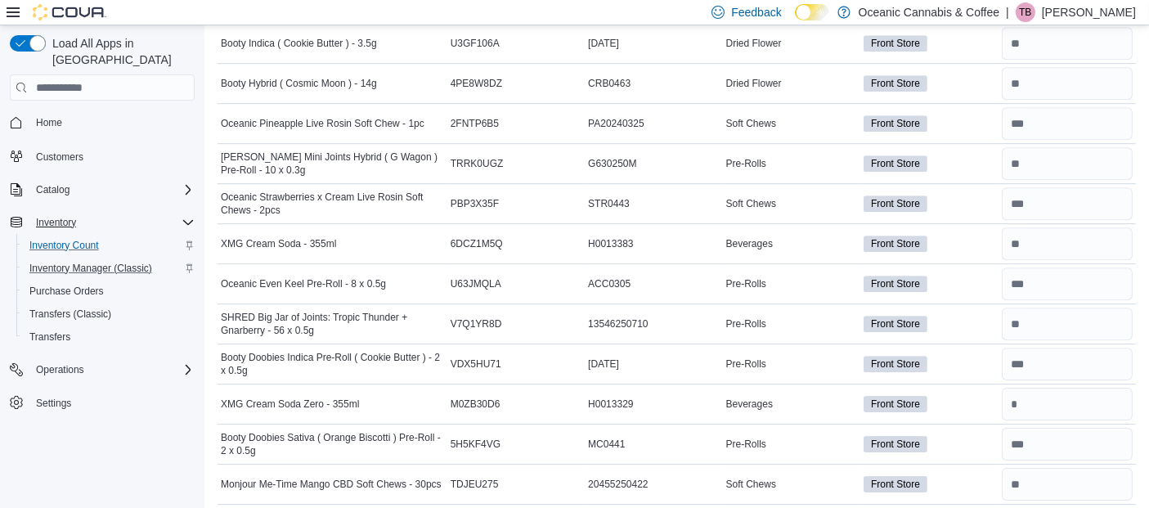
scroll to position [5064, 0]
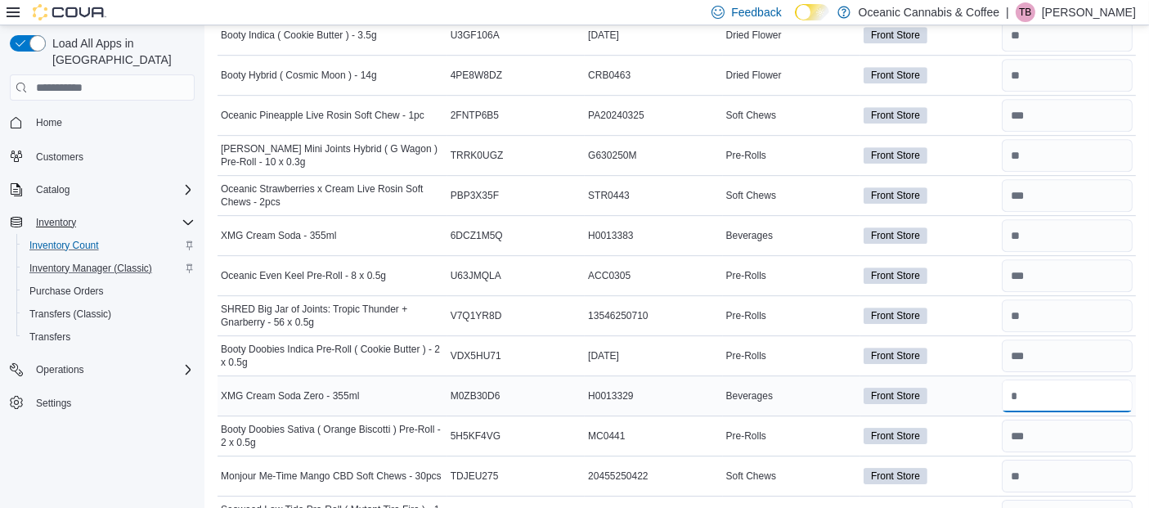
click at [1034, 380] on input "number" at bounding box center [1067, 396] width 131 height 33
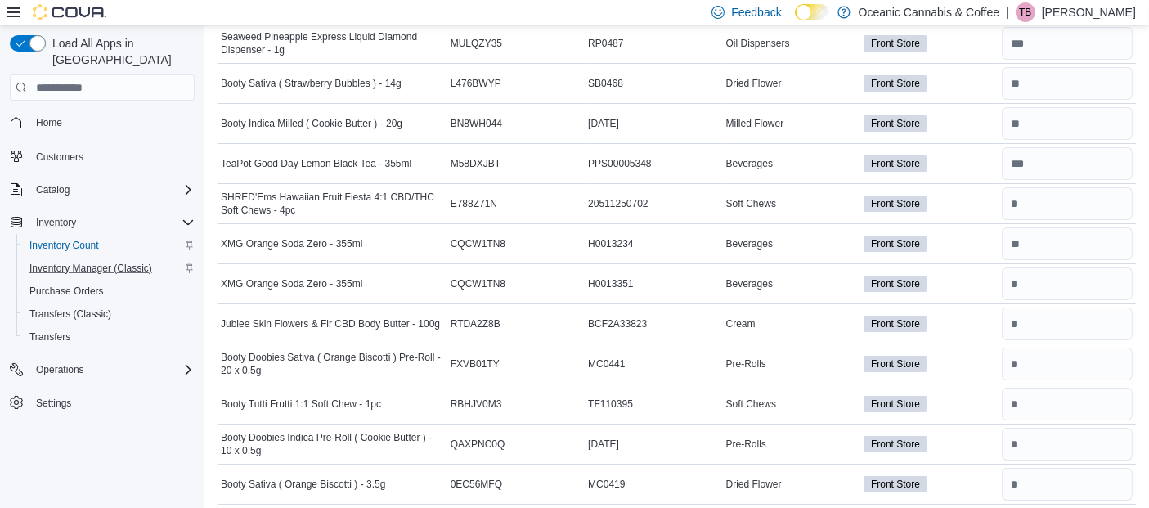
scroll to position [6186, 0]
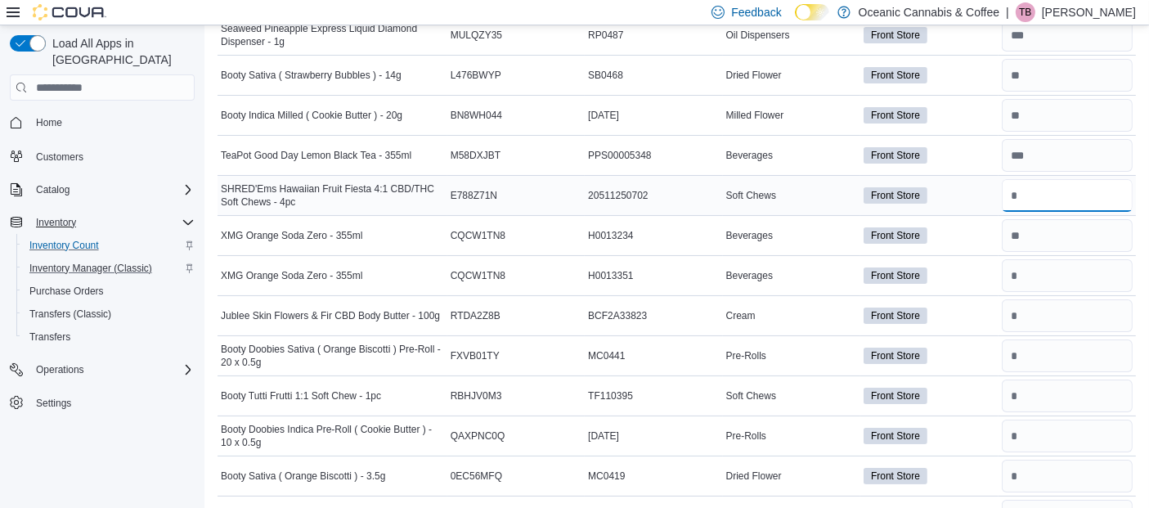
click at [1040, 179] on input "number" at bounding box center [1067, 195] width 131 height 33
click at [1042, 299] on input "number" at bounding box center [1067, 315] width 131 height 33
click at [1050, 339] on input "number" at bounding box center [1067, 355] width 131 height 33
click at [1067, 380] on input "number" at bounding box center [1067, 396] width 131 height 33
click at [1049, 420] on input "number" at bounding box center [1067, 436] width 131 height 33
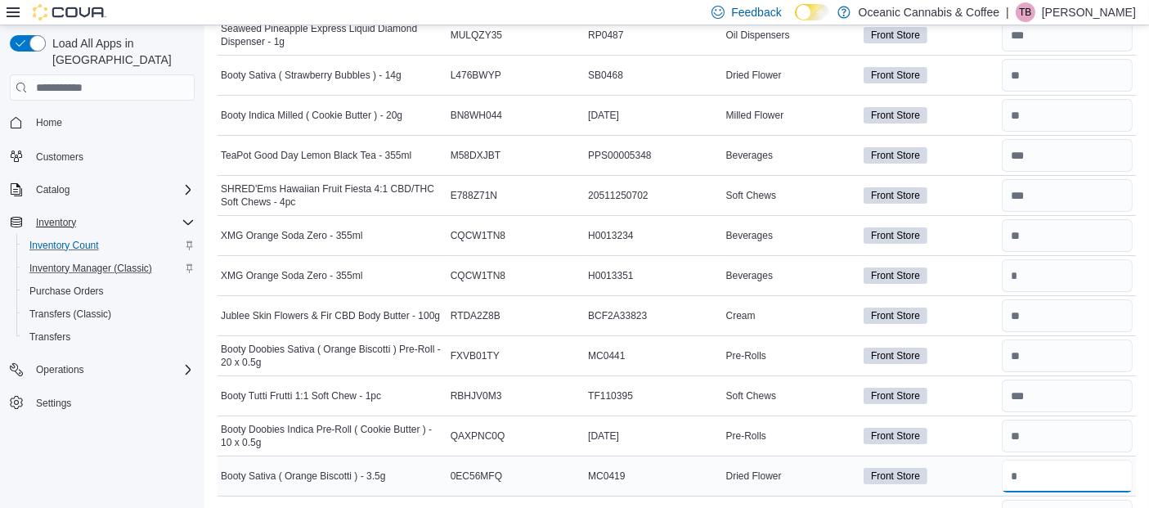
click at [1045, 460] on input "number" at bounding box center [1067, 476] width 131 height 33
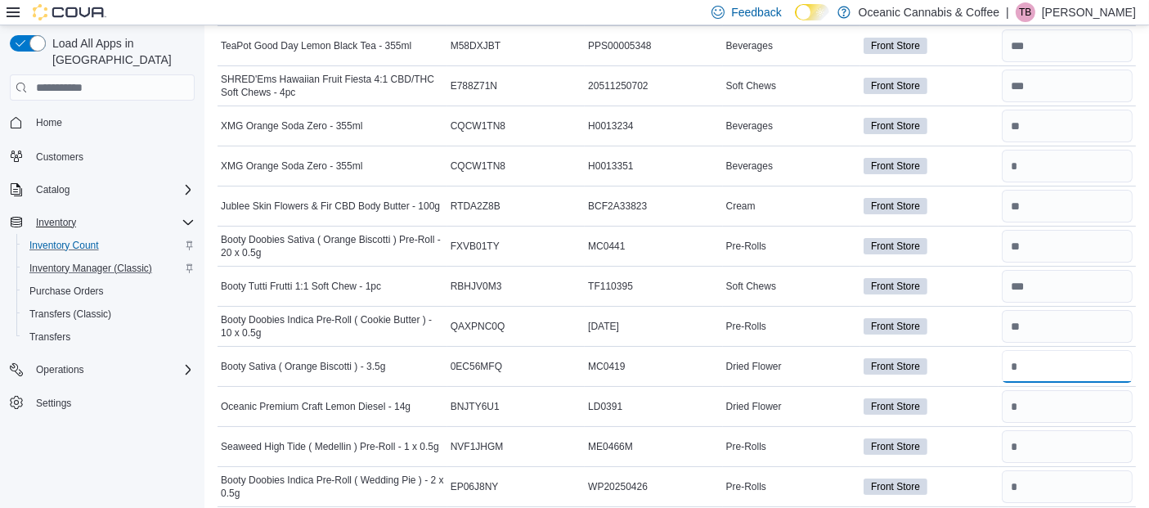
scroll to position [6348, 0]
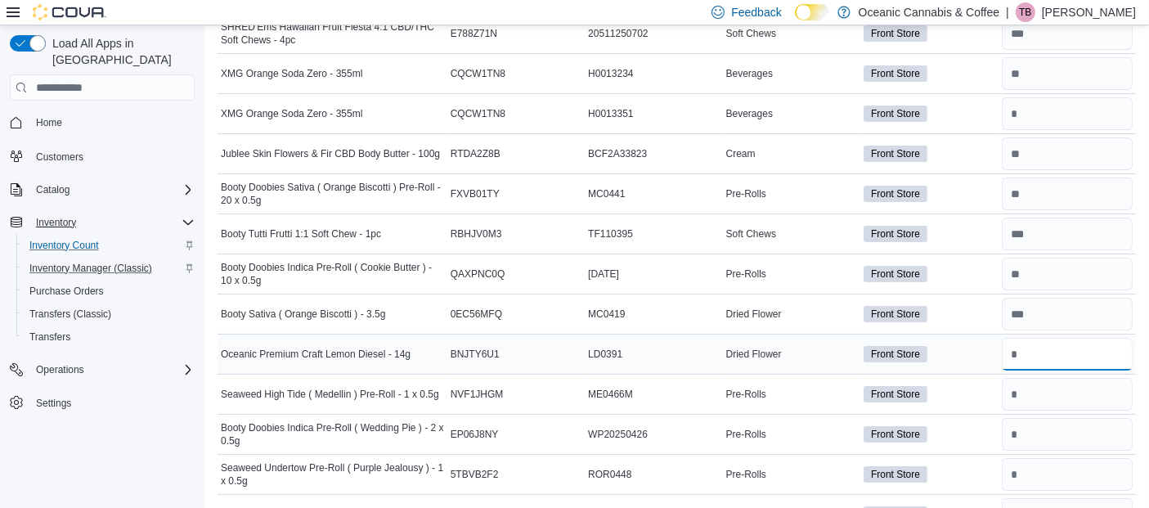
click at [1045, 338] on input "number" at bounding box center [1067, 354] width 131 height 33
click at [1040, 378] on input "number" at bounding box center [1067, 394] width 131 height 33
click at [1044, 418] on input "number" at bounding box center [1067, 434] width 131 height 33
click at [1065, 458] on input "number" at bounding box center [1067, 474] width 131 height 33
click at [1063, 498] on input "number" at bounding box center [1067, 514] width 131 height 33
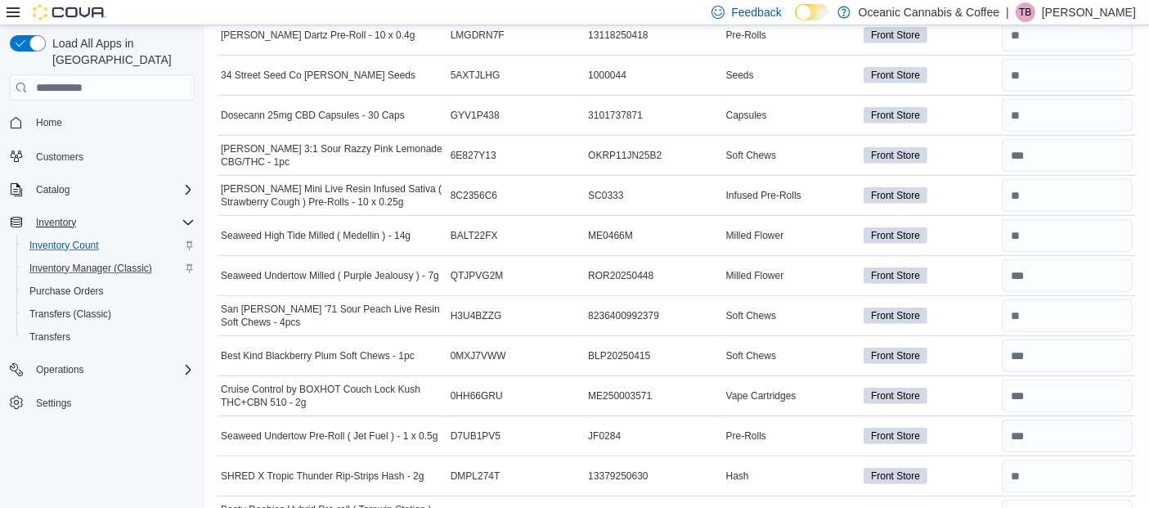
scroll to position [0, 0]
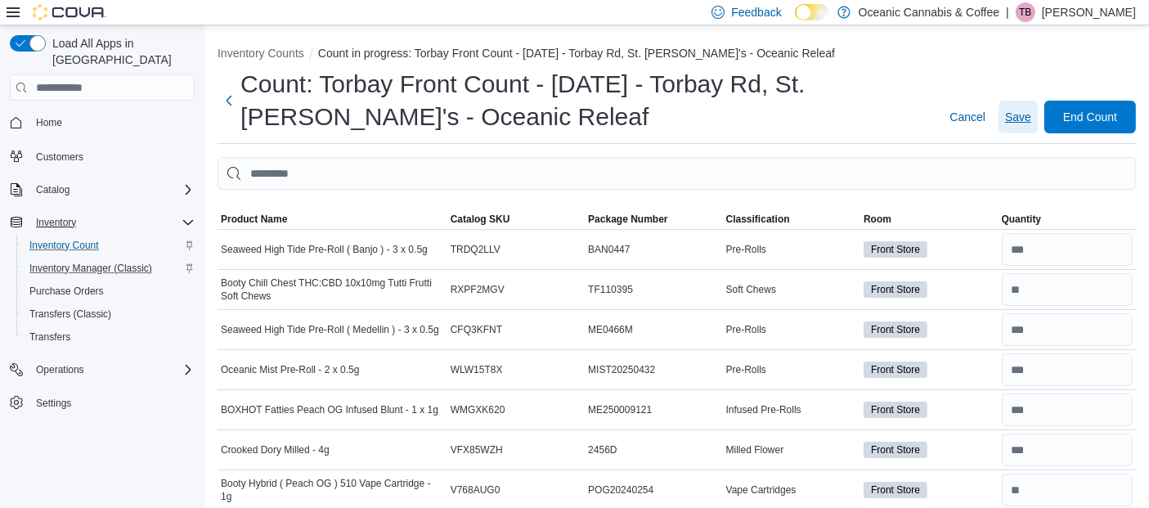
click at [1031, 114] on span "Save" at bounding box center [1018, 117] width 26 height 16
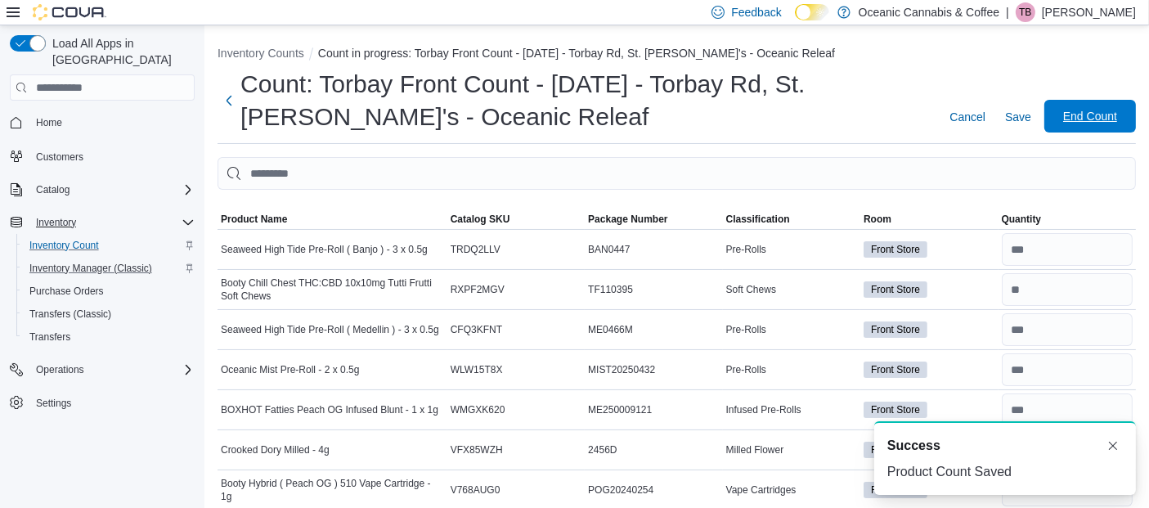
click at [1105, 112] on span "End Count" at bounding box center [1090, 116] width 54 height 16
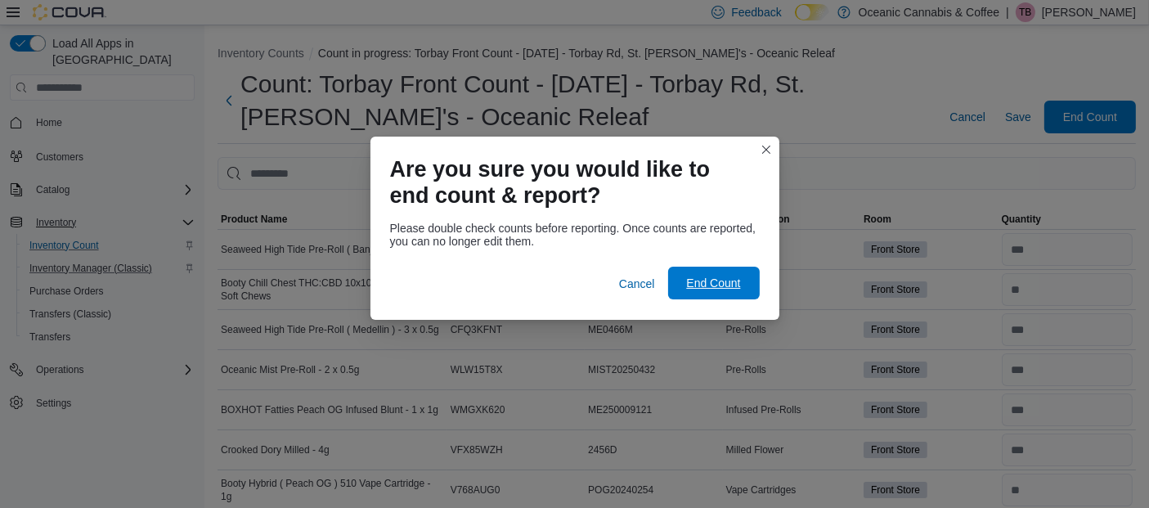
click at [716, 276] on span "End Count" at bounding box center [714, 283] width 72 height 33
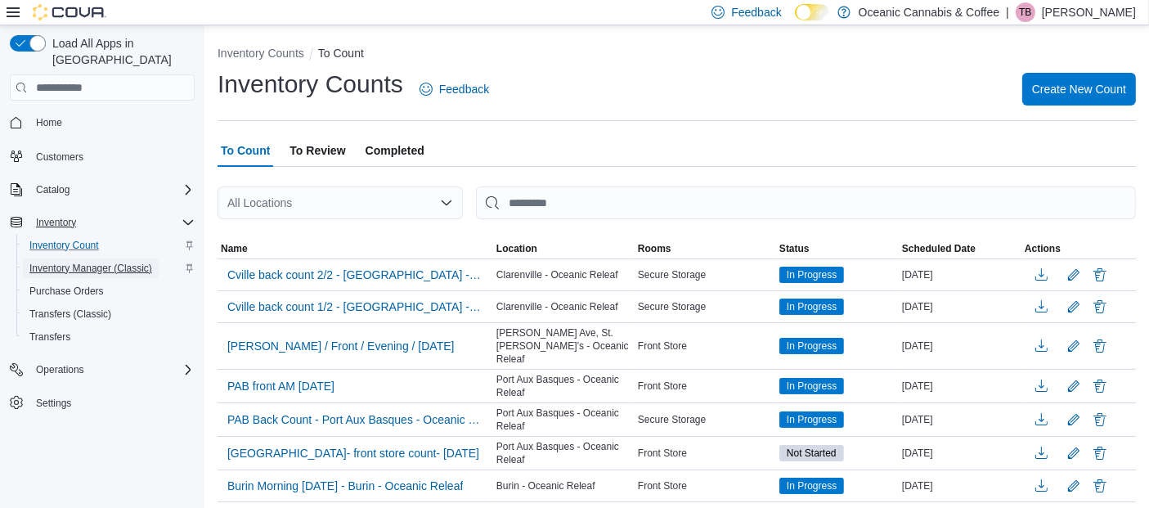
click at [91, 262] on span "Inventory Manager (Classic)" at bounding box center [90, 268] width 123 height 13
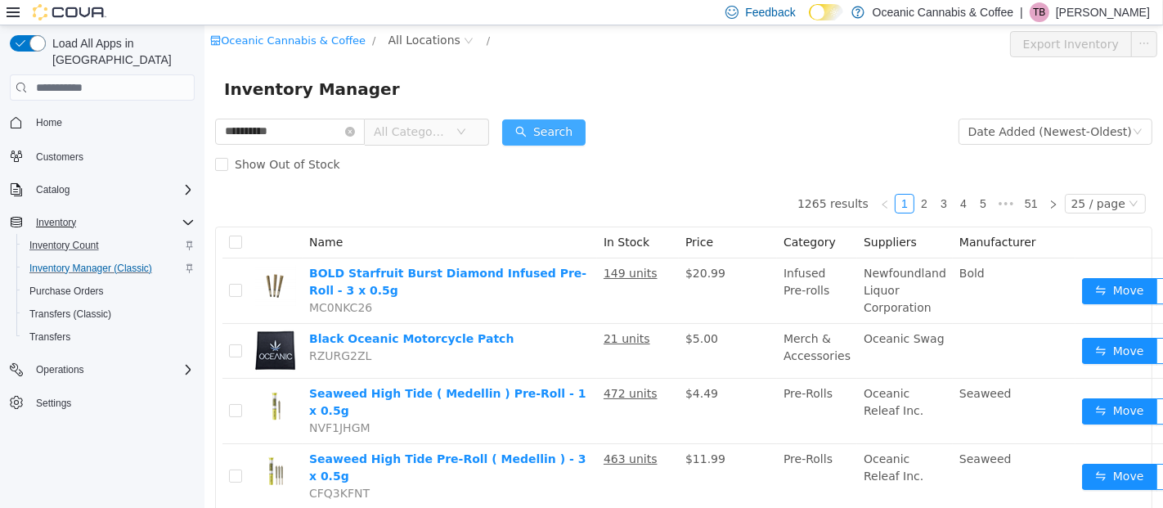
click at [573, 126] on button "Search" at bounding box center [542, 132] width 83 height 26
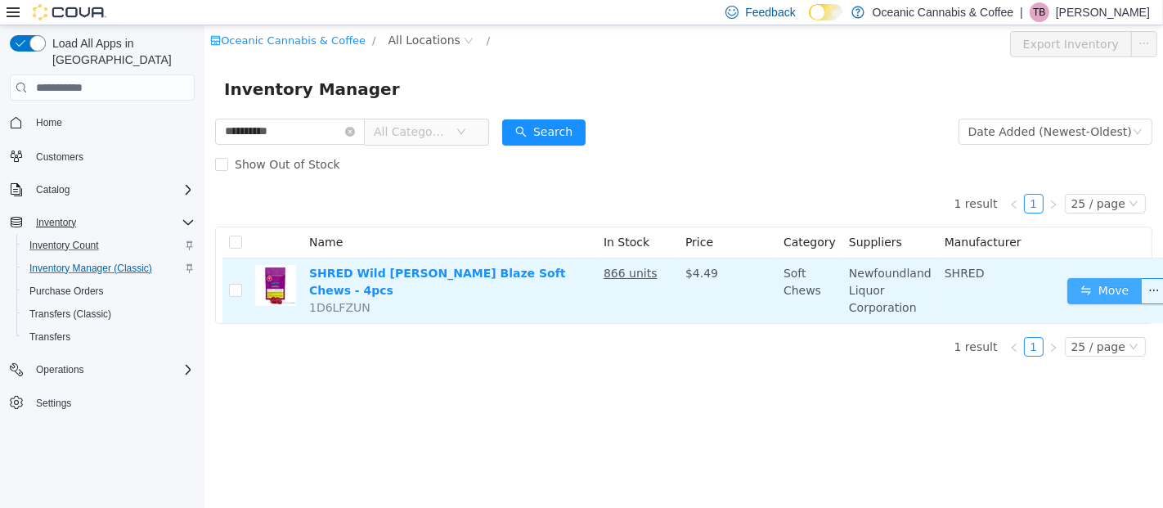
click at [1087, 288] on button "Move" at bounding box center [1104, 291] width 75 height 26
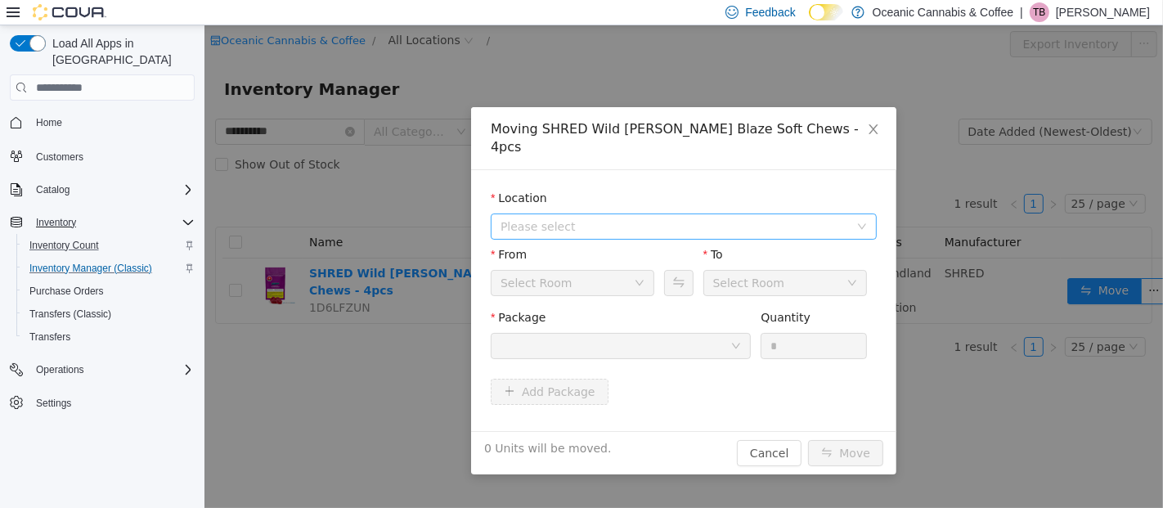
click at [690, 218] on span "Please select" at bounding box center [674, 226] width 348 height 16
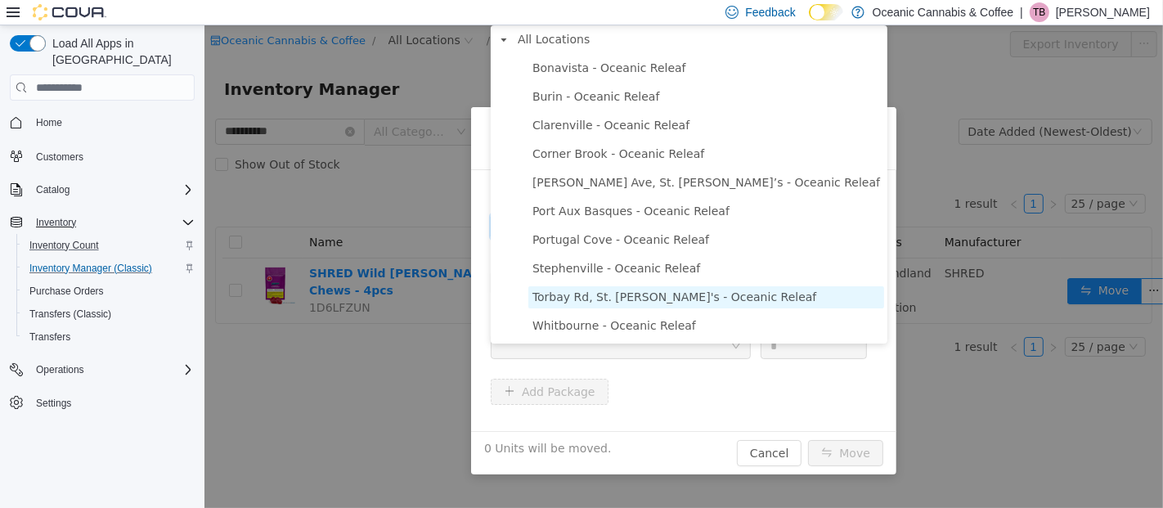
click at [670, 292] on span "Torbay Rd, St. [PERSON_NAME]'s - Oceanic Releaf" at bounding box center [674, 296] width 284 height 13
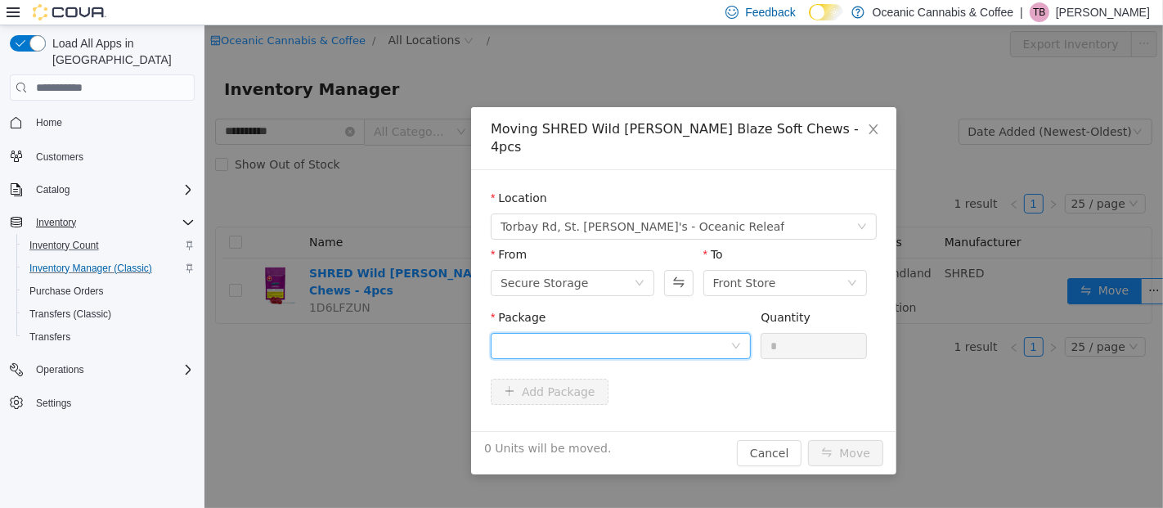
click at [641, 334] on div at bounding box center [615, 346] width 230 height 25
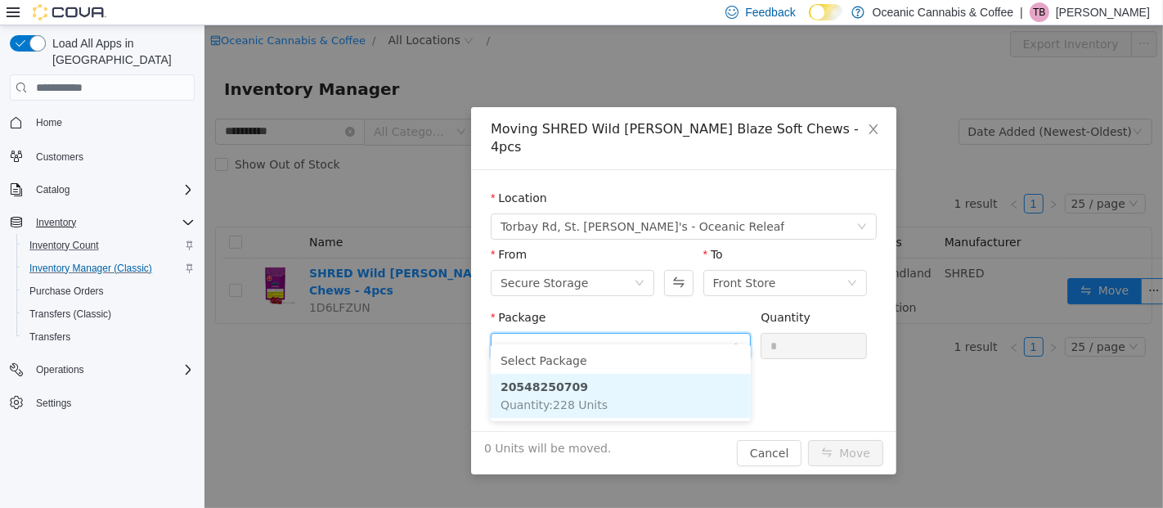
click at [562, 391] on strong "20548250709" at bounding box center [544, 386] width 88 height 13
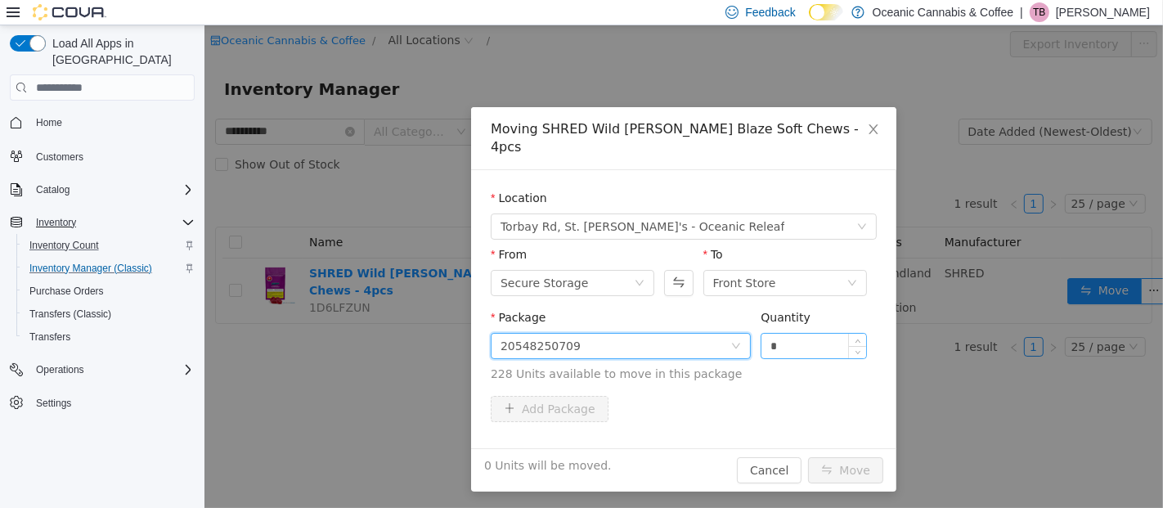
click at [789, 334] on input "*" at bounding box center [813, 346] width 105 height 25
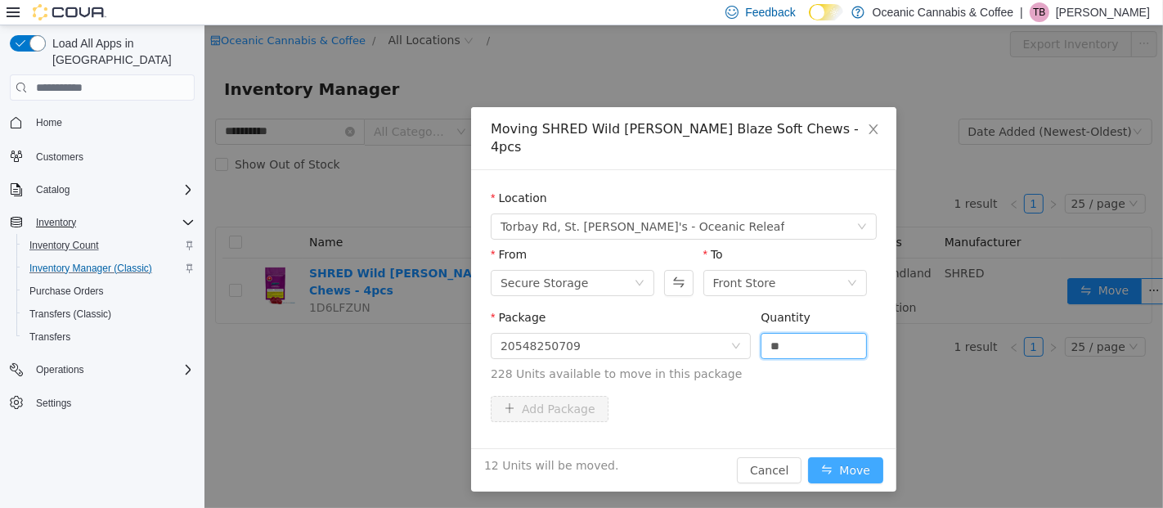
click at [853, 457] on button "Move" at bounding box center [844, 470] width 75 height 26
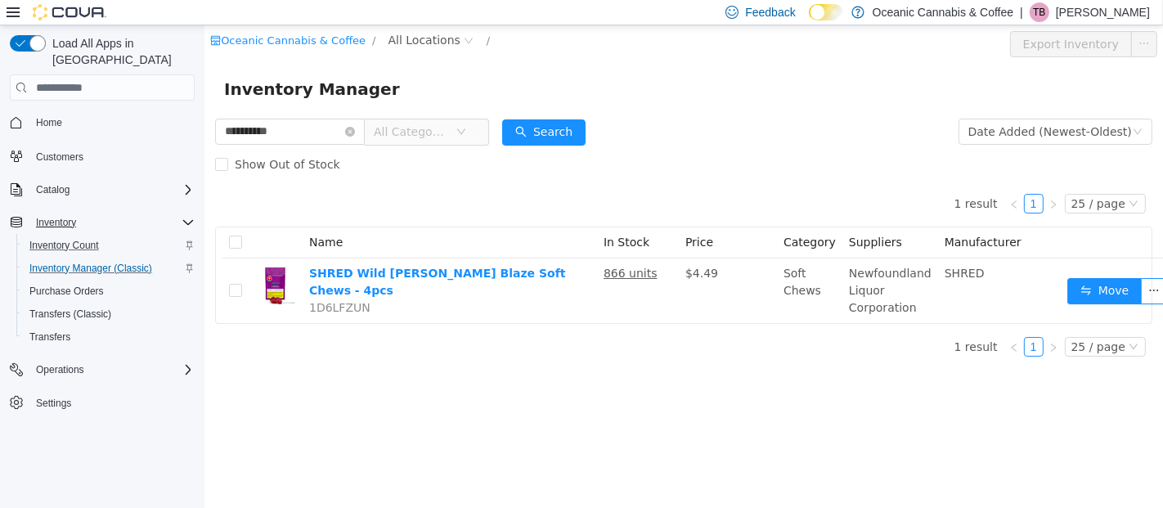
click at [1076, 19] on p "[PERSON_NAME]" at bounding box center [1103, 12] width 94 height 20
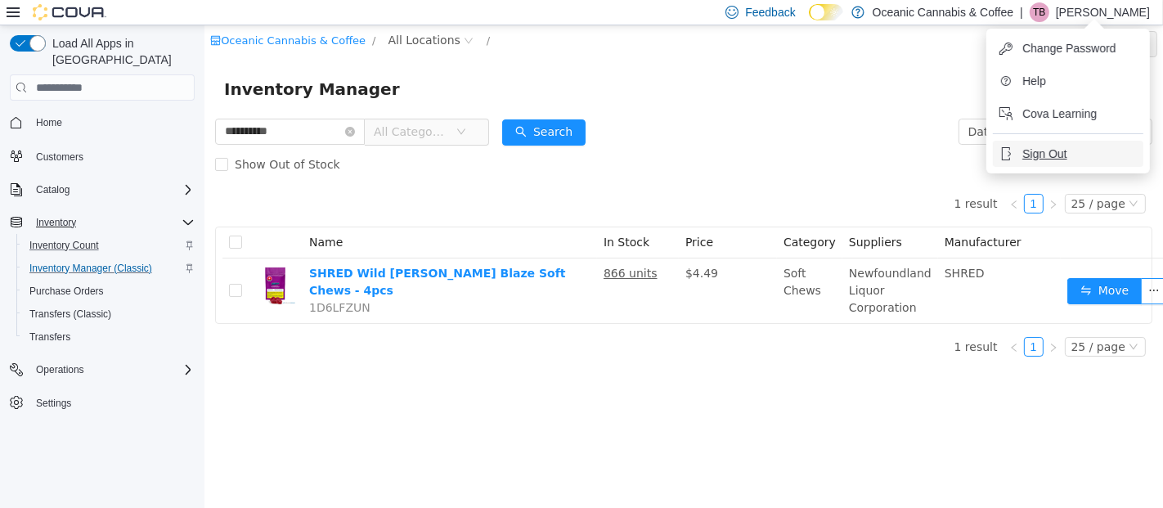
click at [1034, 142] on button "Sign Out" at bounding box center [1068, 154] width 151 height 26
